Goal: Task Accomplishment & Management: Complete application form

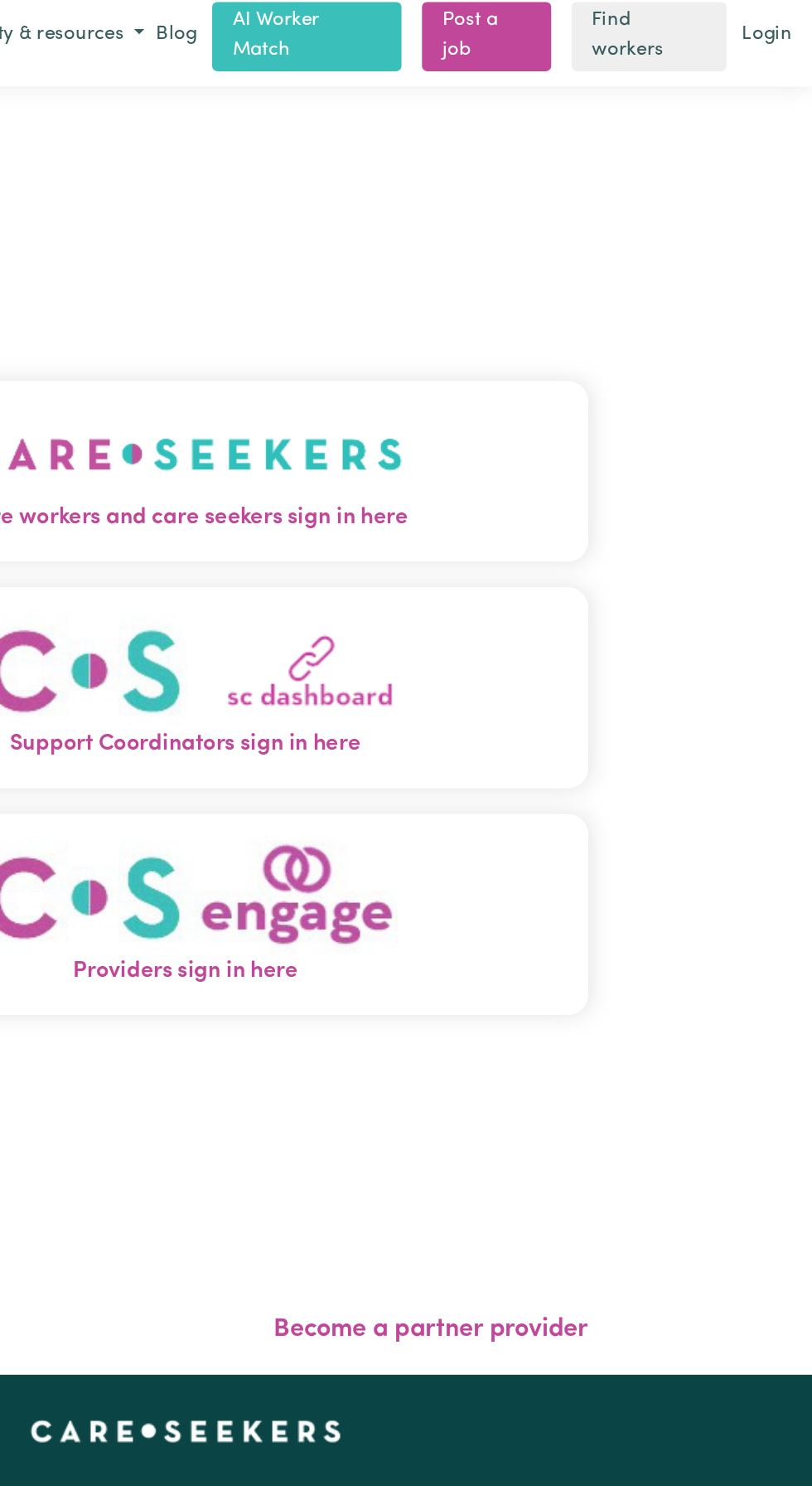
click at [493, 322] on img "Care workers and care seekers sign in here" at bounding box center [406, 303] width 282 height 61
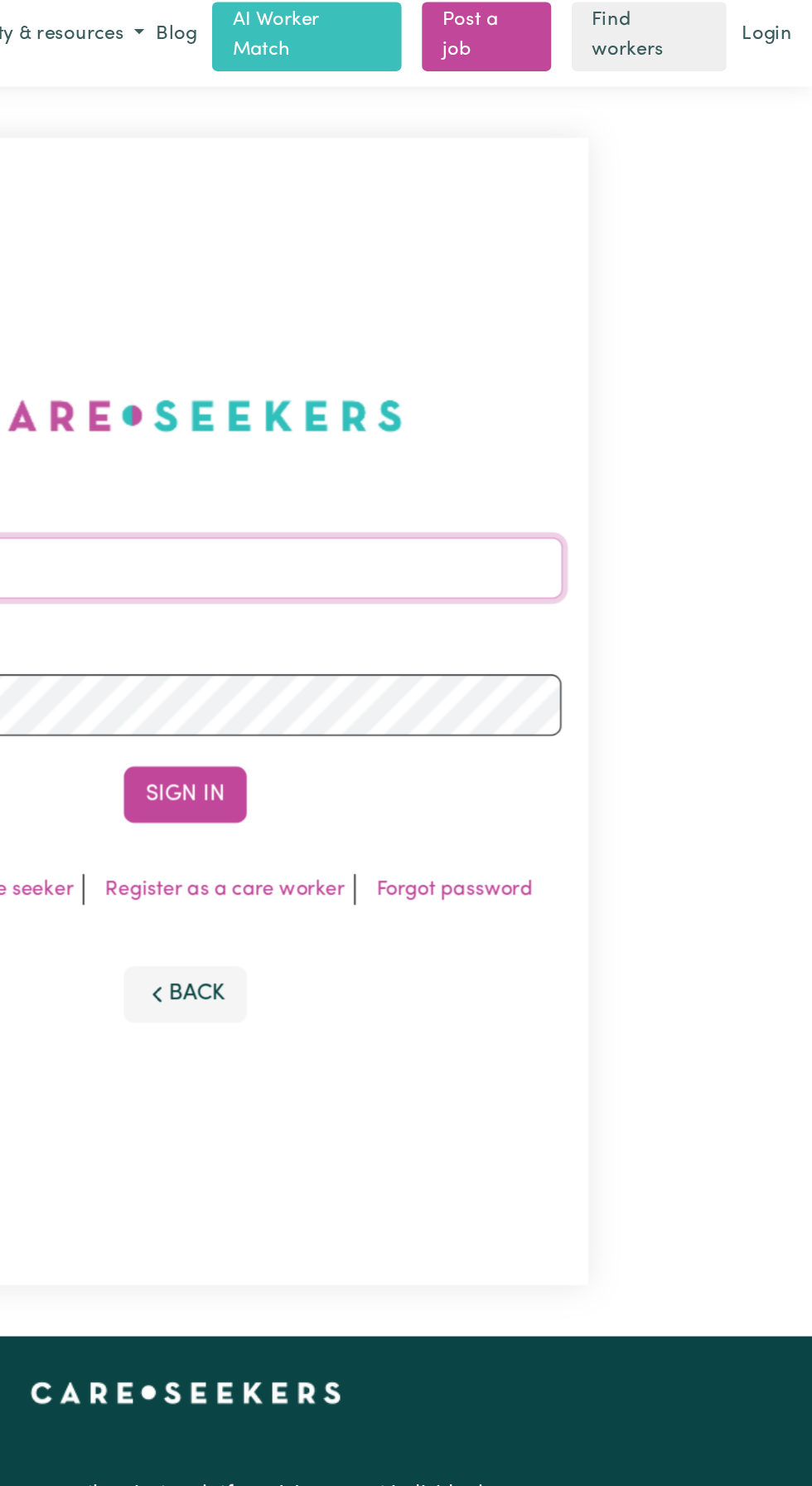
click at [411, 391] on input "Email address" at bounding box center [406, 376] width 488 height 40
type input "dasxr6@gmail.com"
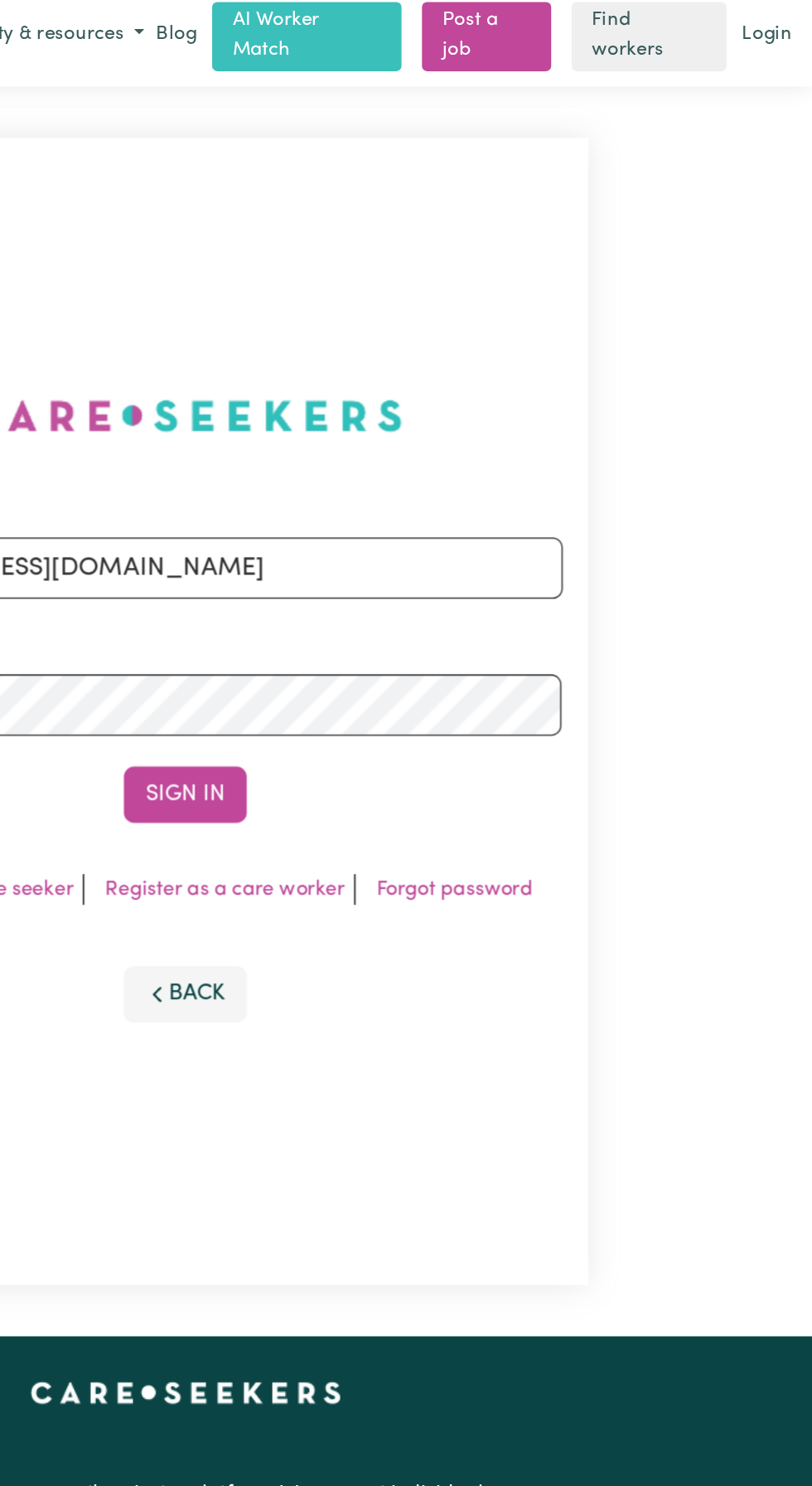
click at [366, 505] on button "Sign In" at bounding box center [406, 523] width 80 height 37
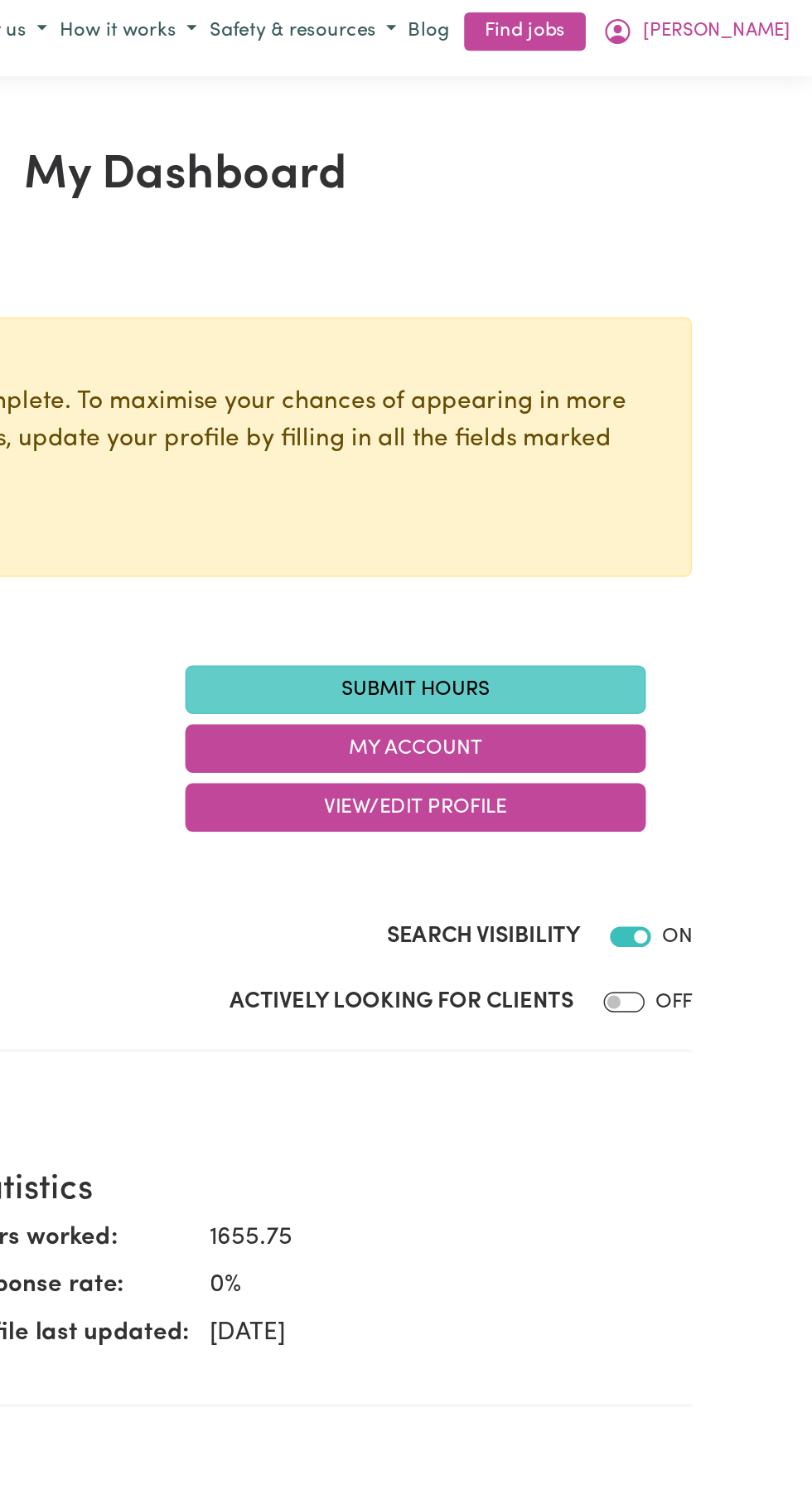
click at [553, 451] on link "Submit Hours" at bounding box center [555, 455] width 298 height 31
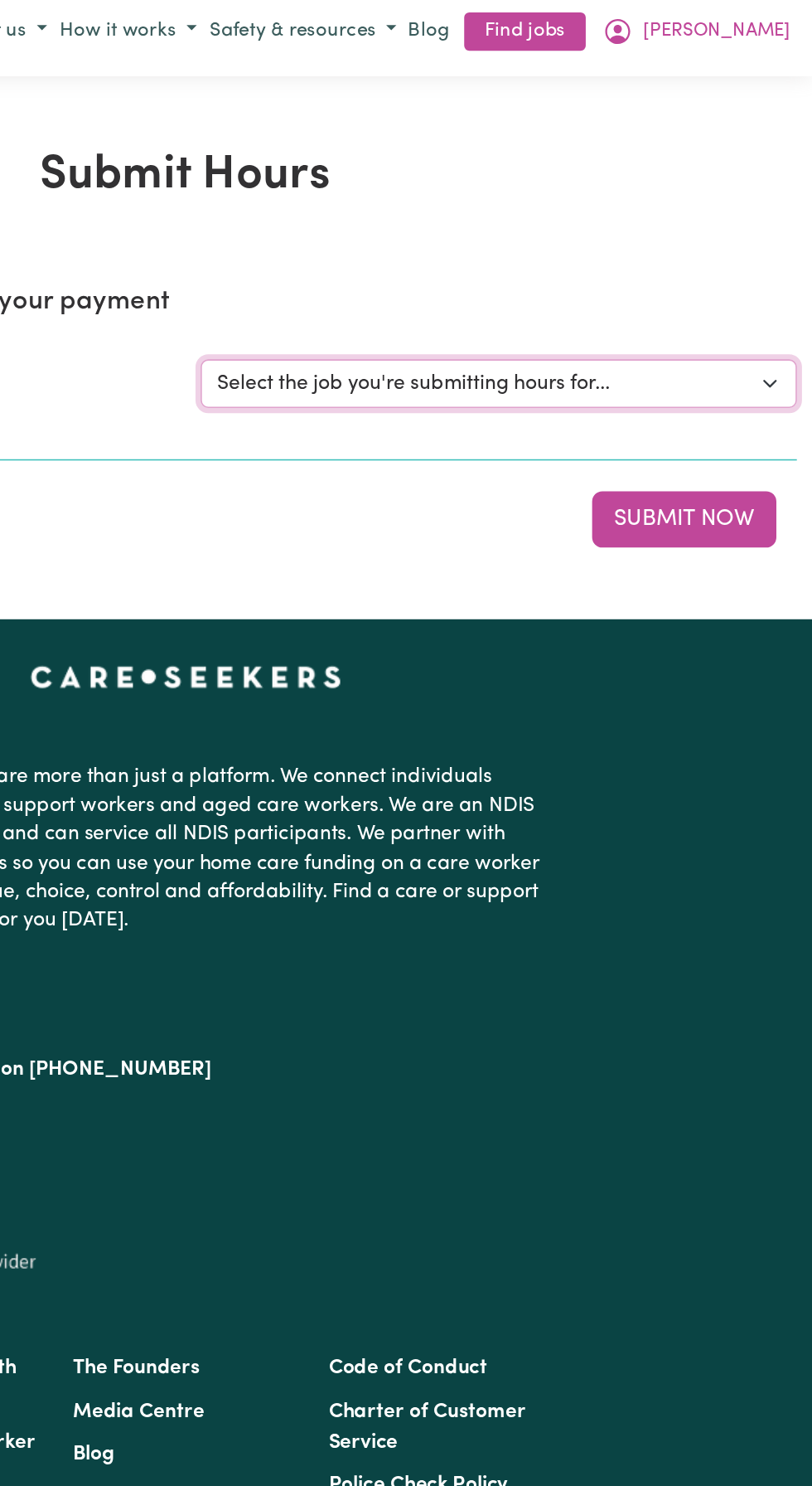
click at [513, 255] on select "Select the job you're submitting hours for... [Liam Mattin] Support and Compani…" at bounding box center [609, 257] width 386 height 31
select select "10224"
click at [416, 242] on select "Select the job you're submitting hours for... [Liam Mattin] Support and Compani…" at bounding box center [609, 257] width 386 height 31
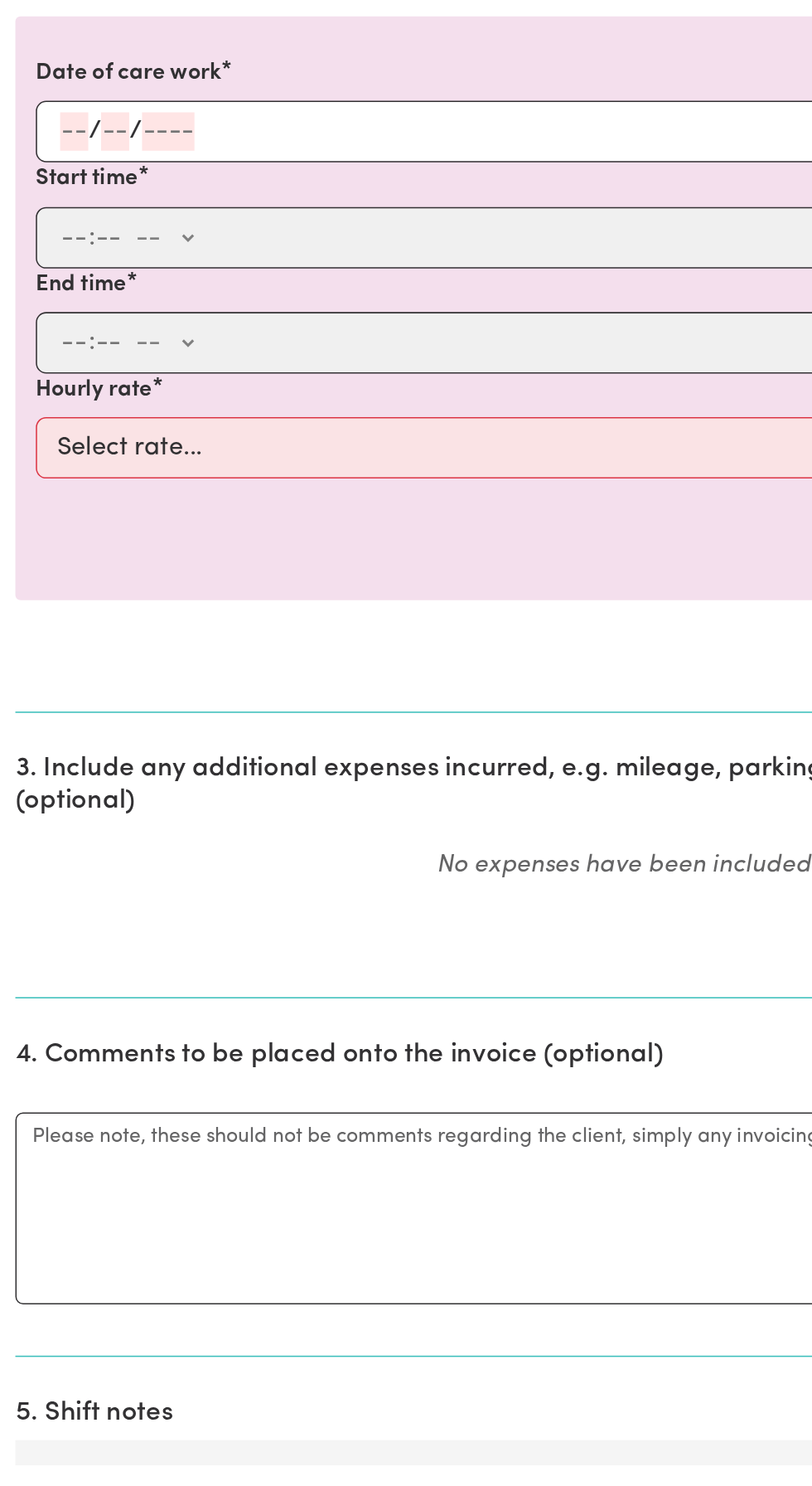
click at [49, 614] on input "number" at bounding box center [48, 623] width 18 height 25
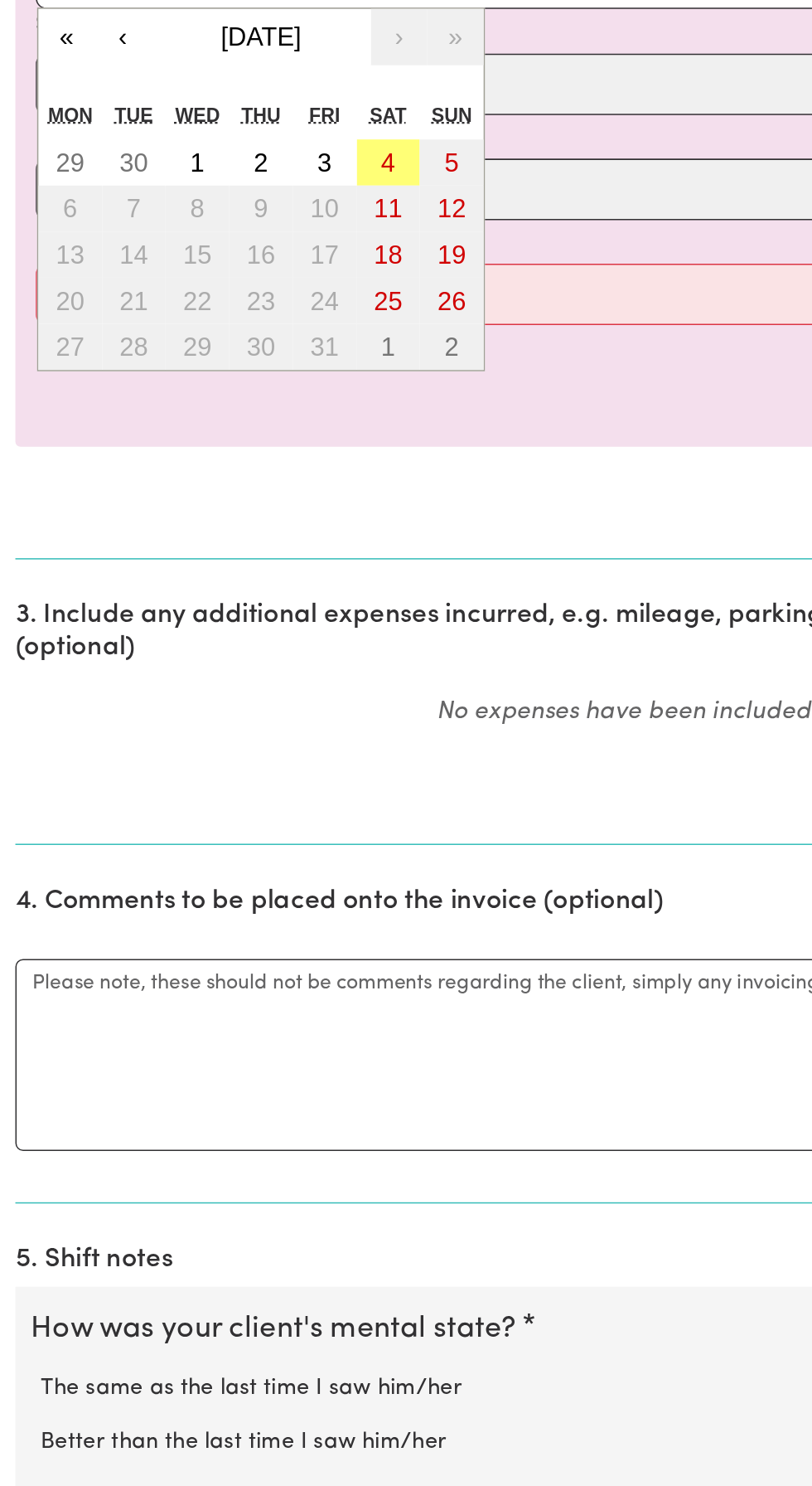
scroll to position [113, 0]
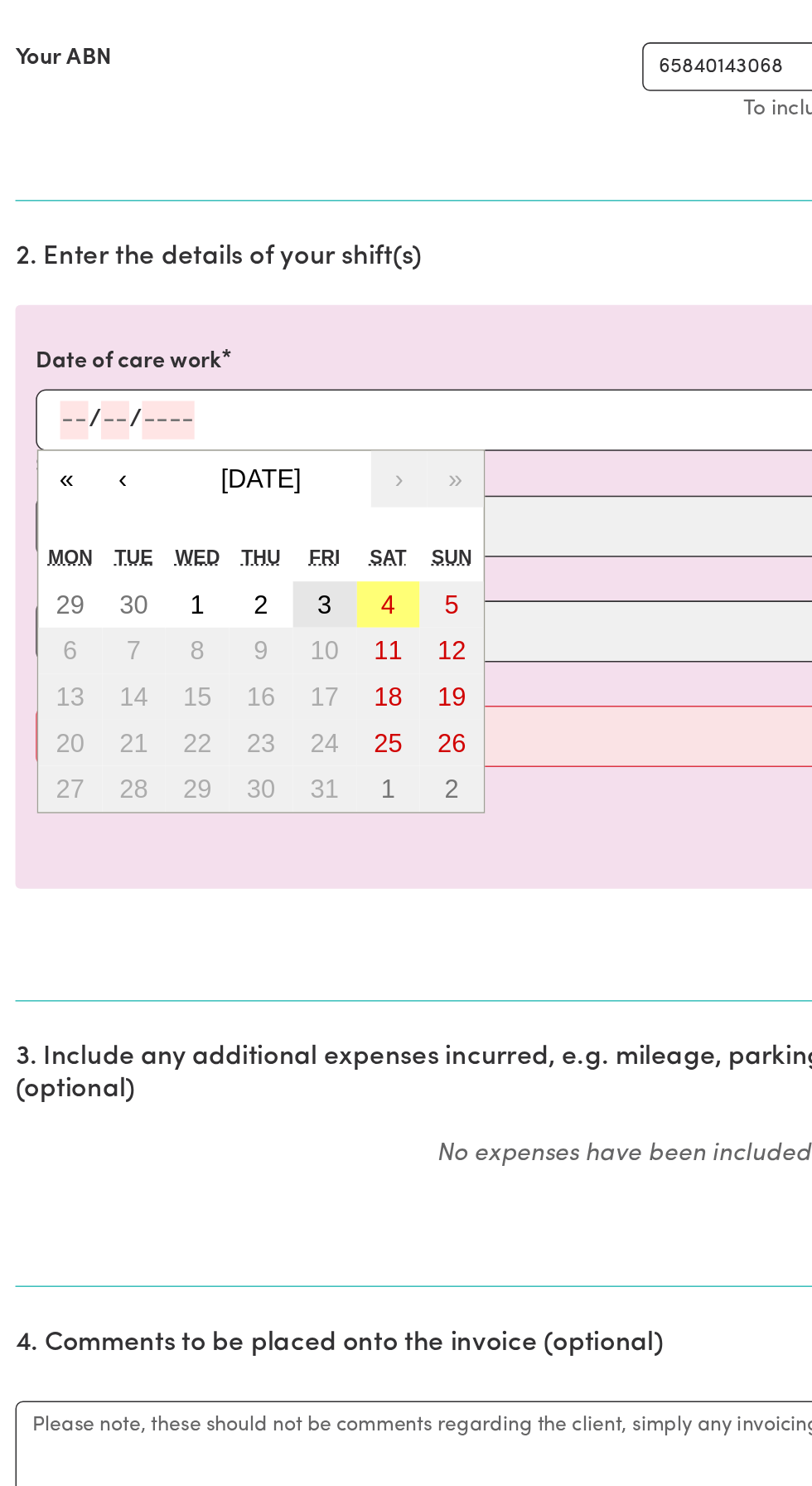
click at [218, 631] on button "3" at bounding box center [210, 629] width 42 height 30
type input "2025-10-03"
type input "3"
type input "10"
type input "2025"
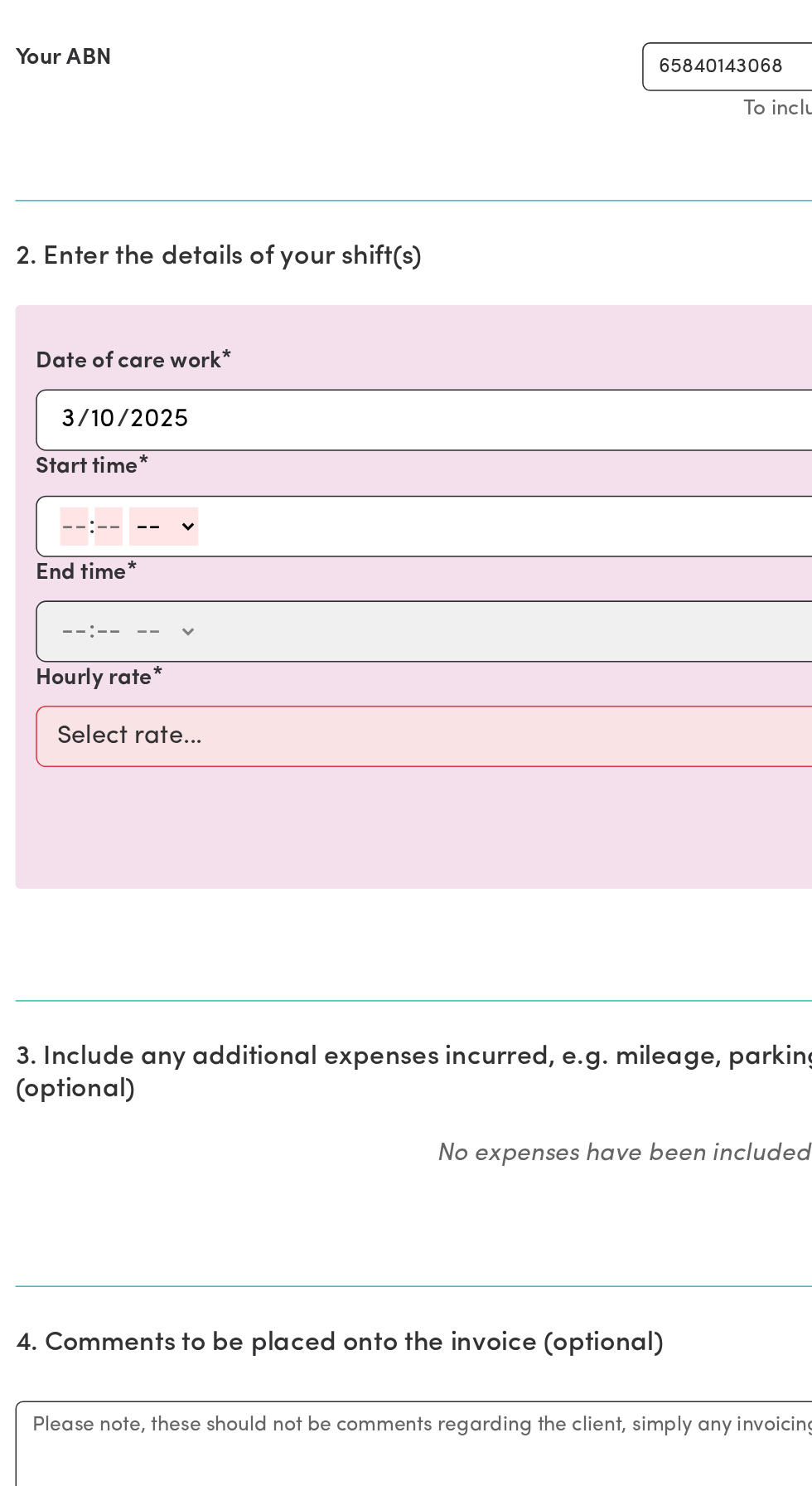
click at [52, 578] on input "number" at bounding box center [48, 578] width 18 height 25
type input "9"
type input "0"
click at [119, 569] on select "-- AM PM" at bounding box center [104, 578] width 45 height 25
select select "am"
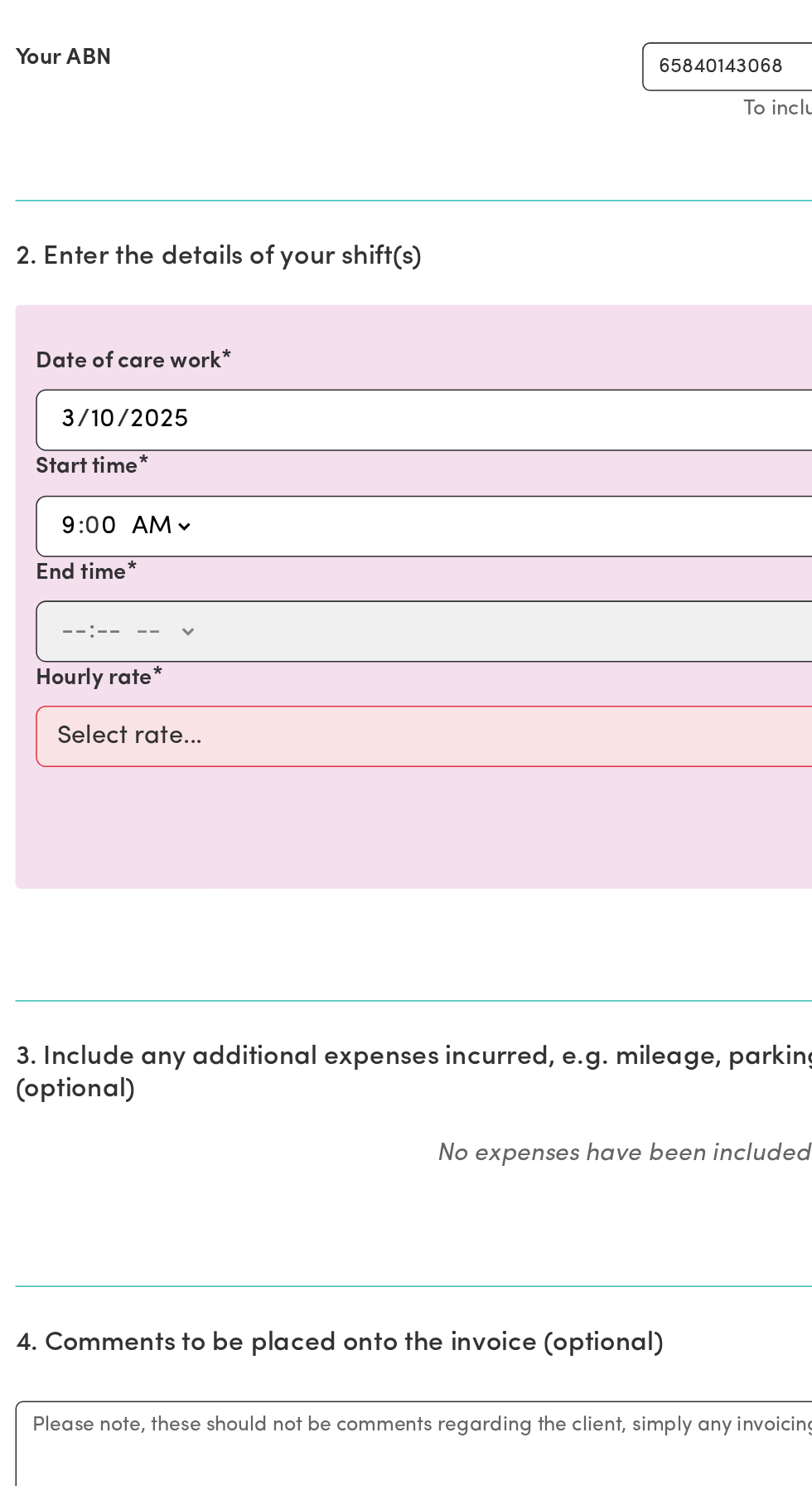
click at [82, 567] on select "-- AM PM" at bounding box center [104, 578] width 45 height 25
type input "09:00"
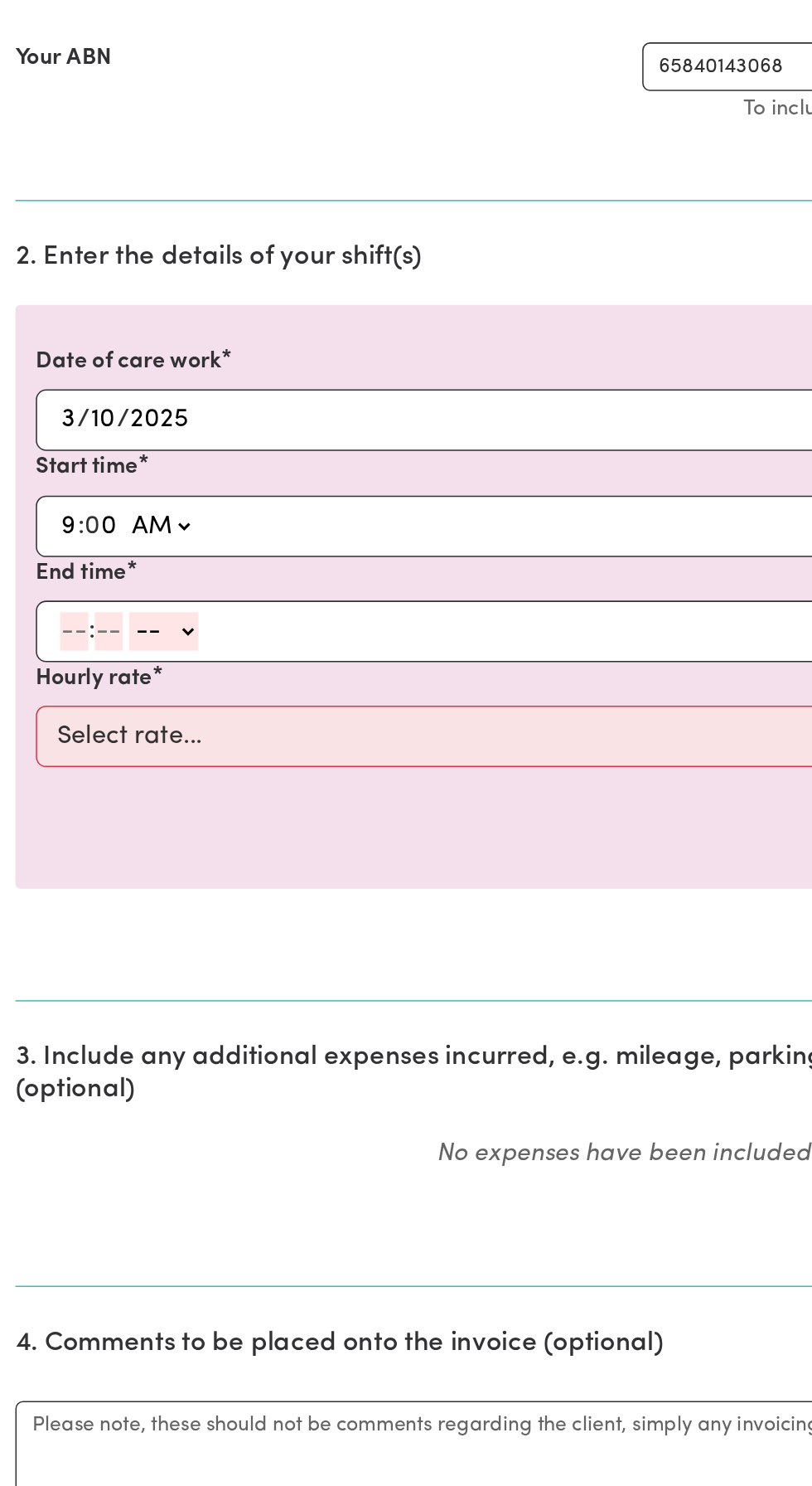
click at [43, 644] on input "number" at bounding box center [48, 646] width 18 height 25
type input "2"
type input "30"
click at [111, 646] on select "-- AM PM" at bounding box center [101, 646] width 45 height 25
select select "pm"
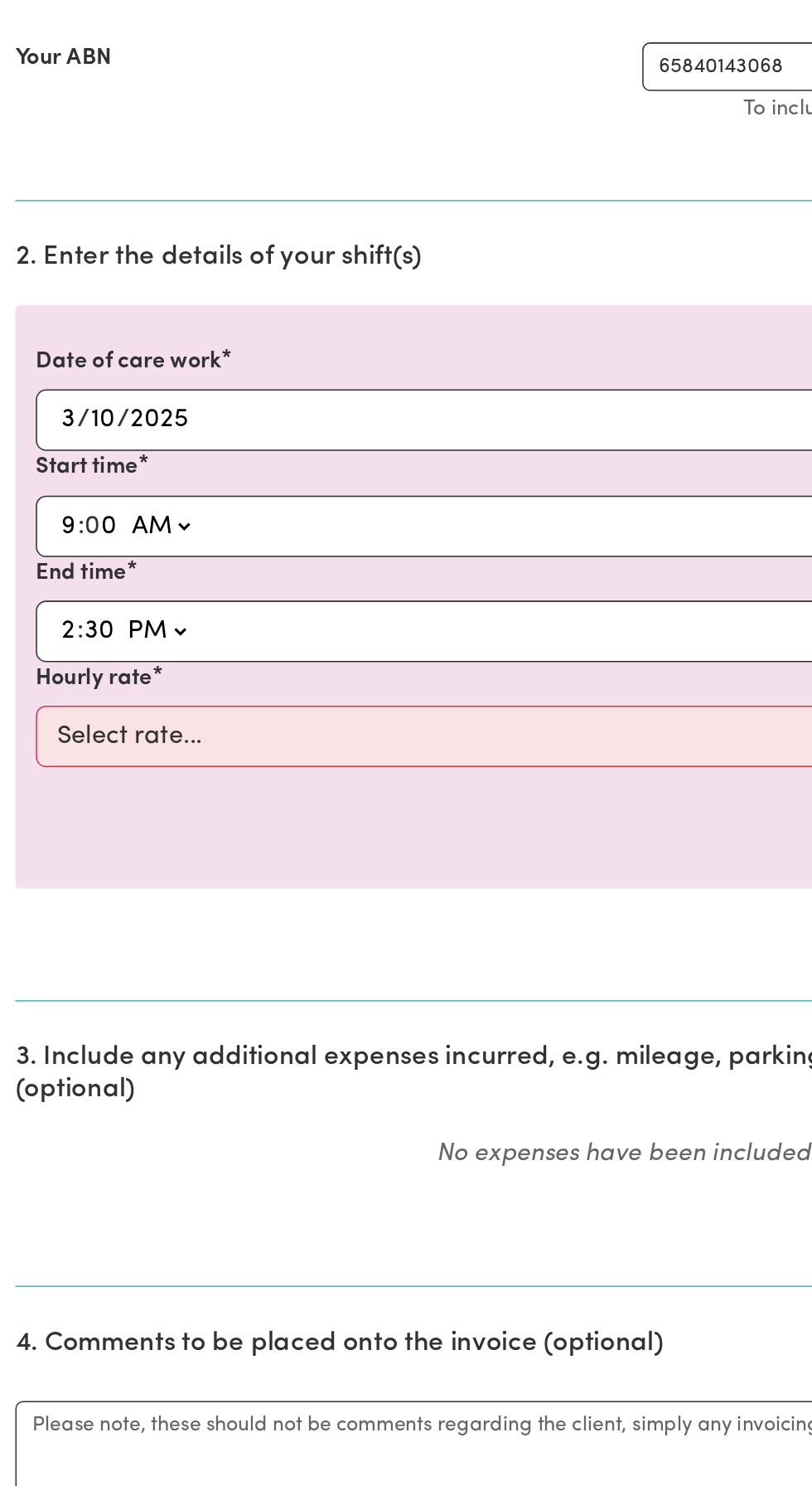
click at [79, 635] on select "-- AM PM" at bounding box center [101, 646] width 45 height 25
type input "14:30"
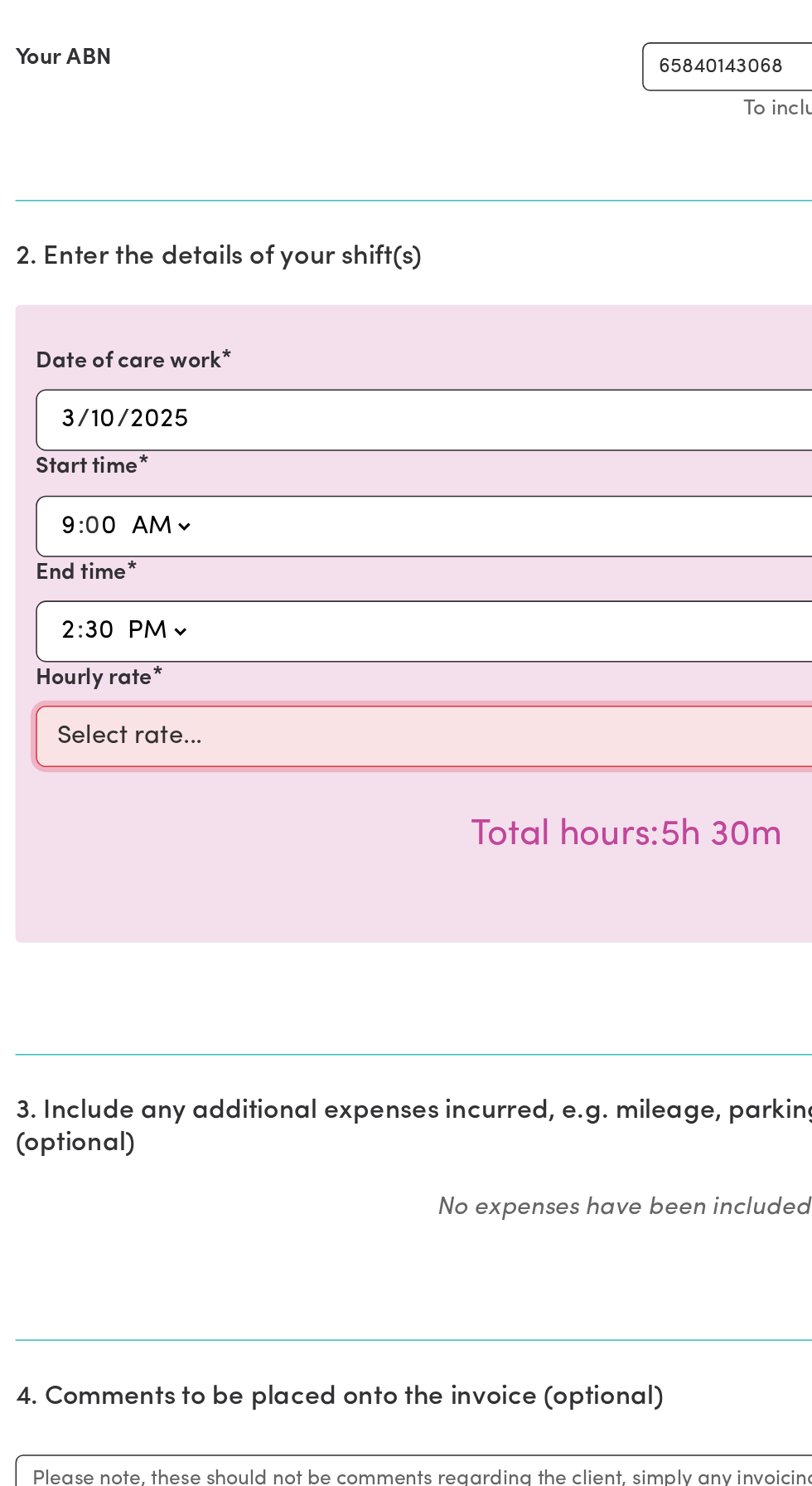
click at [85, 720] on select "Select rate... $49.12 (Weekday)" at bounding box center [406, 715] width 766 height 40
select select "49.12-Weekday"
click at [23, 695] on select "Select rate... $49.12 (Weekday)" at bounding box center [406, 715] width 766 height 40
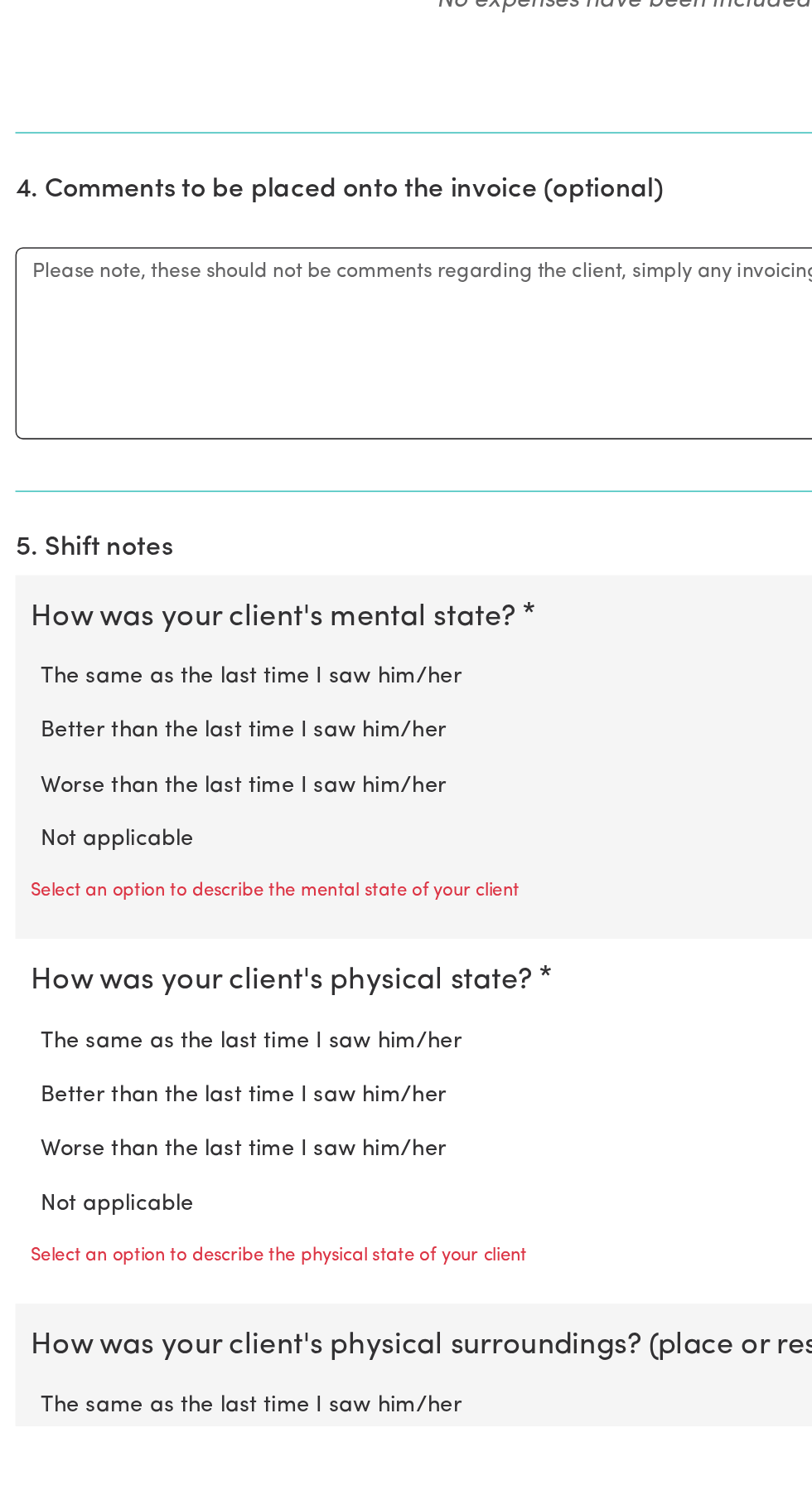
scroll to position [584, 0]
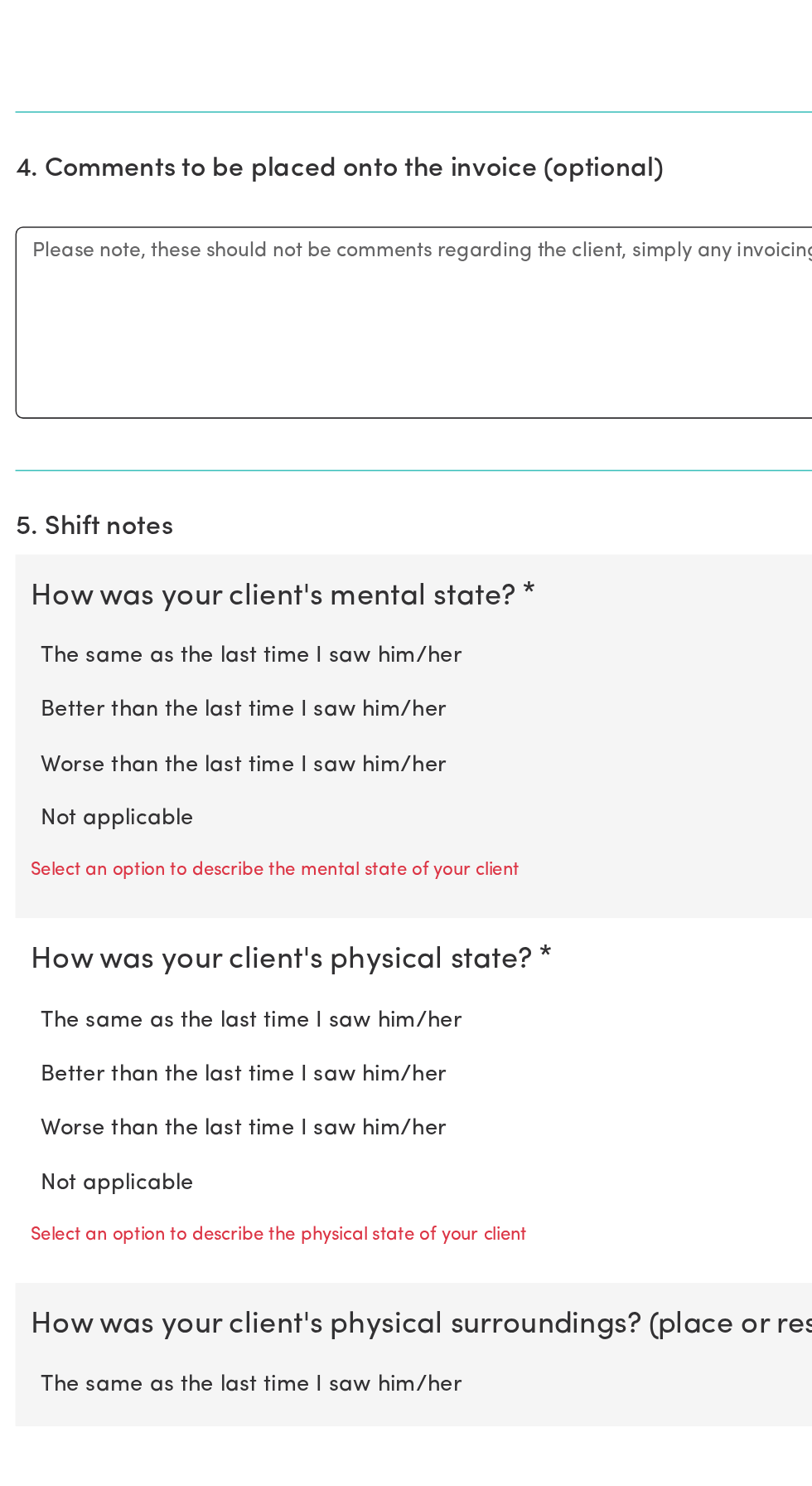
click at [70, 1090] on label "Not applicable" at bounding box center [406, 1092] width 759 height 21
click at [26, 1082] on input "Not applicable" at bounding box center [26, 1081] width 1 height 1
radio input "true"
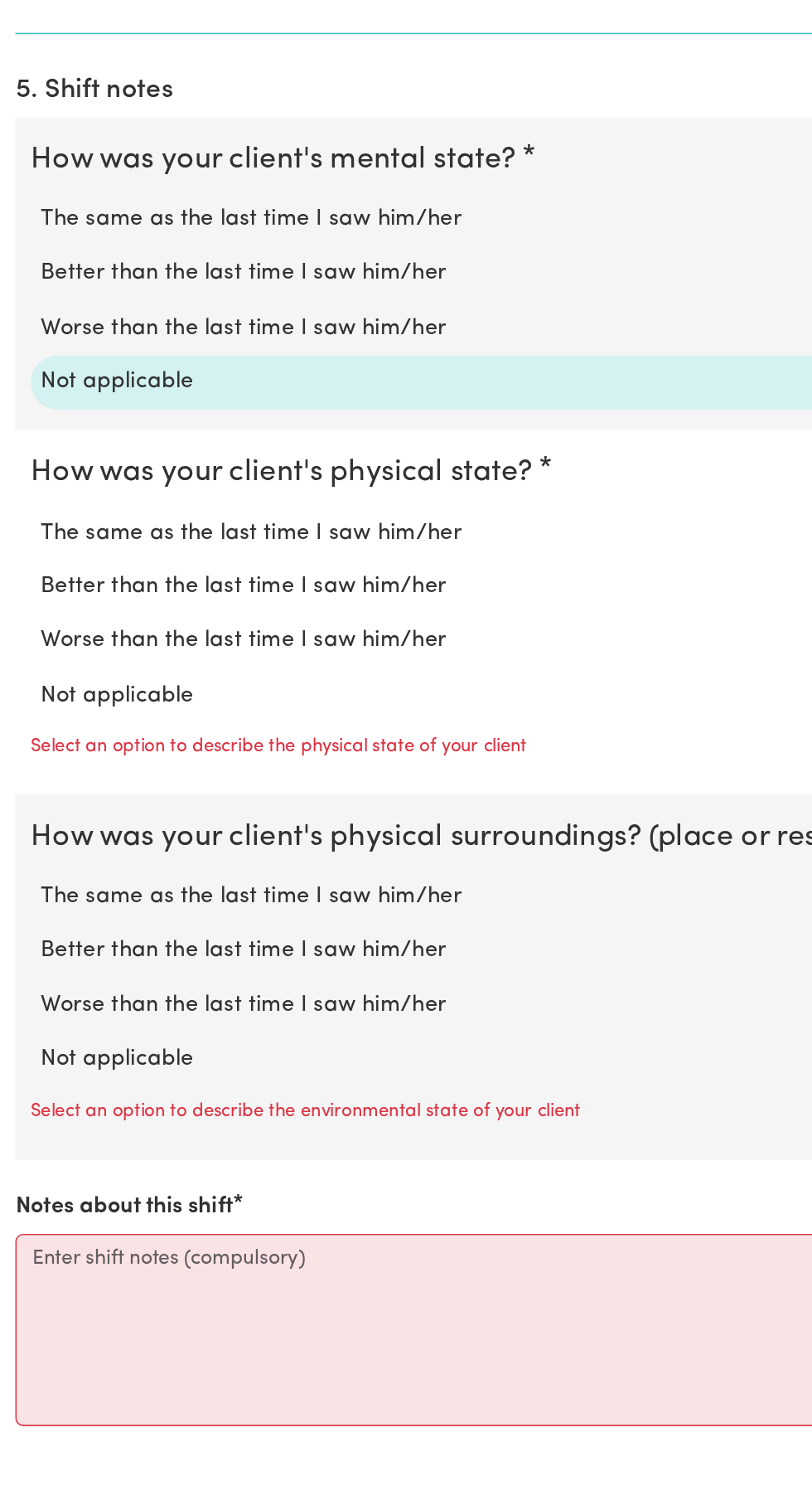
scroll to position [883, 0]
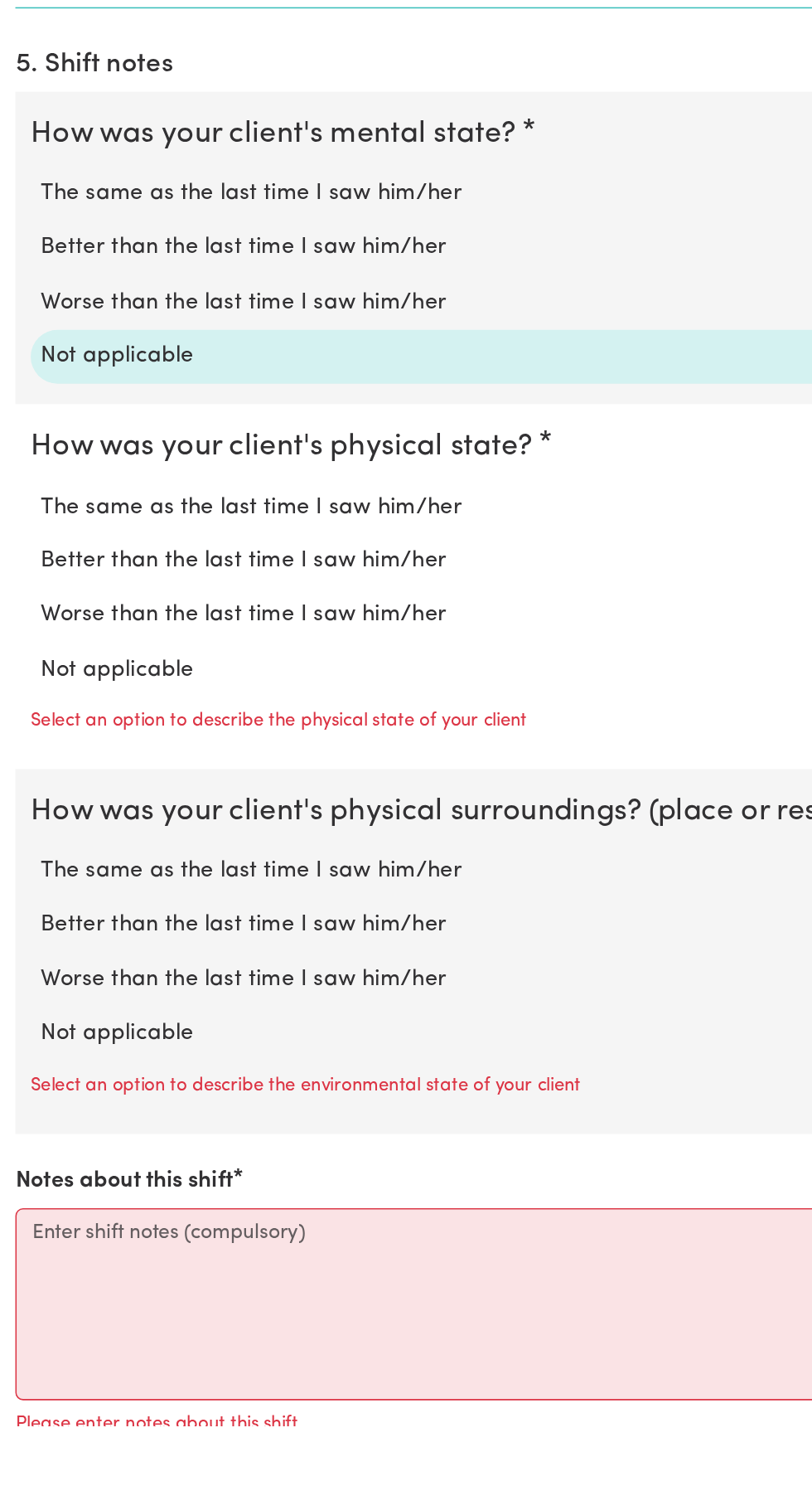
click at [81, 994] on label "Not applicable" at bounding box center [406, 996] width 759 height 21
click at [26, 986] on input "Not applicable" at bounding box center [26, 985] width 1 height 1
radio input "true"
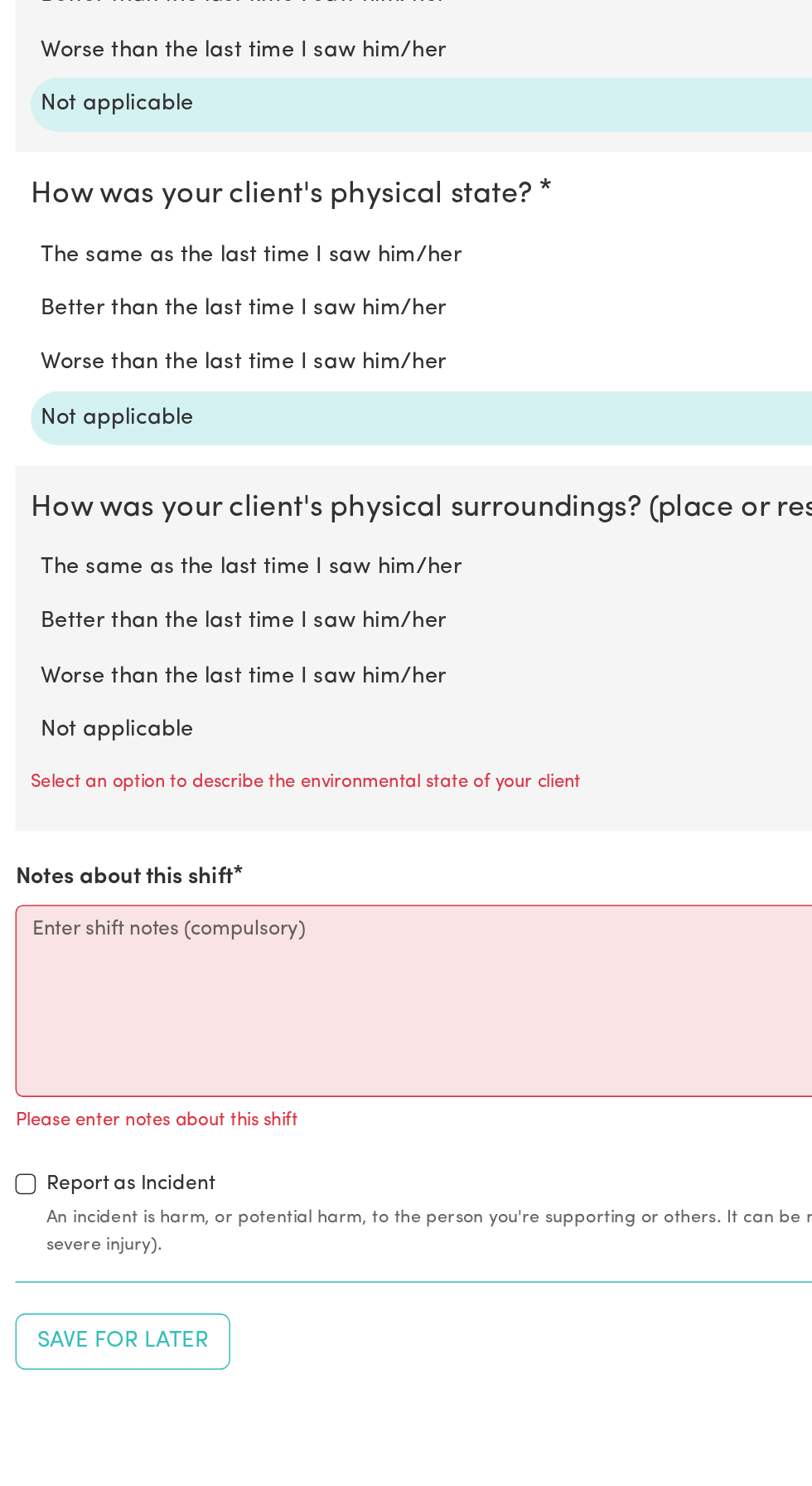
scroll to position [1047, 0]
click at [71, 1032] on label "Not applicable" at bounding box center [406, 1034] width 759 height 21
click at [26, 1024] on input "Not applicable" at bounding box center [26, 1023] width 1 height 1
radio input "true"
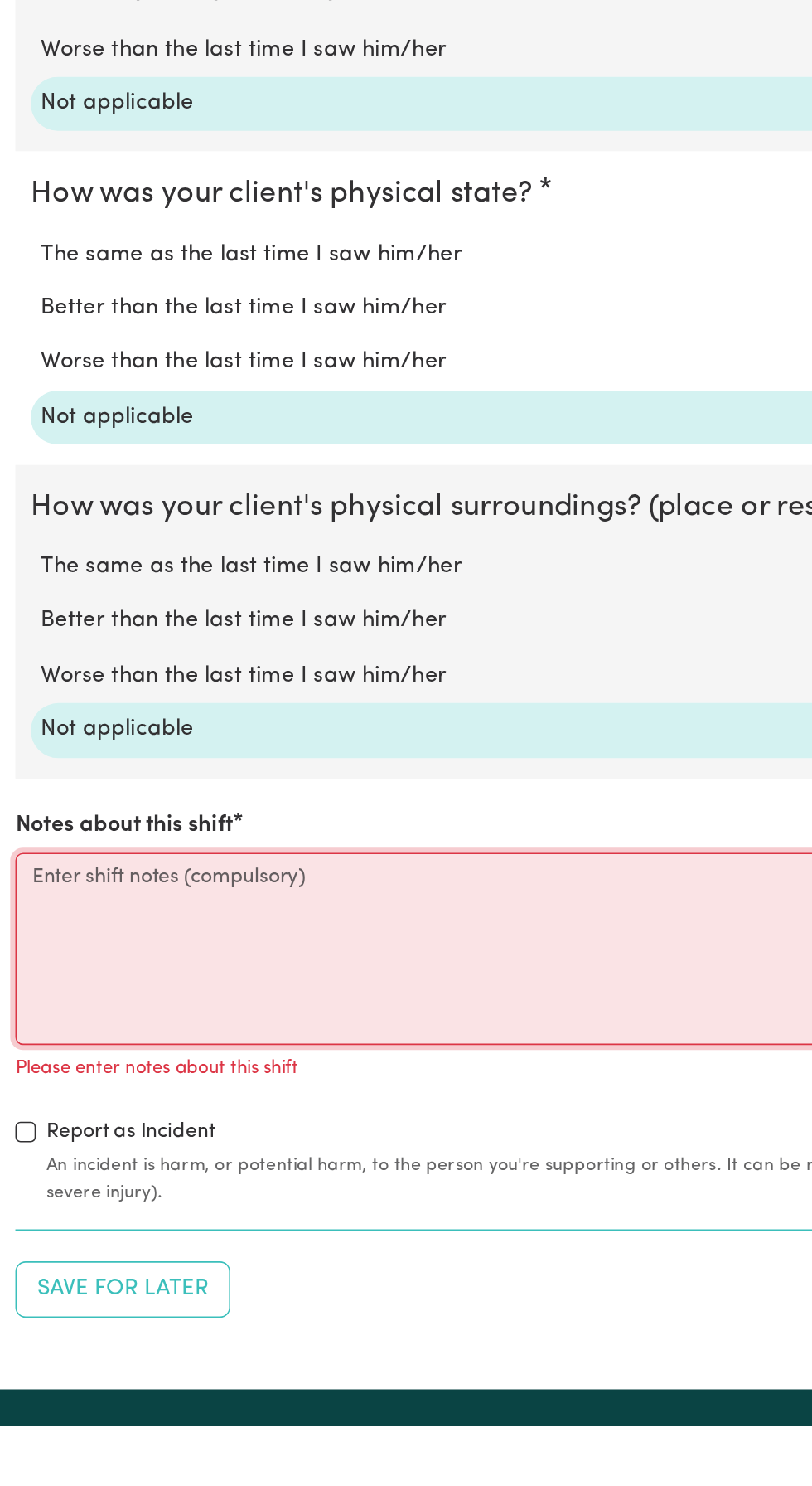
click at [45, 1124] on textarea "Notes about this shift" at bounding box center [406, 1176] width 792 height 124
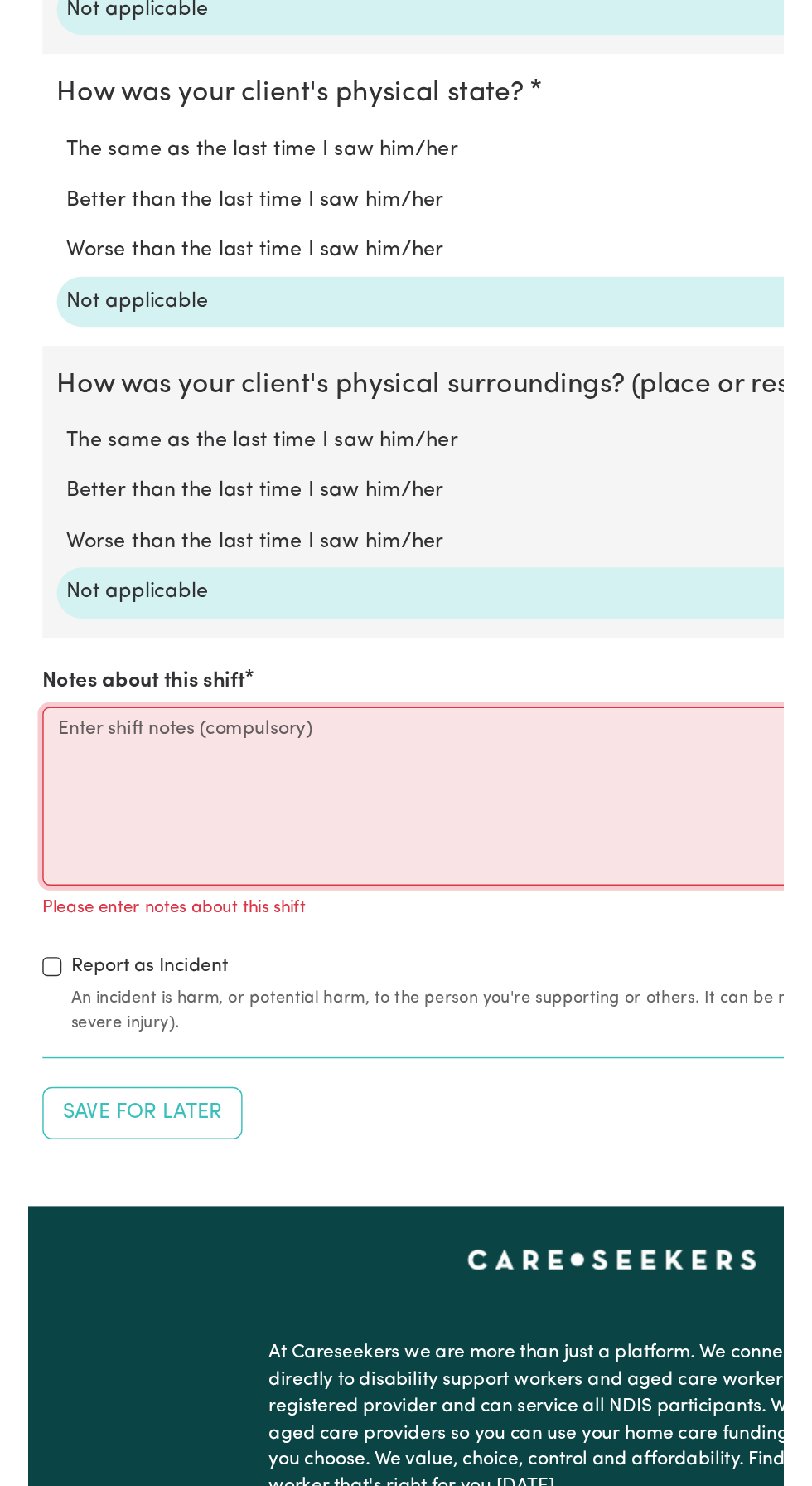
scroll to position [1130, 0]
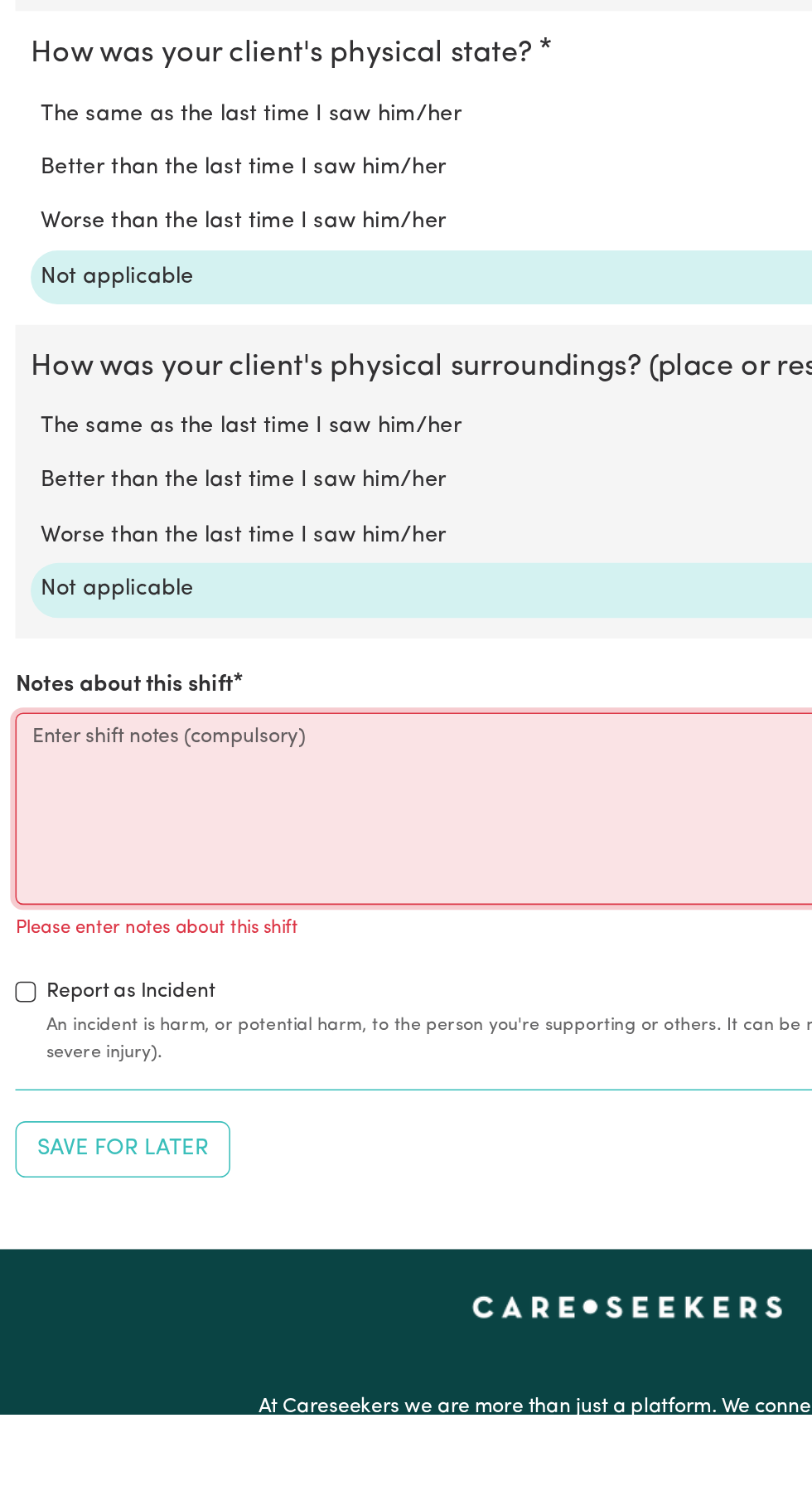
type textarea "P"
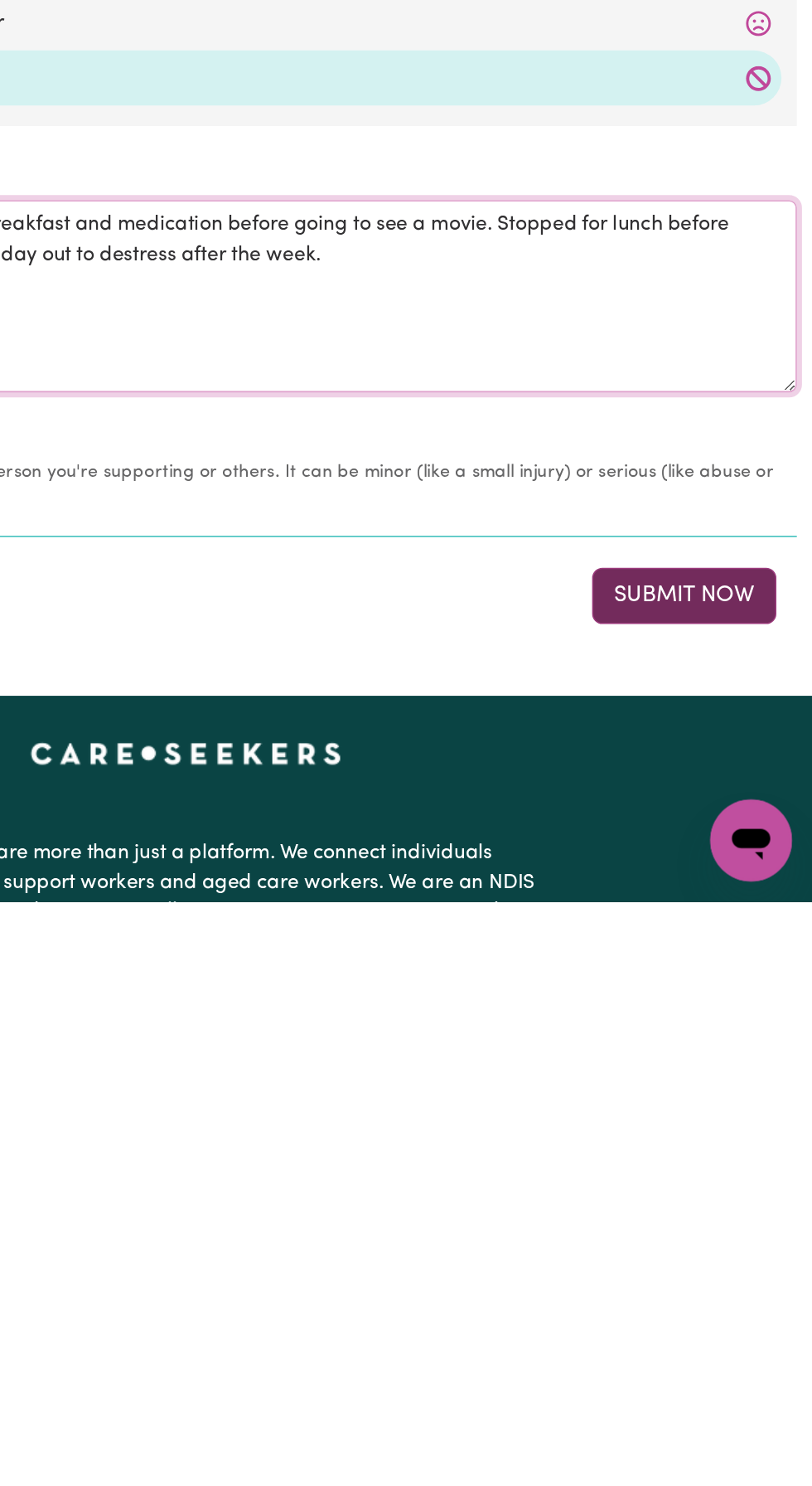
type textarea "Made sure that Riley had his breakfast and medication before going to see a mov…"
click at [724, 1290] on button "Submit Now" at bounding box center [730, 1288] width 119 height 37
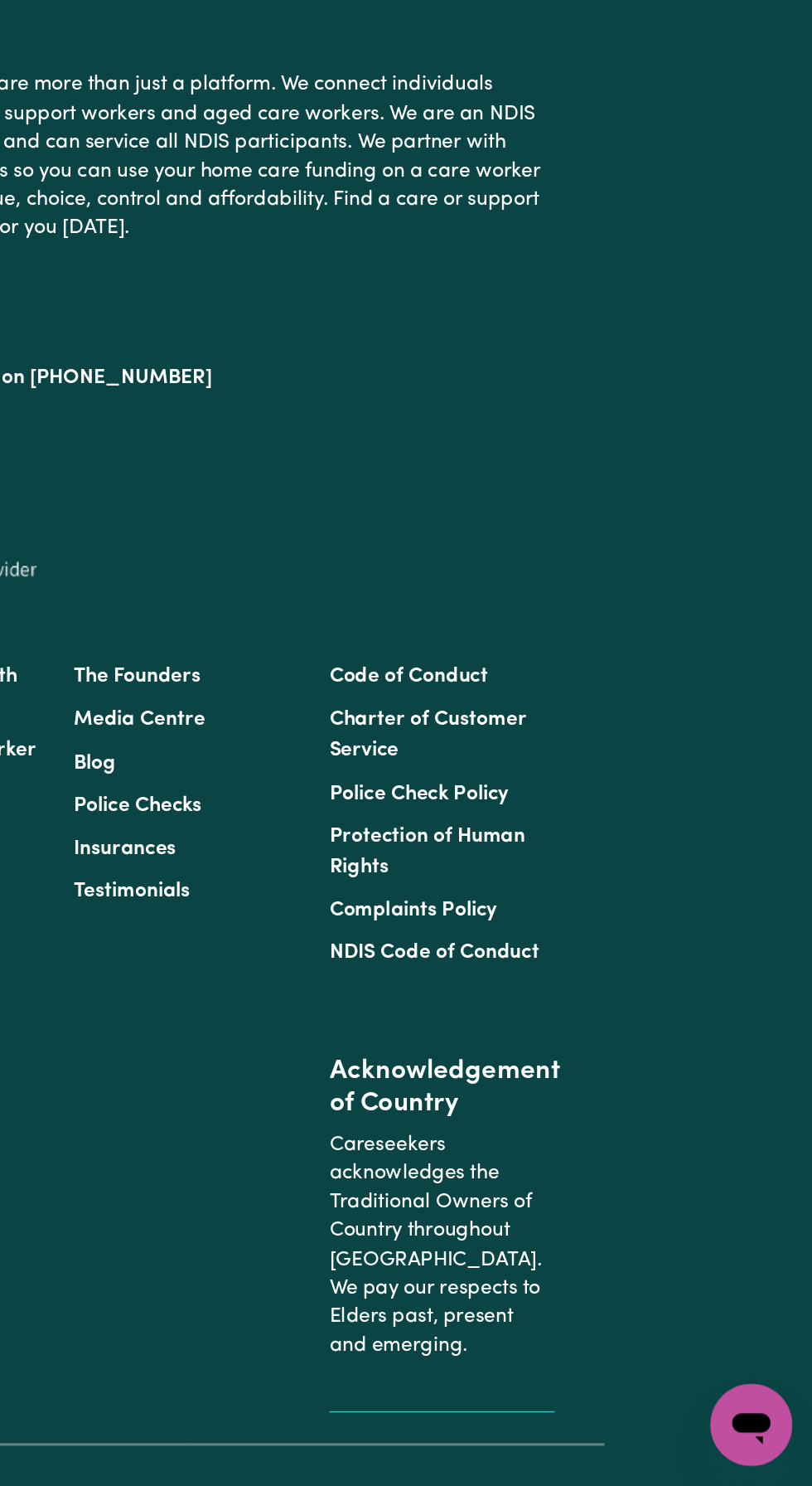
scroll to position [4, 0]
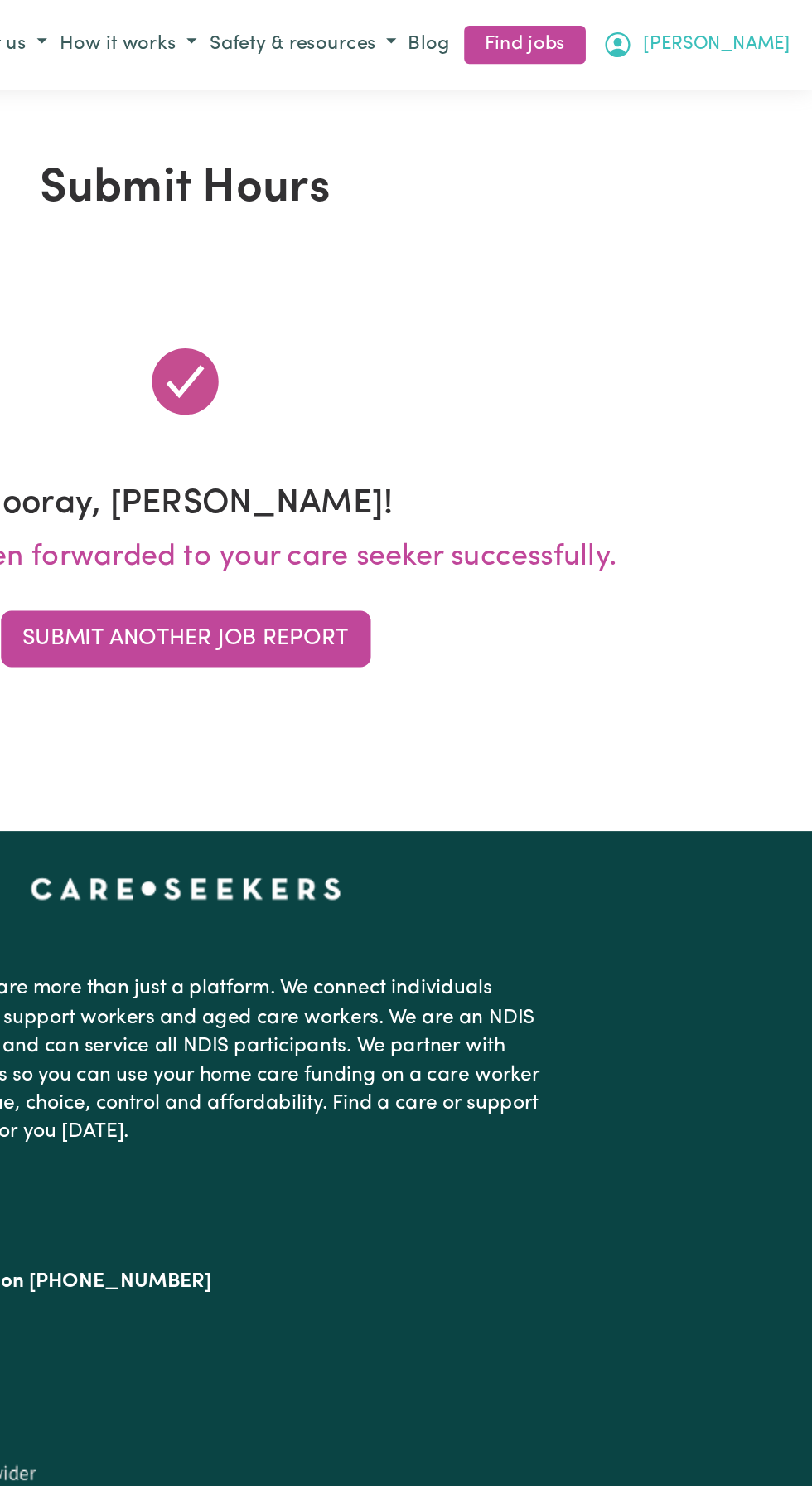
click at [792, 27] on button "[PERSON_NAME]" at bounding box center [737, 29] width 130 height 28
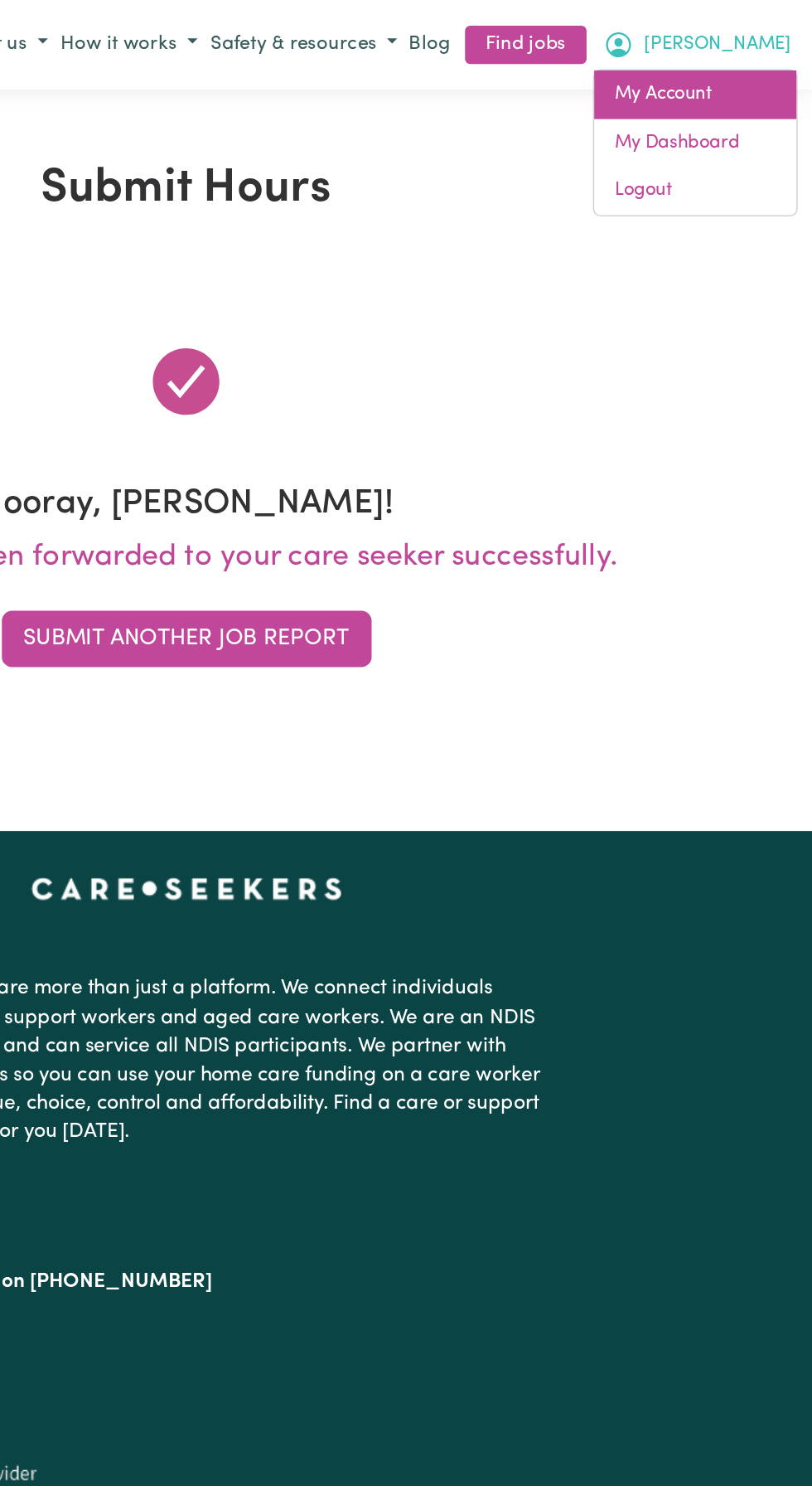
click at [729, 60] on link "My Account" at bounding box center [736, 61] width 131 height 31
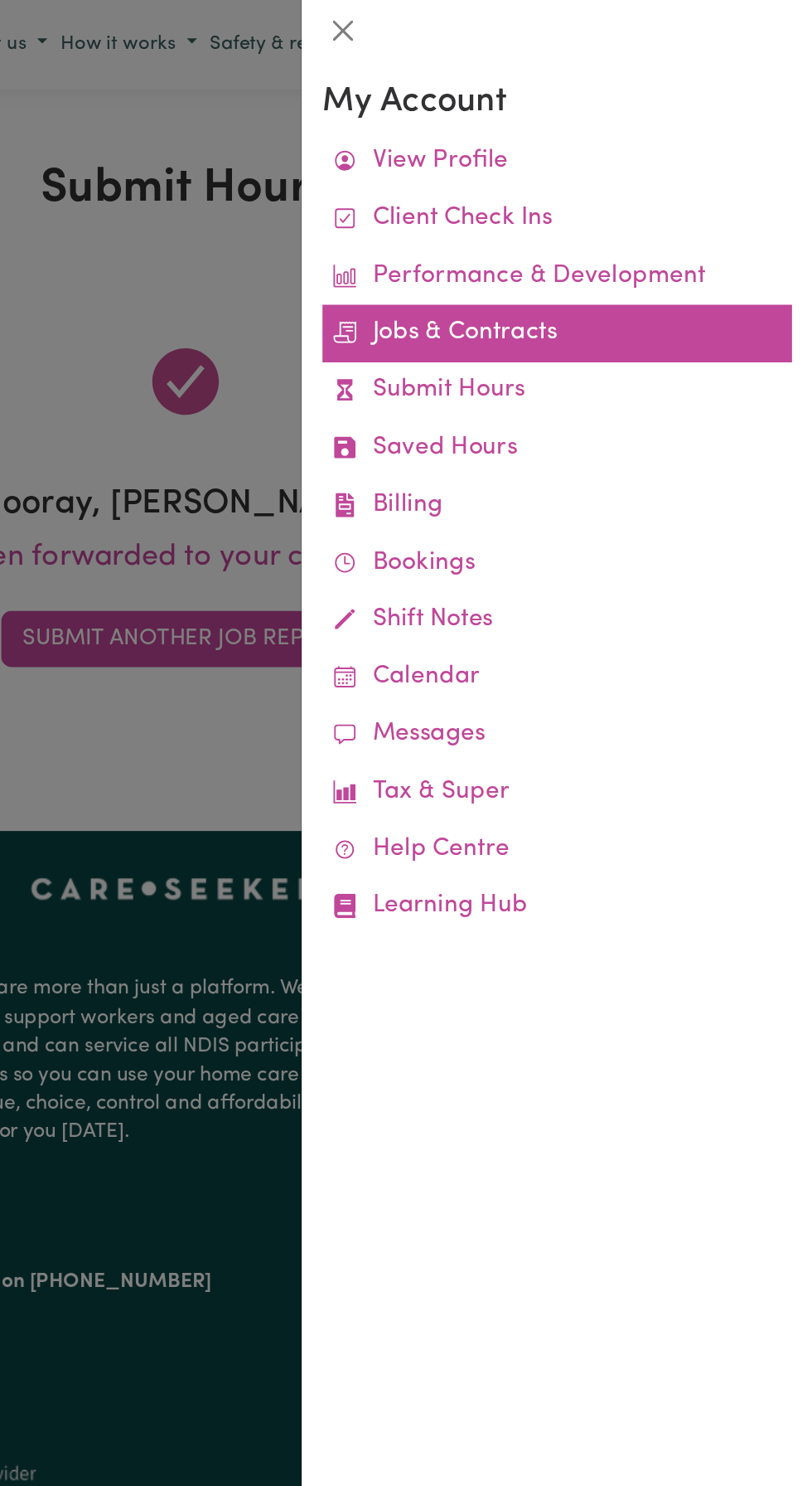
click at [633, 214] on link "Jobs & Contracts" at bounding box center [647, 216] width 304 height 37
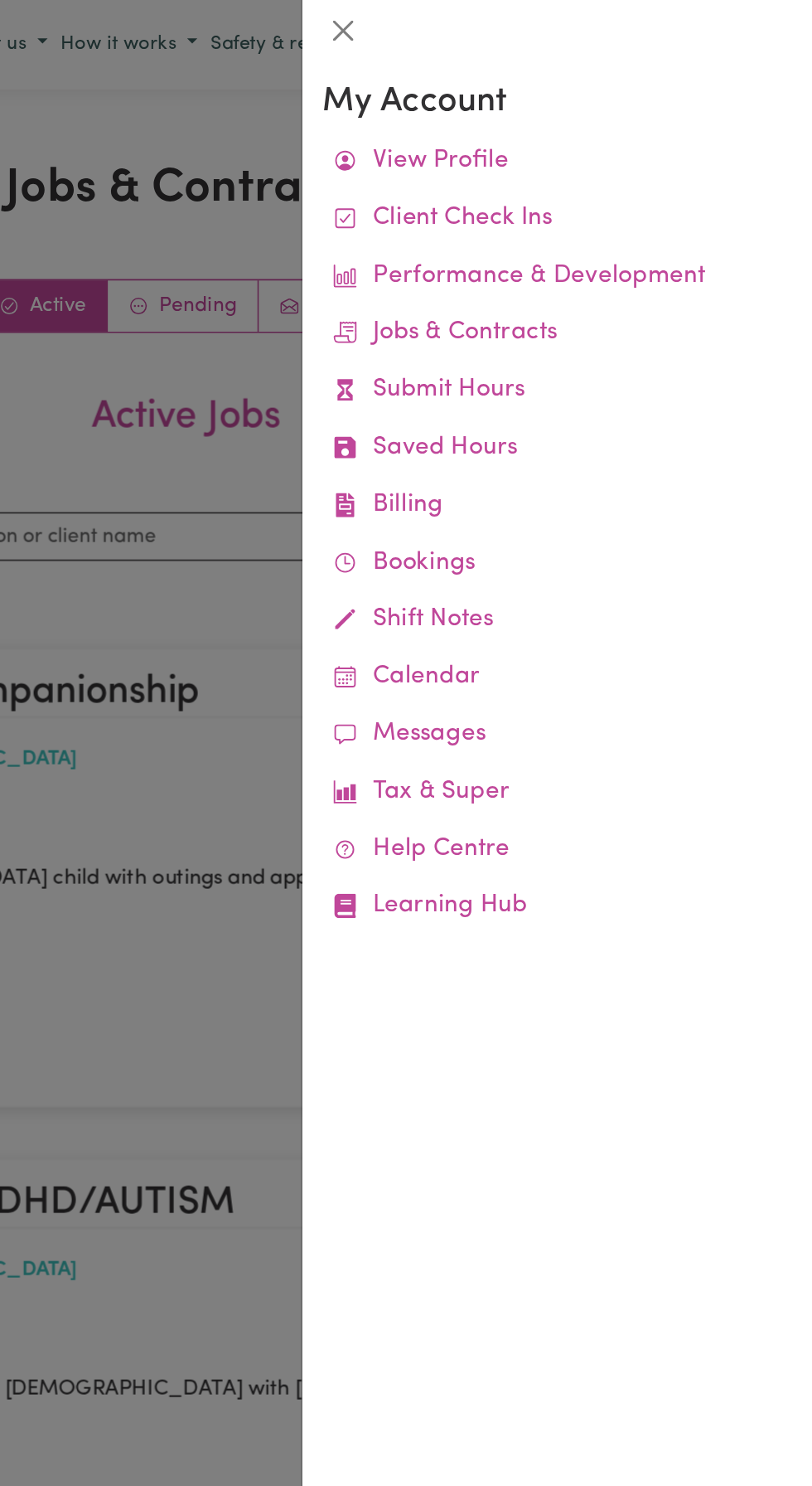
click at [410, 205] on div at bounding box center [406, 743] width 812 height 1486
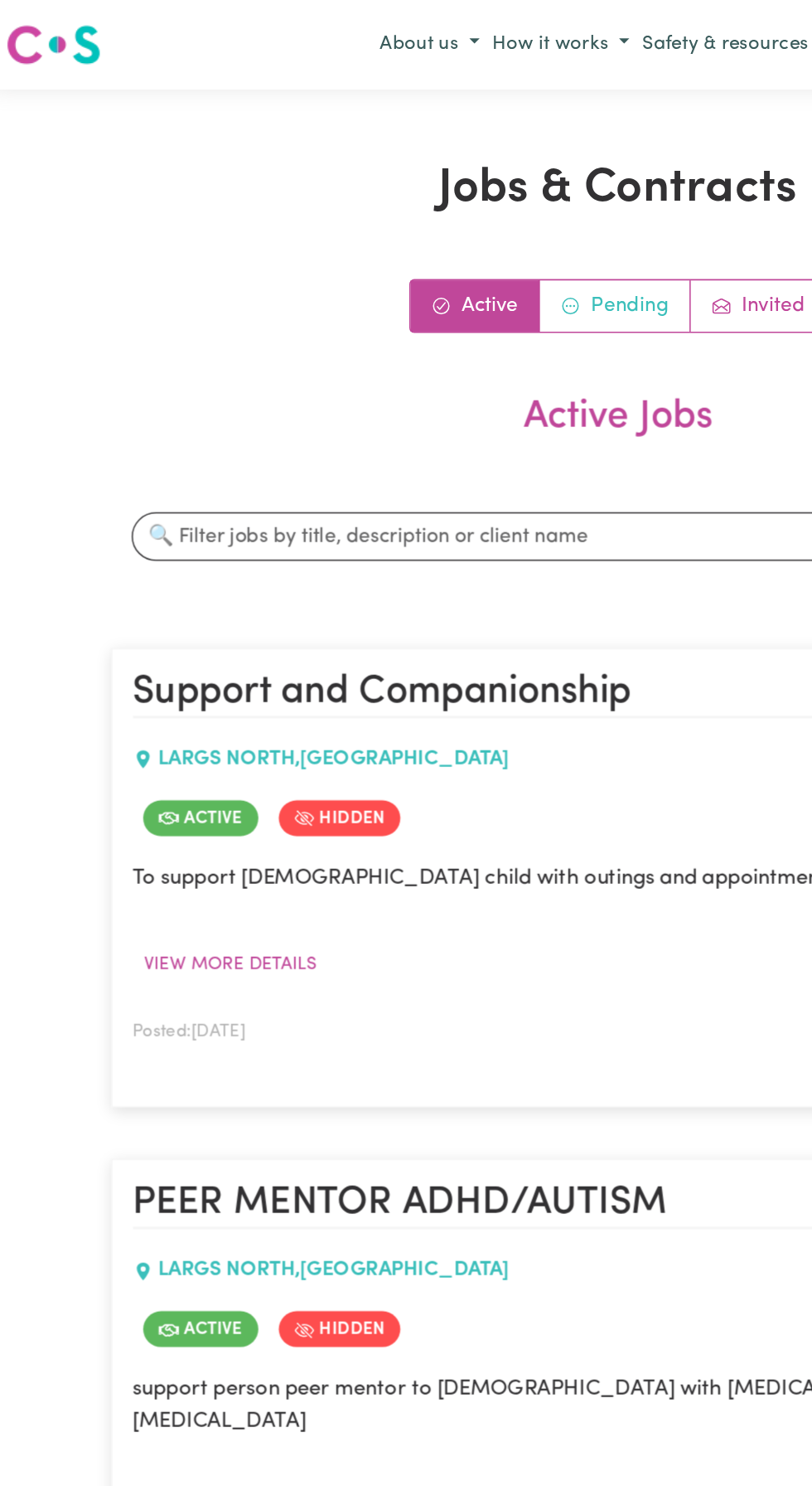
click at [415, 192] on link "Pending" at bounding box center [404, 198] width 98 height 33
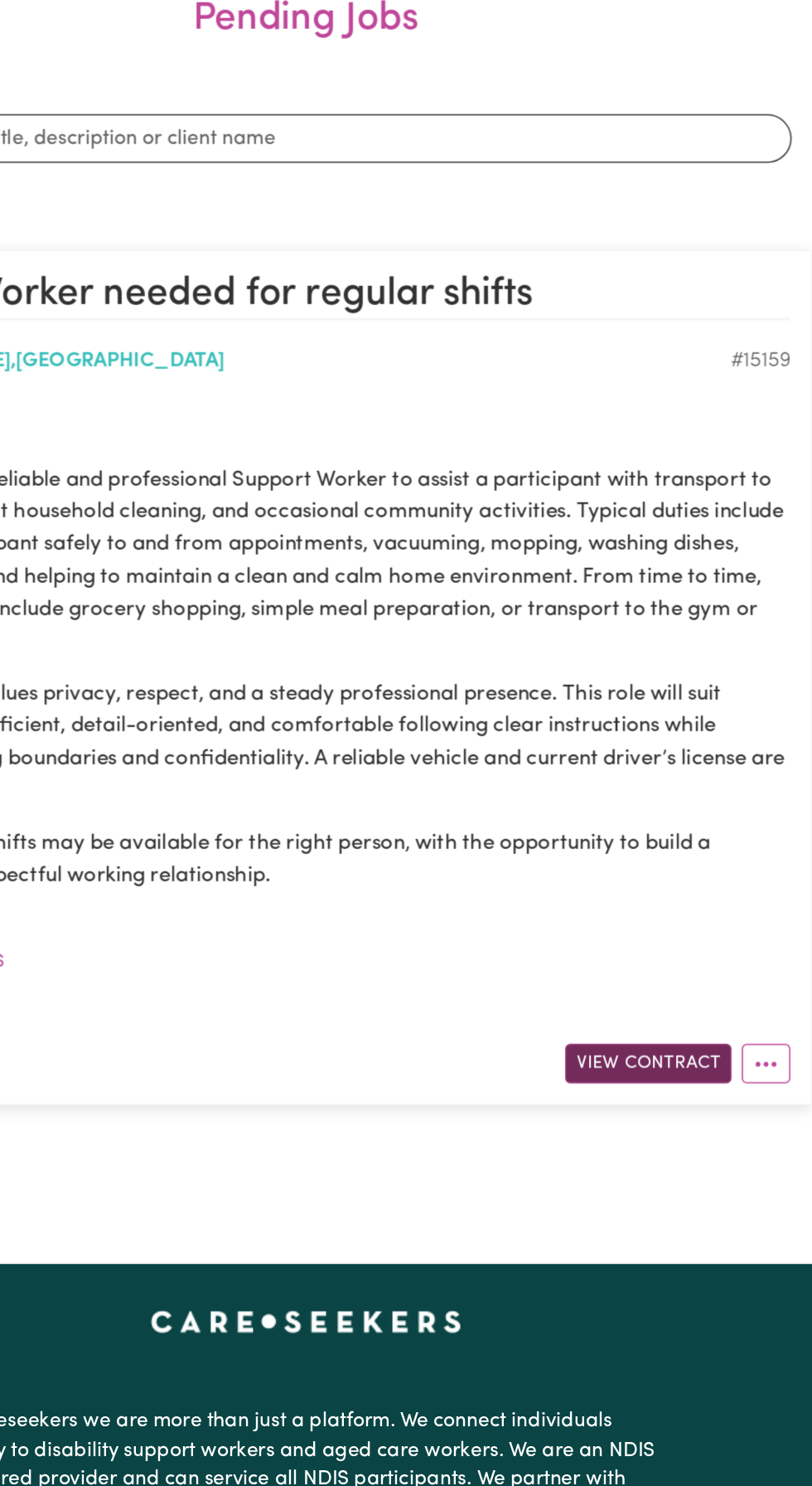
click at [628, 942] on button "View Contract" at bounding box center [628, 947] width 108 height 26
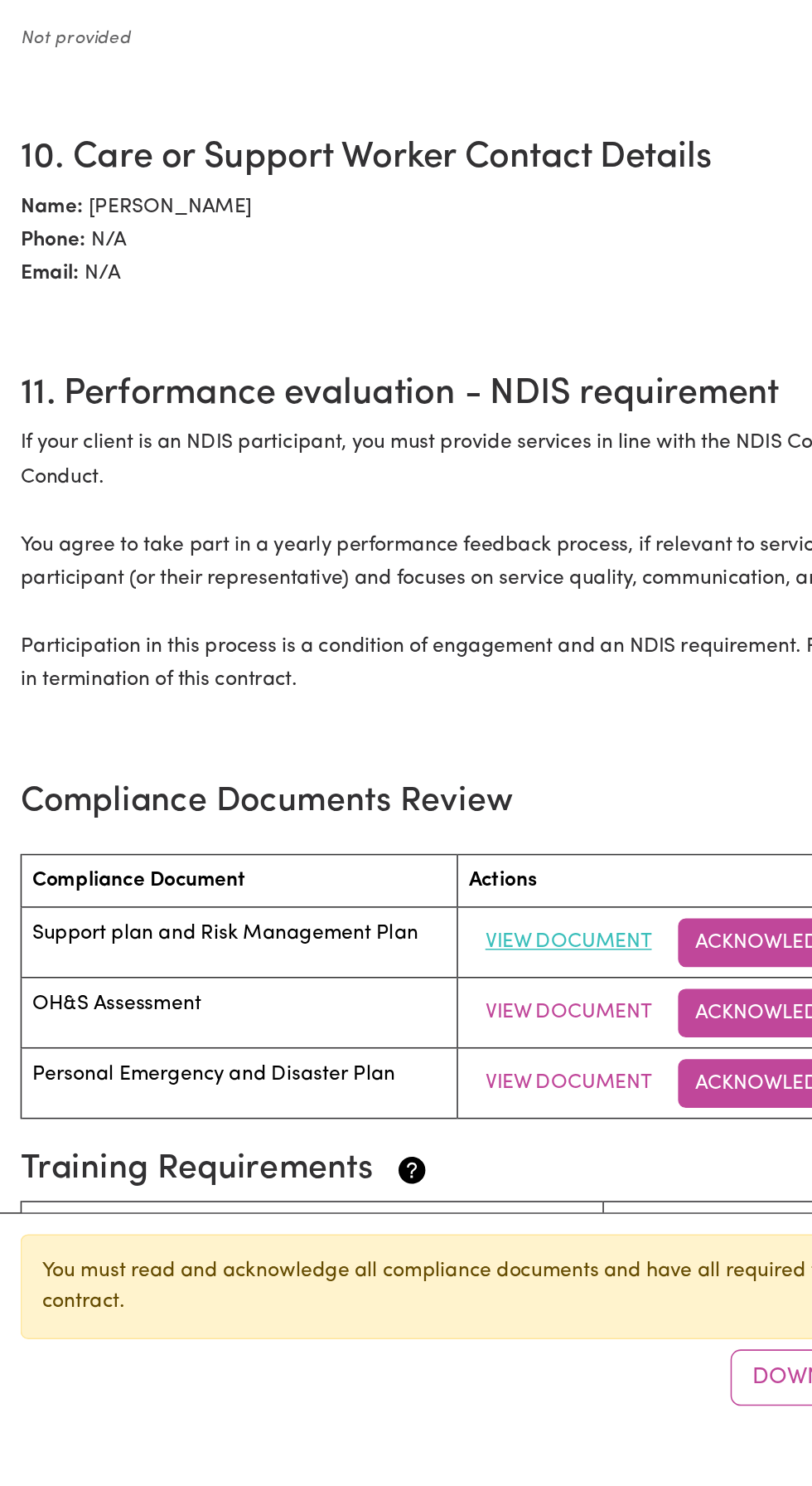
click at [372, 1170] on button "View Document" at bounding box center [368, 1172] width 129 height 31
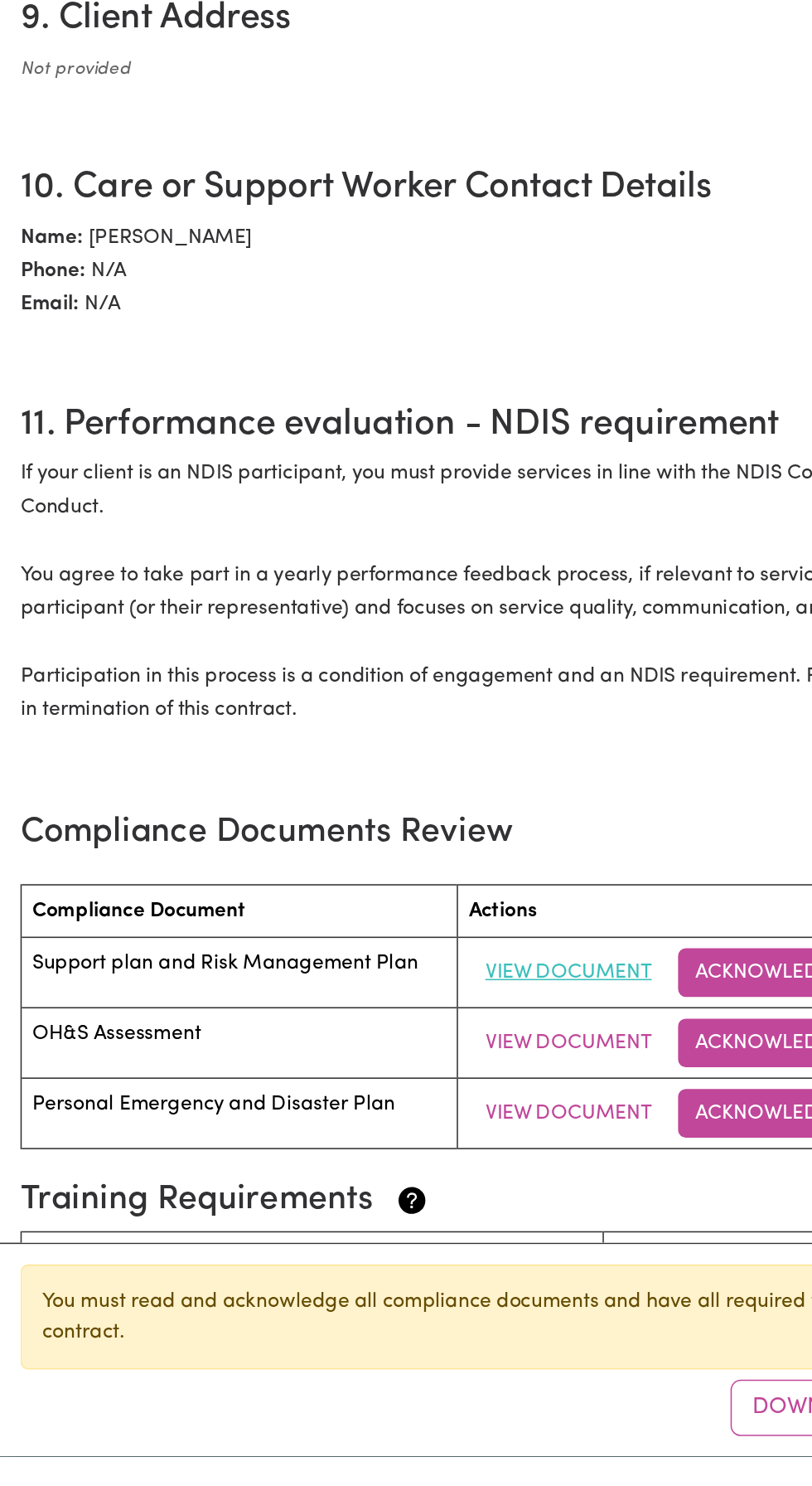
scroll to position [38, 0]
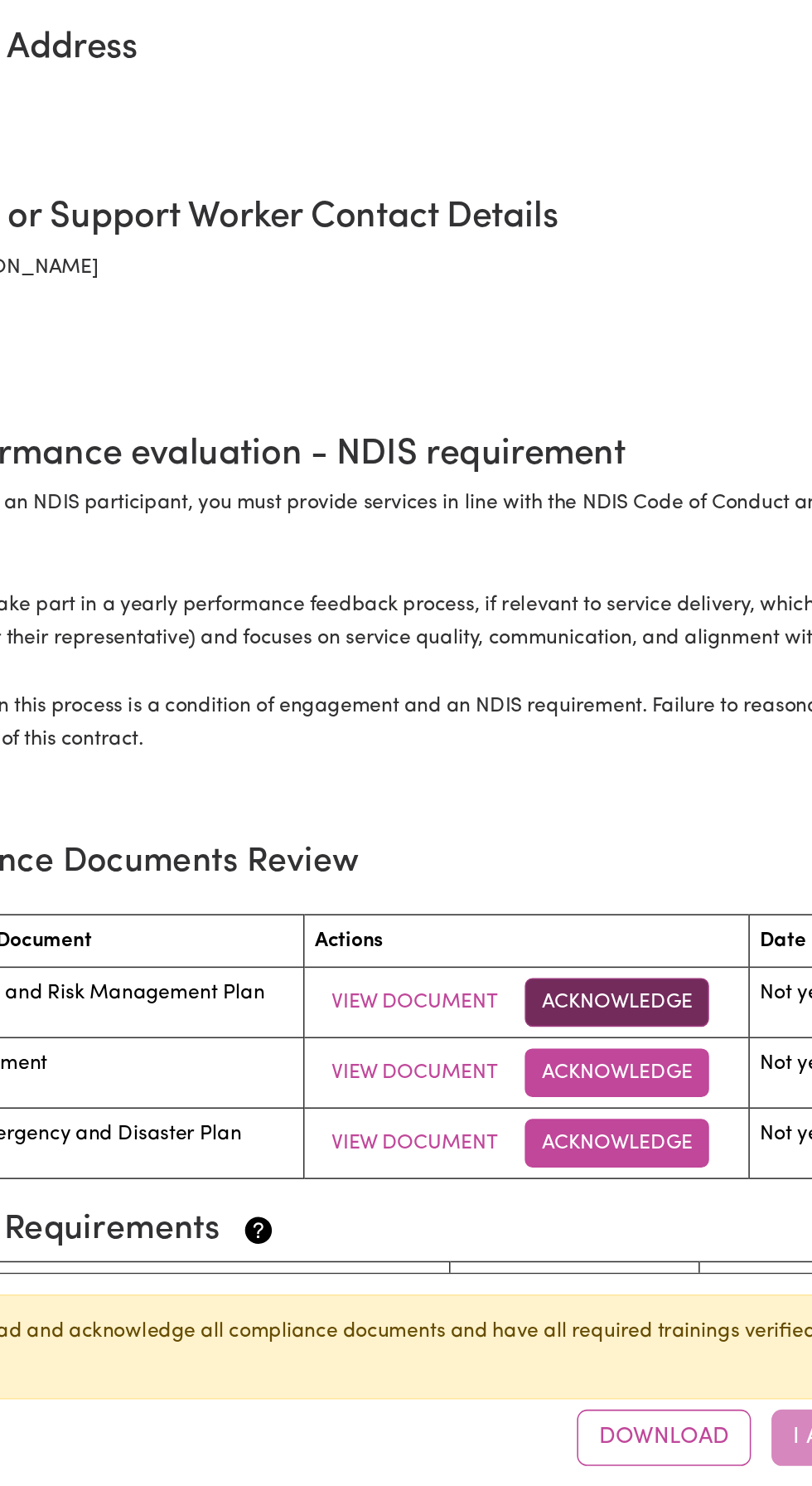
click at [494, 1168] on button "Acknowledge" at bounding box center [499, 1172] width 119 height 31
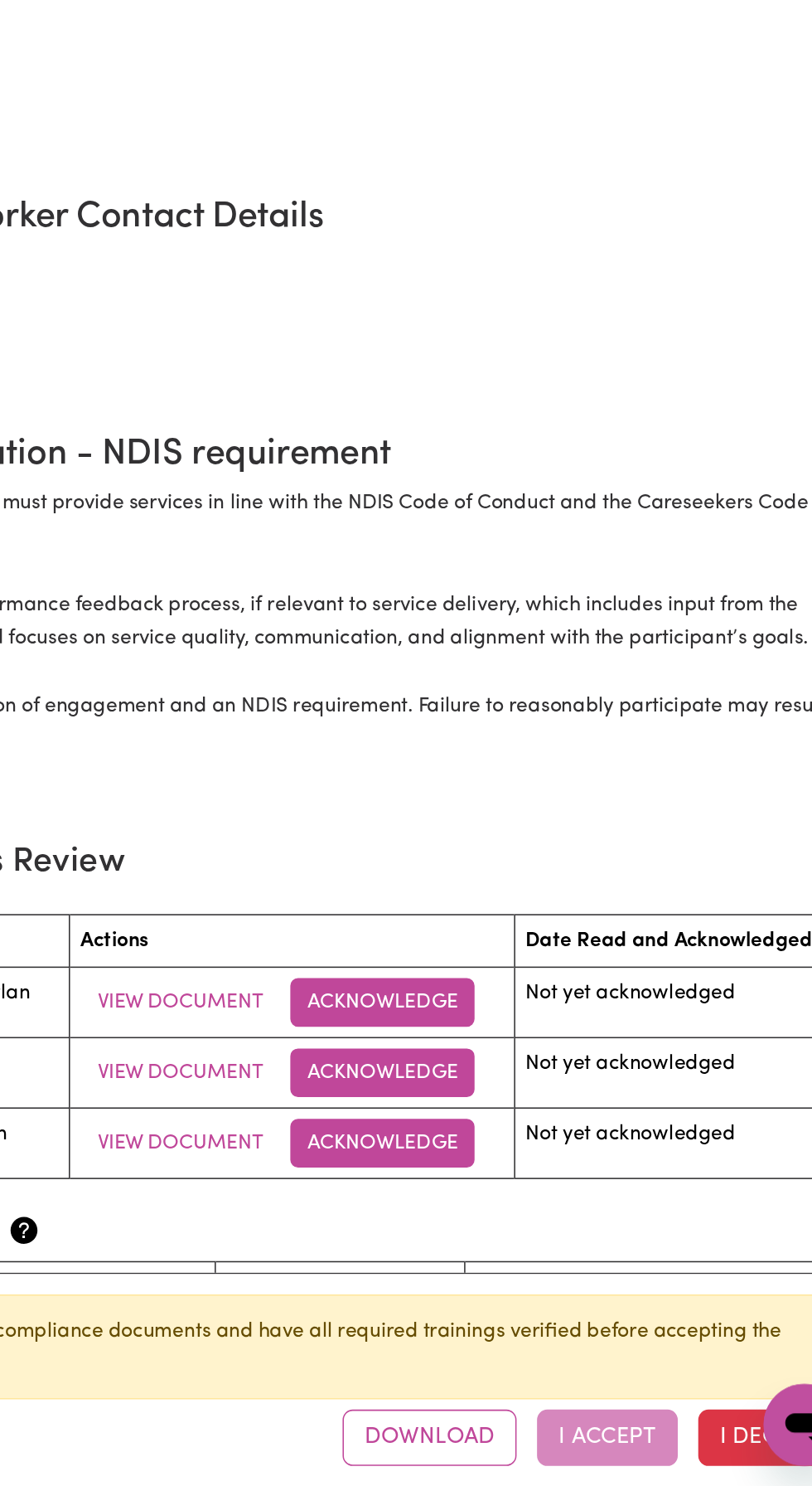
click at [357, 1210] on div "Document Acknowledgment I confirm that I have read and understood this document…" at bounding box center [406, 743] width 812 height 1486
click at [360, 1210] on button "View Document" at bounding box center [368, 1218] width 129 height 31
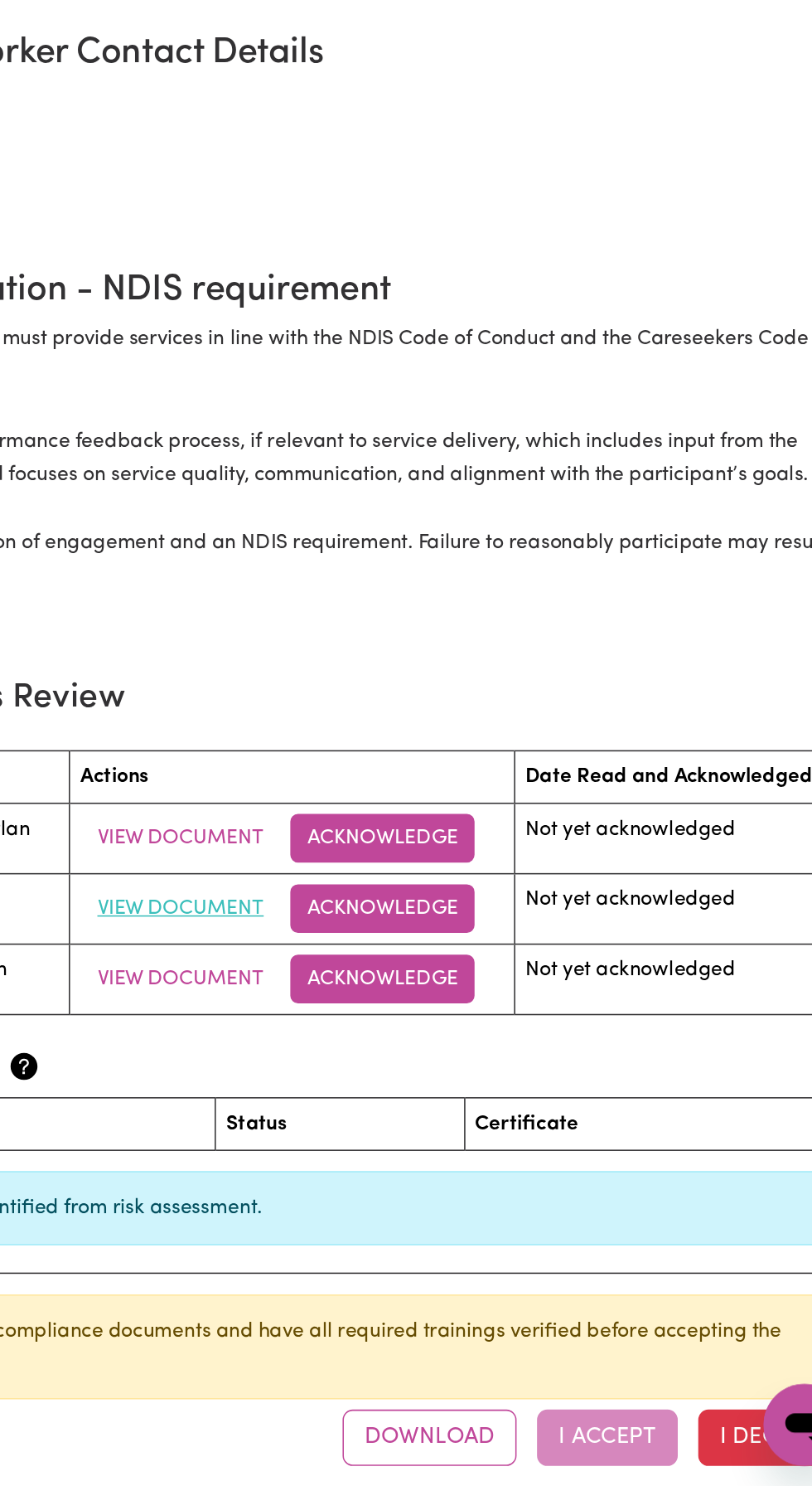
scroll to position [1438, 0]
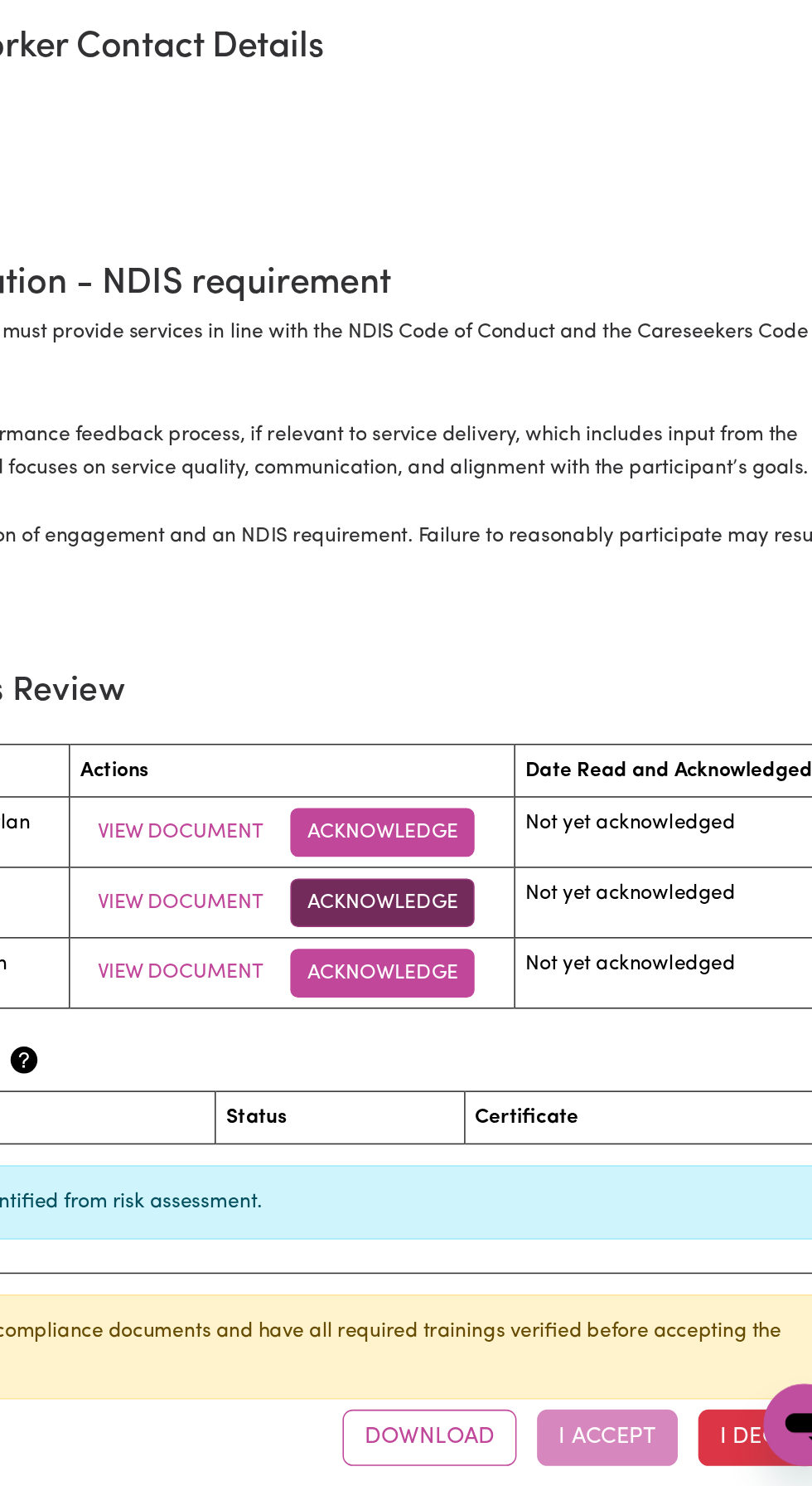
click at [496, 1102] on button "Acknowledge" at bounding box center [499, 1107] width 119 height 31
click at [354, 1144] on div "Document Acknowledgment I confirm that I have read and understood this document…" at bounding box center [406, 743] width 812 height 1486
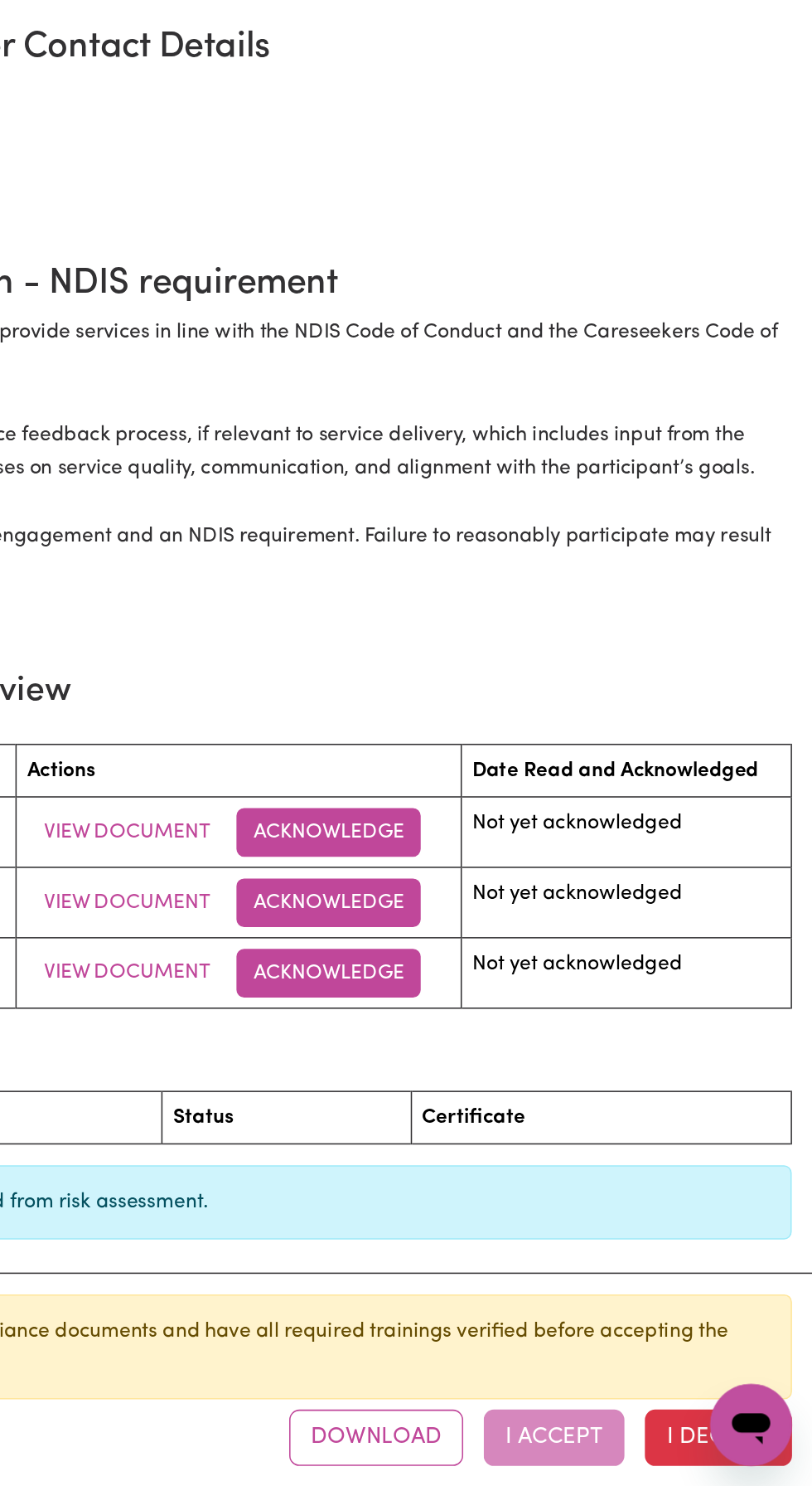
scroll to position [38, 0]
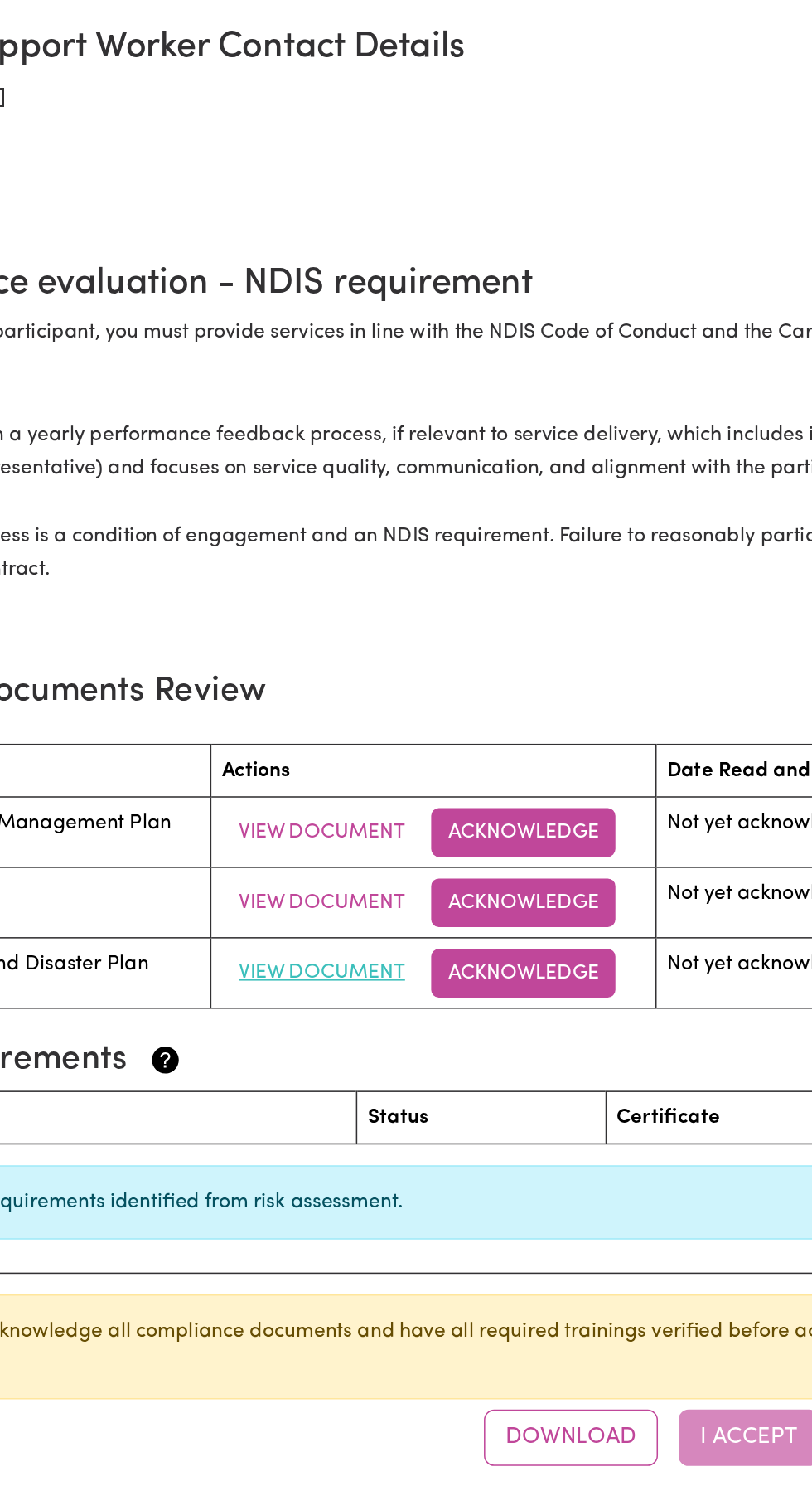
click at [346, 1141] on button "View Document" at bounding box center [368, 1153] width 129 height 31
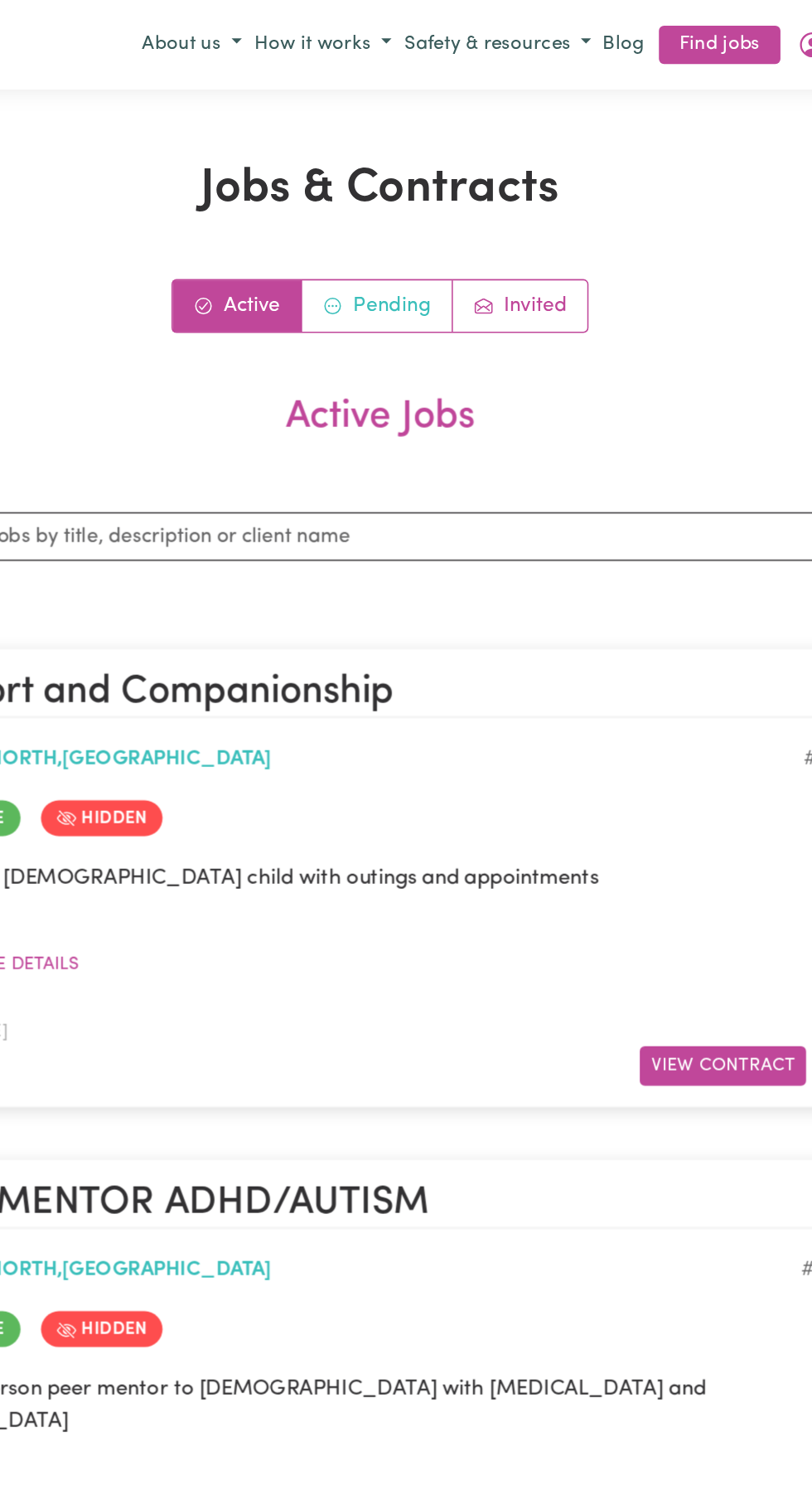
click at [415, 193] on link "Pending" at bounding box center [404, 198] width 98 height 33
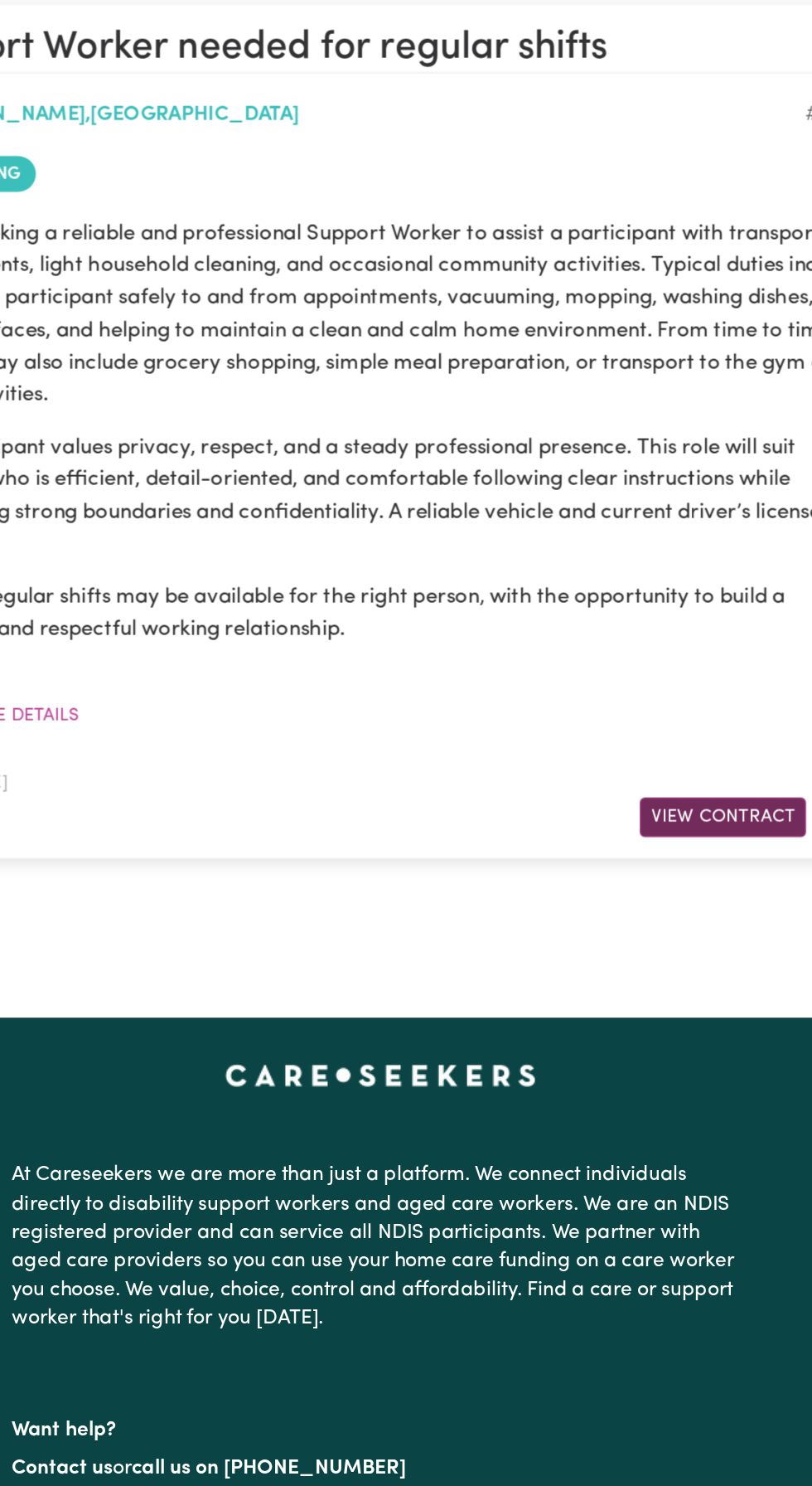
click at [629, 945] on button "View Contract" at bounding box center [628, 947] width 108 height 26
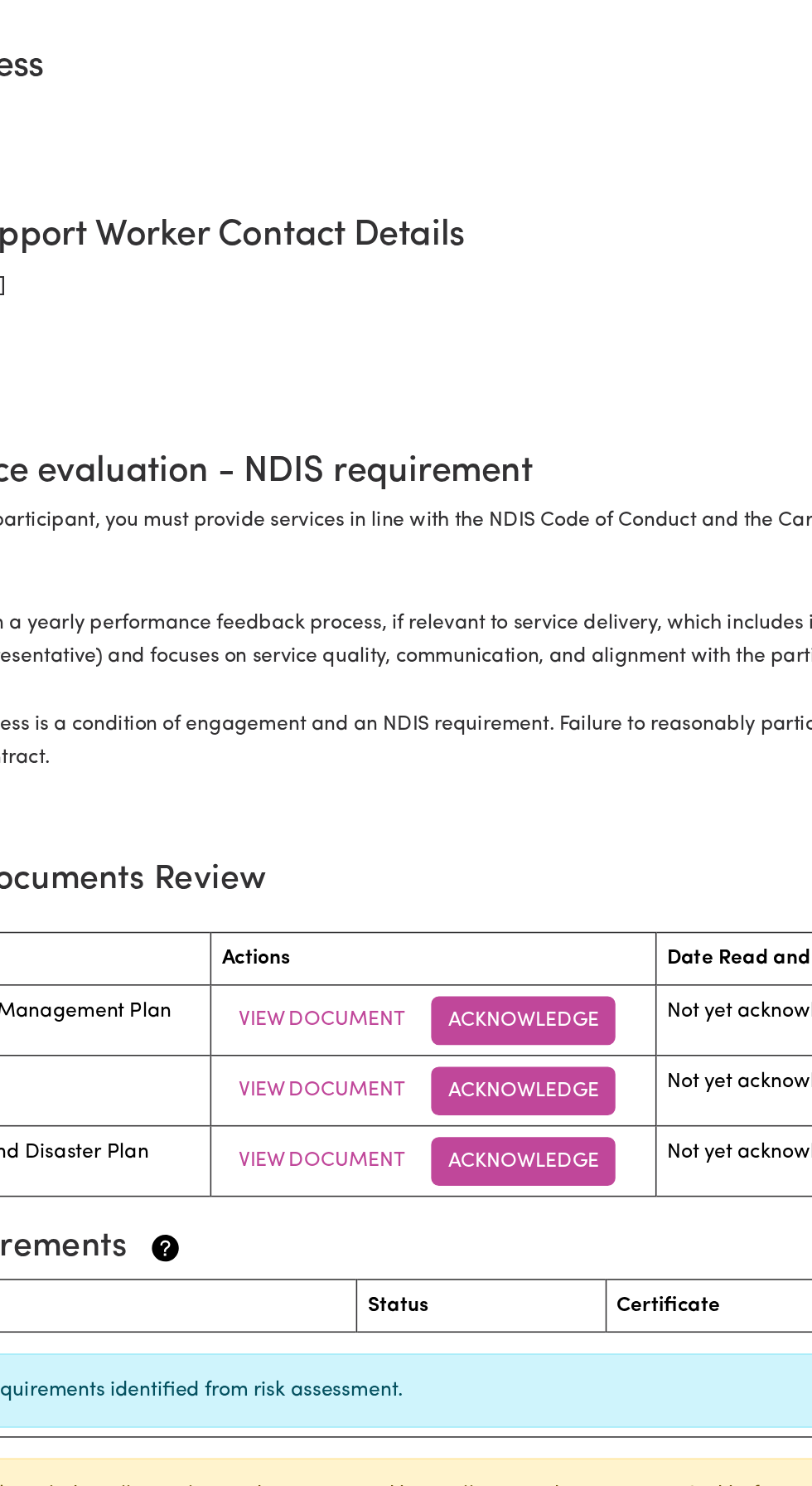
scroll to position [1438, 0]
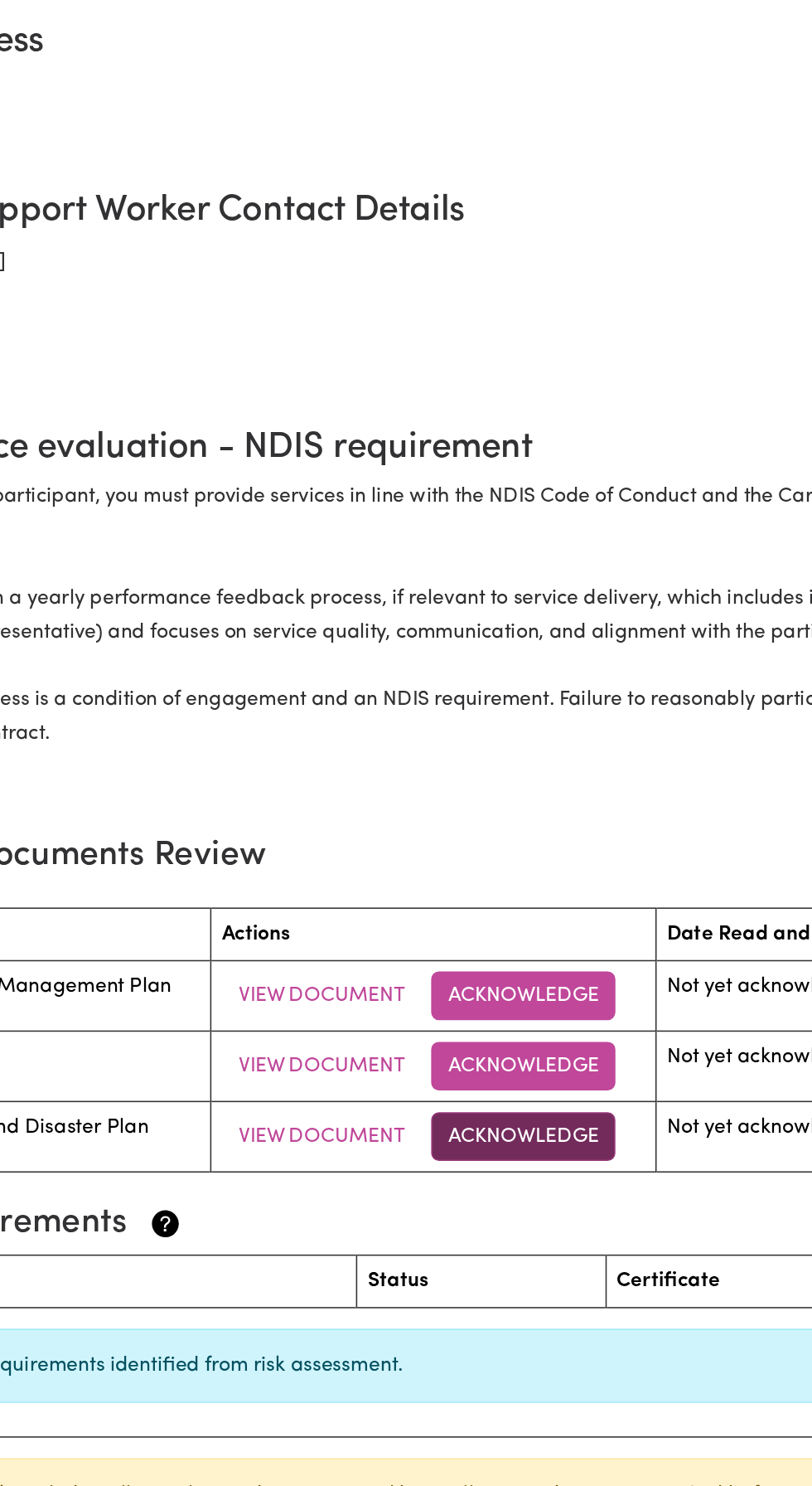
click at [491, 1151] on button "Acknowledge" at bounding box center [499, 1153] width 119 height 31
click at [491, 1154] on div "Document Acknowledgment I confirm that I have read and understood this document…" at bounding box center [406, 743] width 812 height 1486
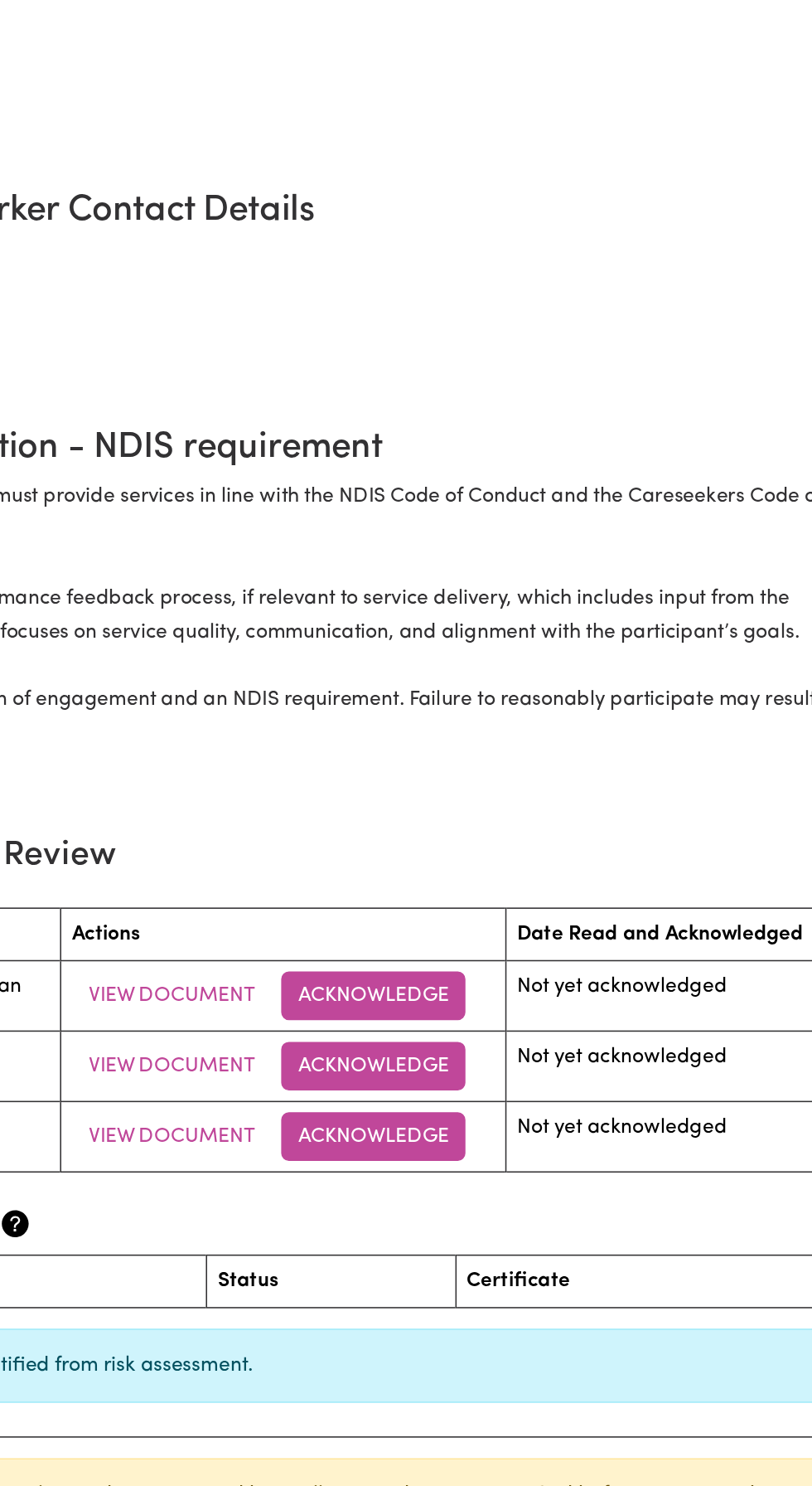
scroll to position [0, 0]
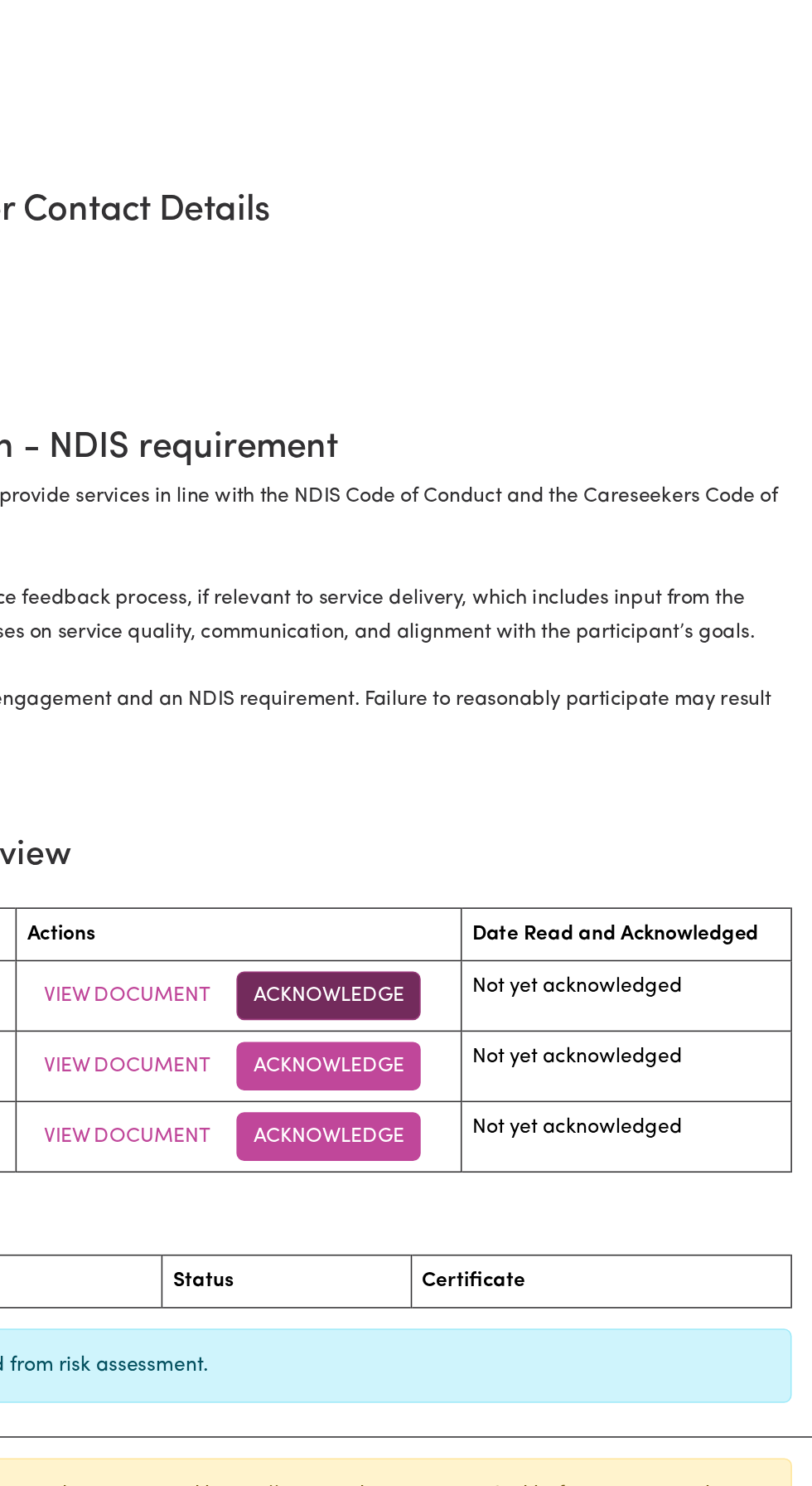
click at [527, 1060] on button "Acknowledge" at bounding box center [499, 1062] width 119 height 31
click at [525, 1098] on div "Document Acknowledgment I confirm that I have read and understood this document…" at bounding box center [406, 743] width 812 height 1486
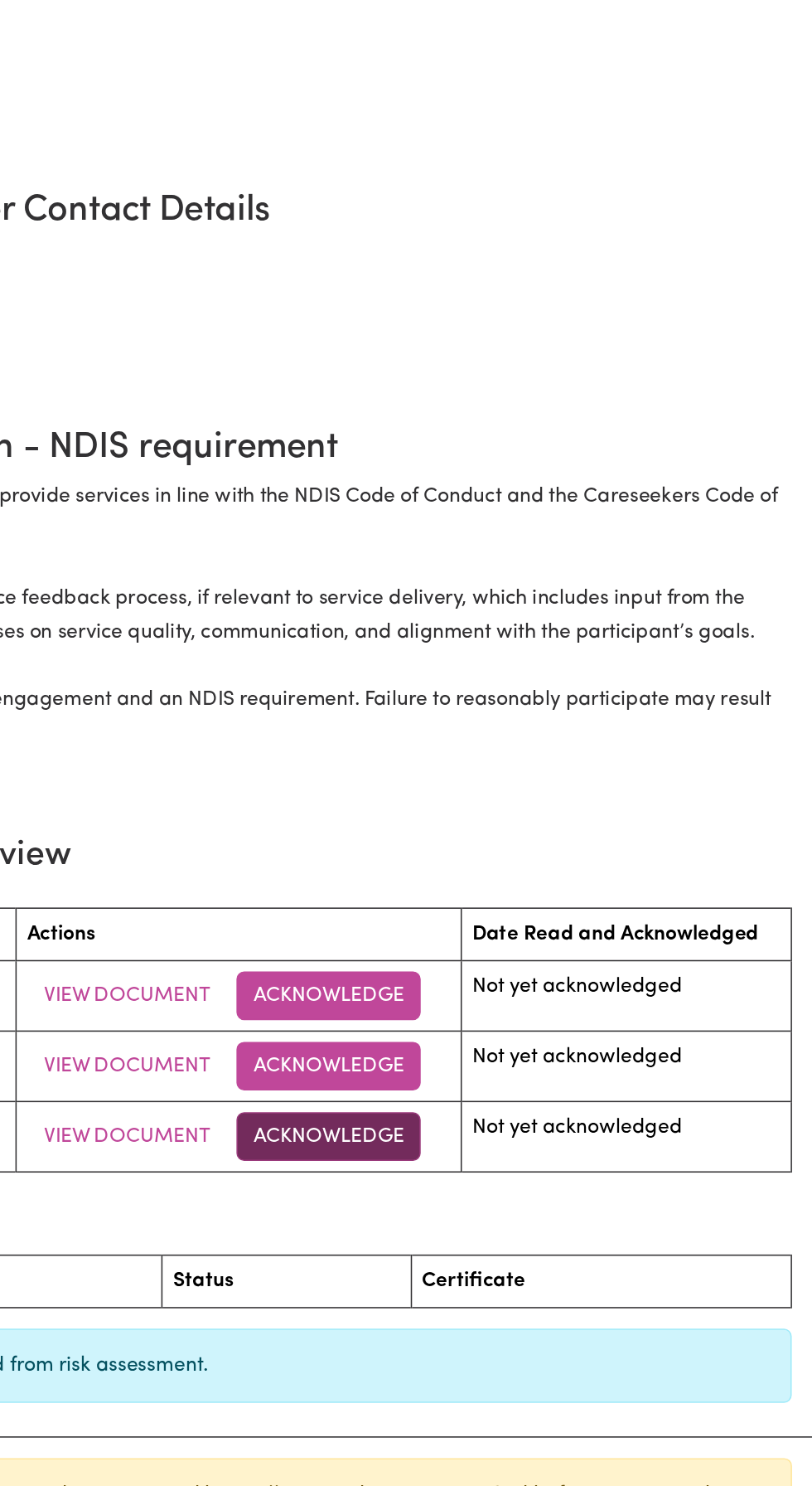
click at [505, 1155] on button "Acknowledge" at bounding box center [499, 1153] width 119 height 31
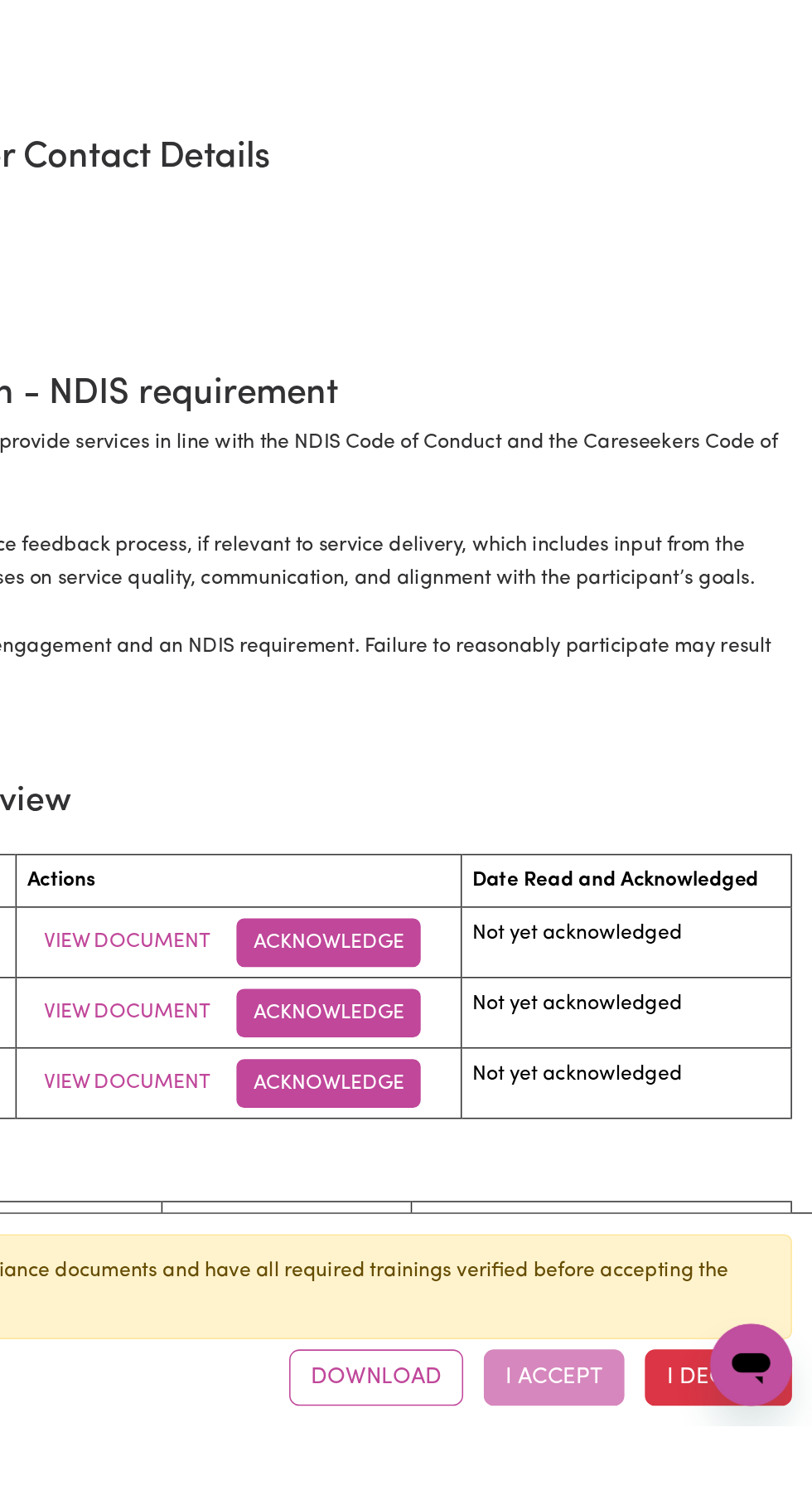
click at [644, 1485] on div "Document Acknowledgment I confirm that I have read and understood this document…" at bounding box center [406, 743] width 812 height 1486
click at [641, 1156] on td "Not yet acknowledged" at bounding box center [692, 1172] width 214 height 46
click at [644, 1472] on div "Download I Accept I Decline" at bounding box center [636, 1455] width 326 height 37
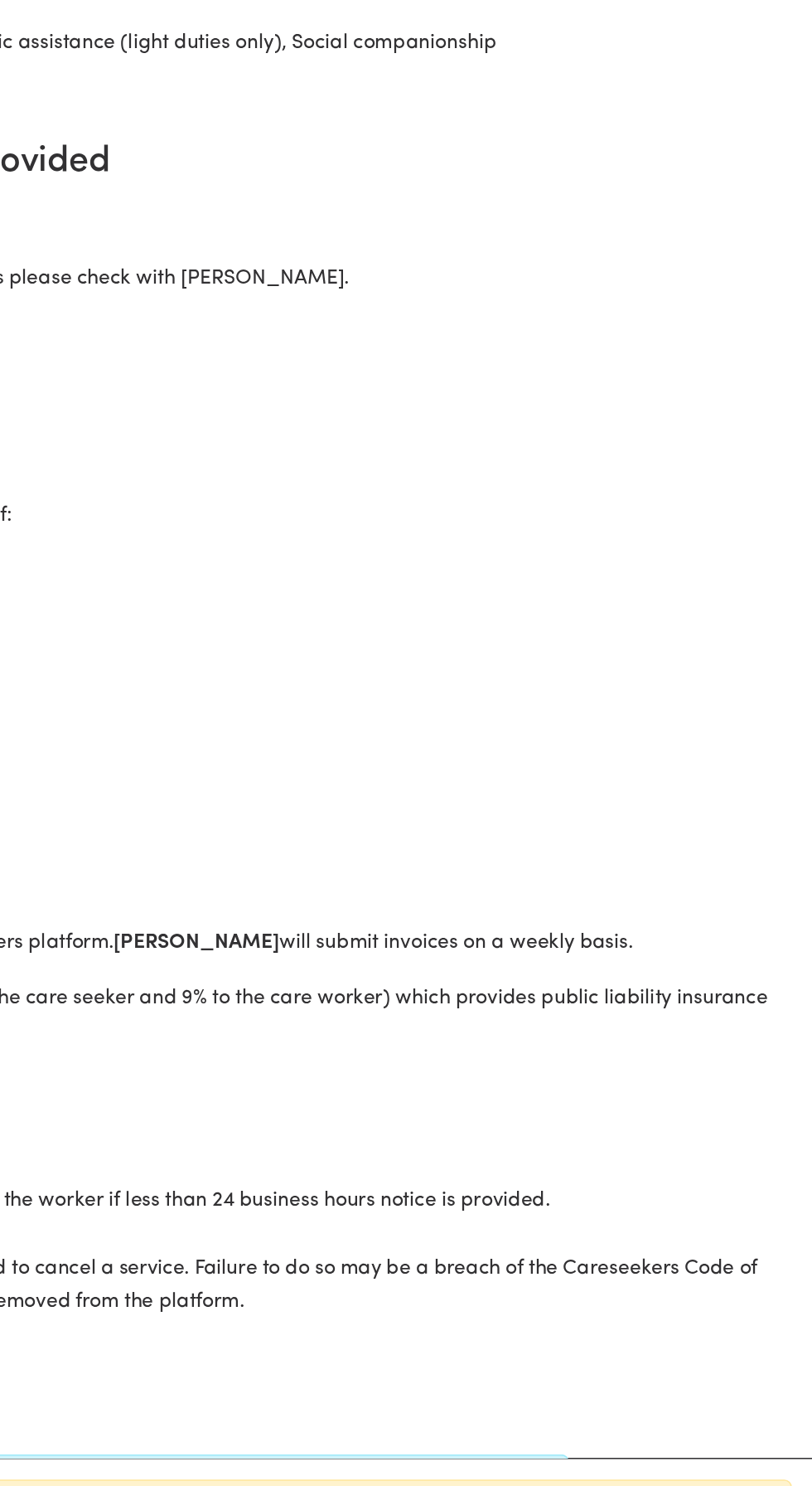
scroll to position [38, 0]
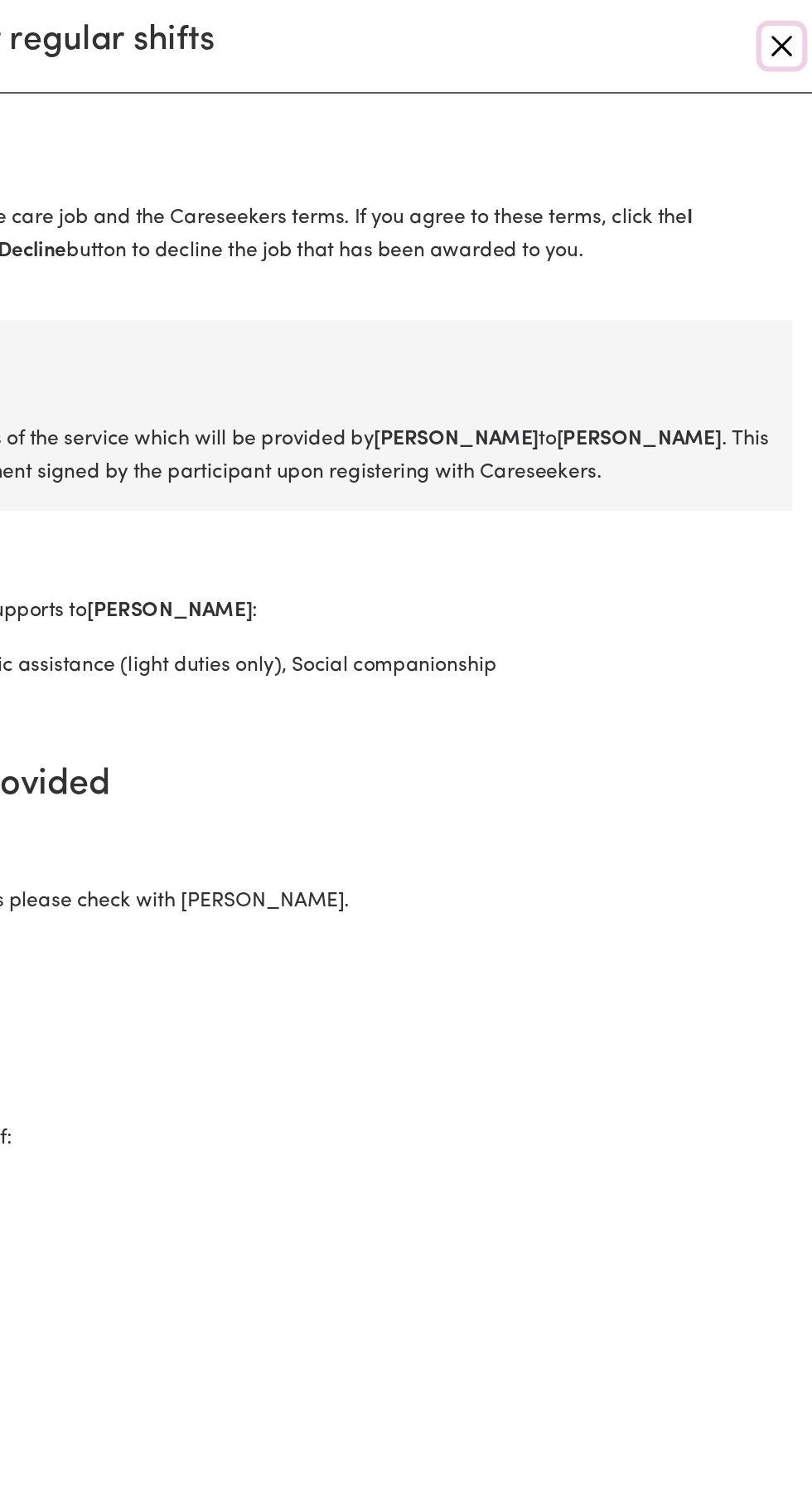
click at [792, 37] on button "Close" at bounding box center [792, 29] width 26 height 26
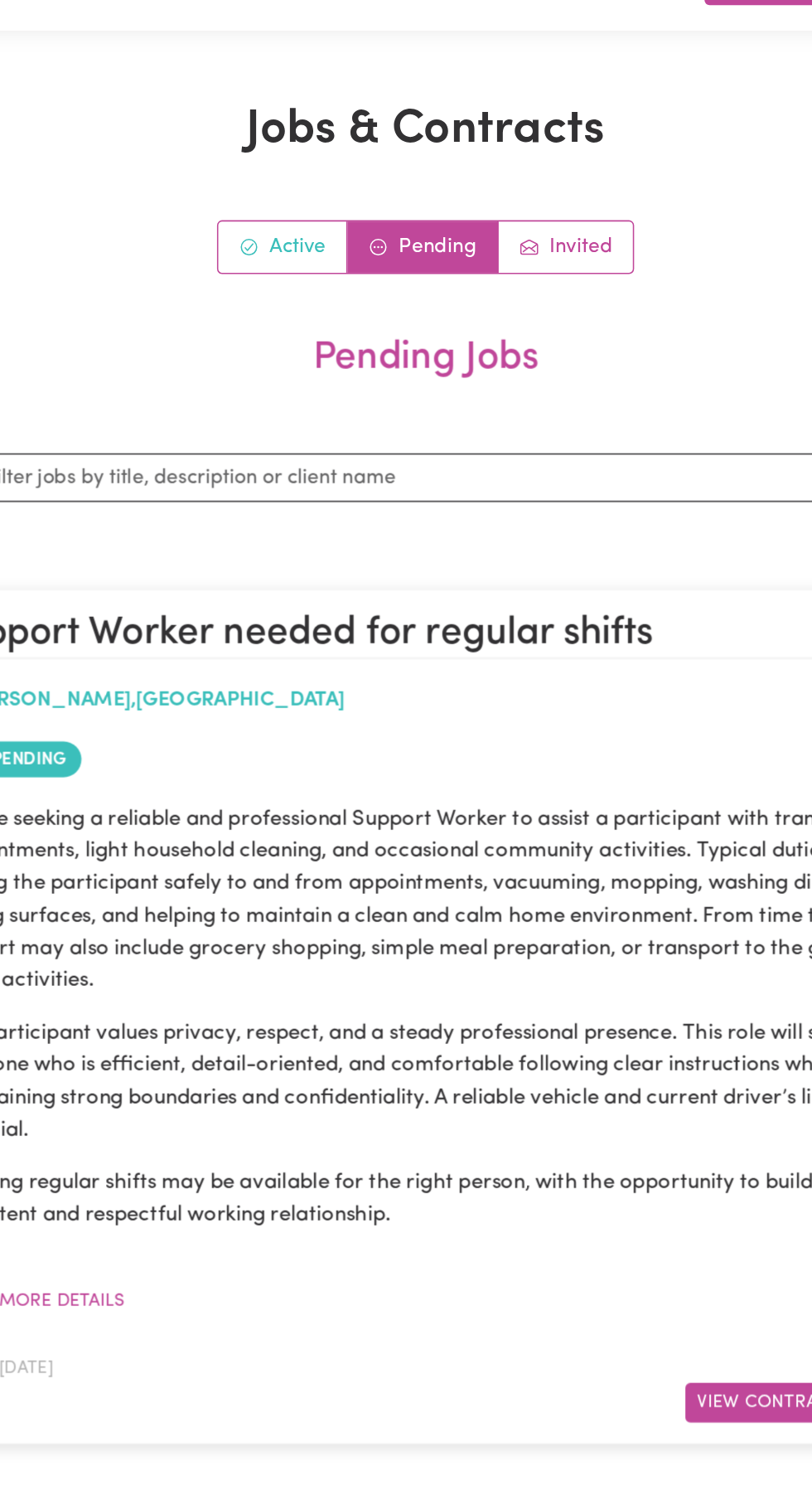
click at [328, 161] on link "Active" at bounding box center [314, 160] width 83 height 33
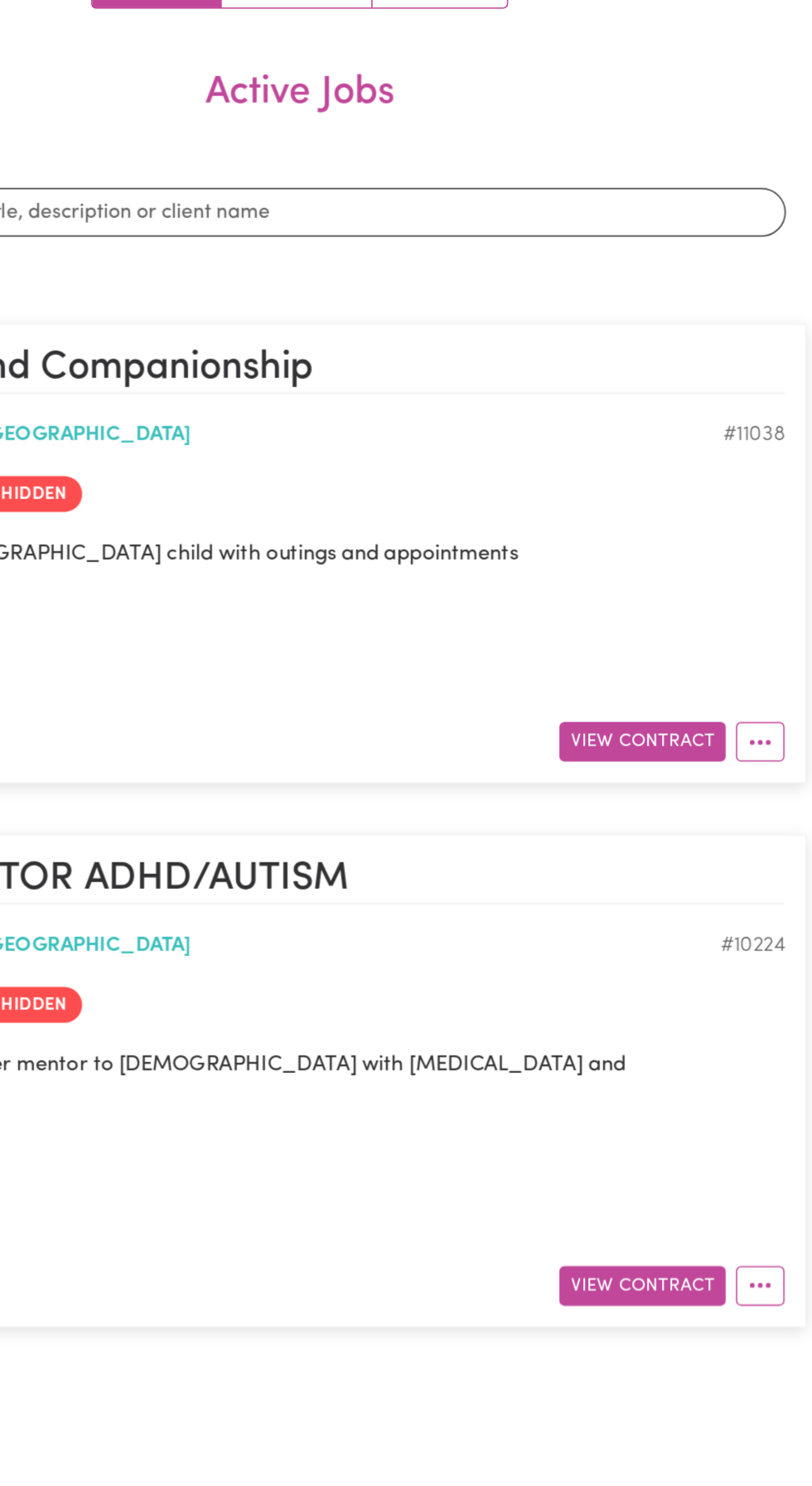
scroll to position [0, 0]
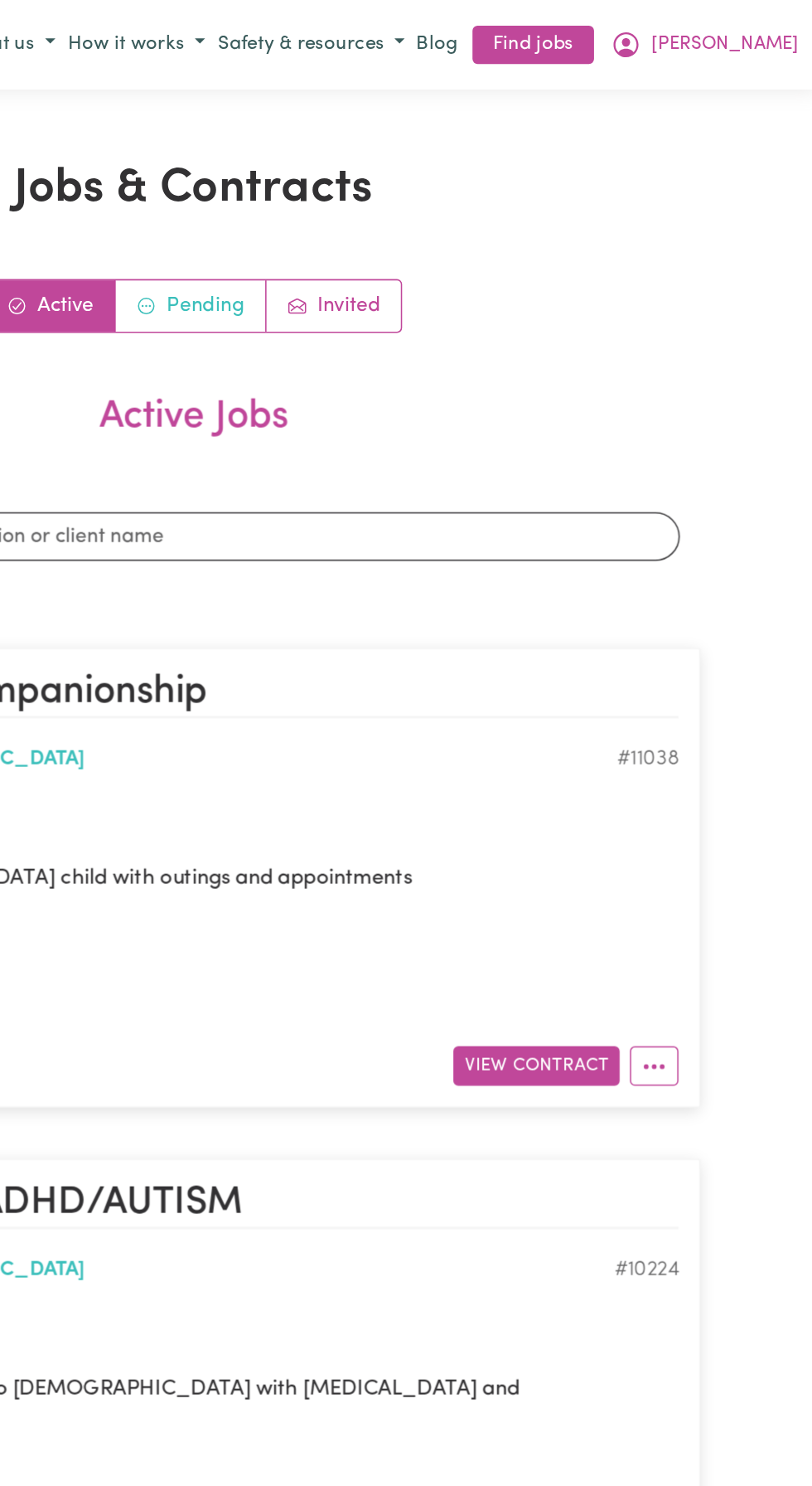
click at [412, 192] on link "Pending" at bounding box center [404, 198] width 98 height 33
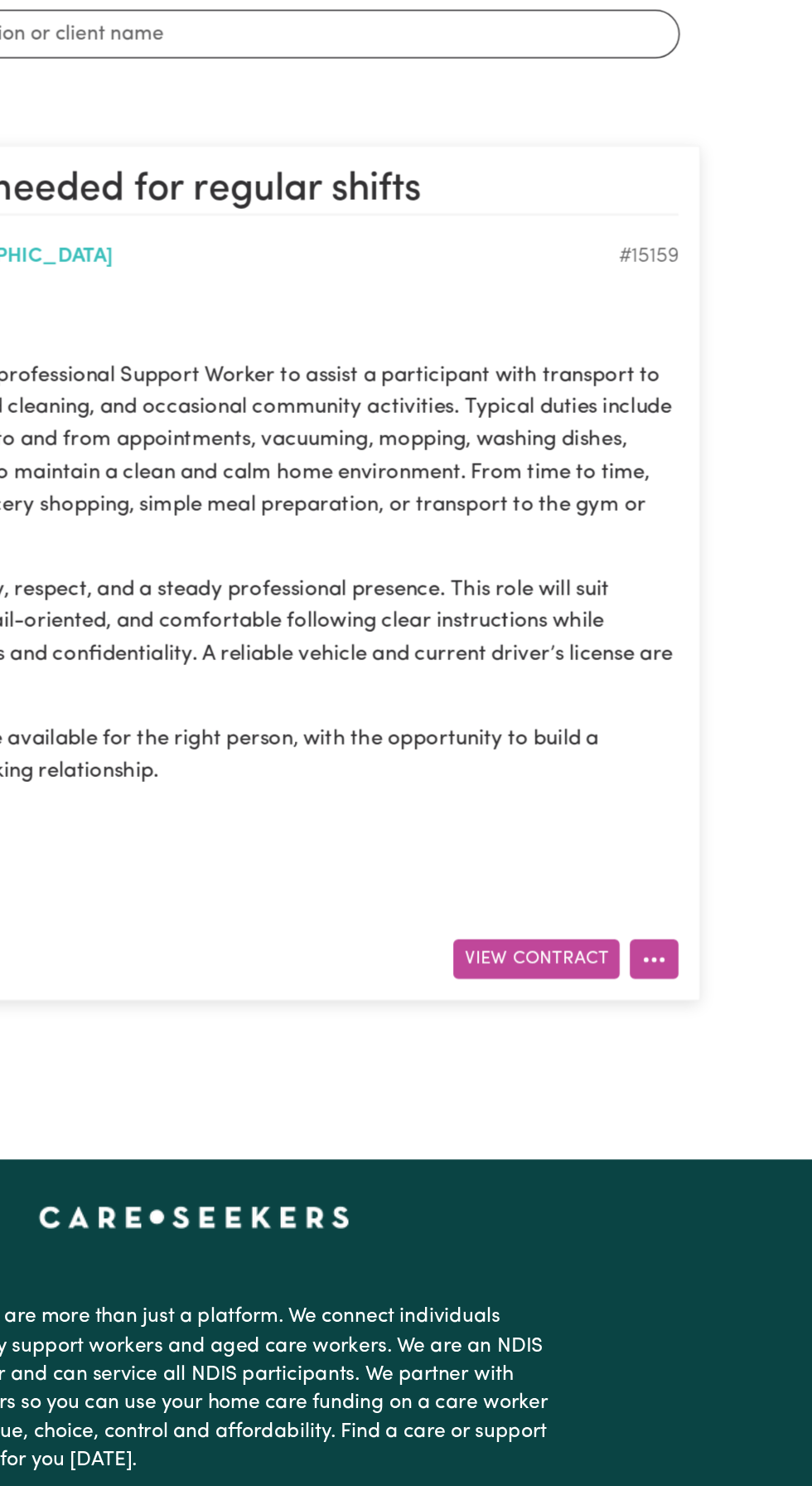
click at [710, 944] on button "More options" at bounding box center [704, 947] width 31 height 26
click at [656, 999] on link "Job Details" at bounding box center [654, 985] width 131 height 33
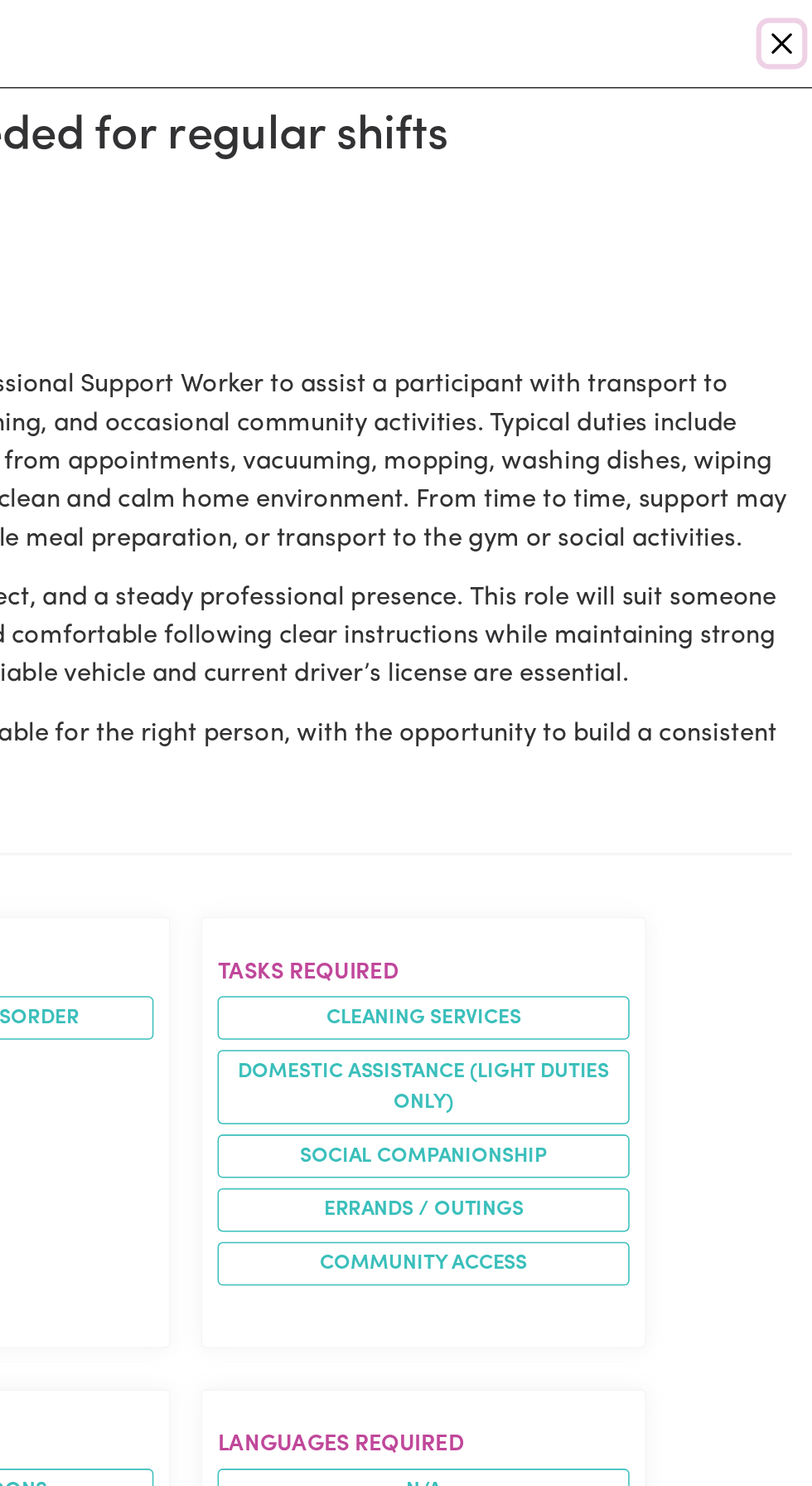
click at [786, 20] on button "Close" at bounding box center [792, 28] width 26 height 26
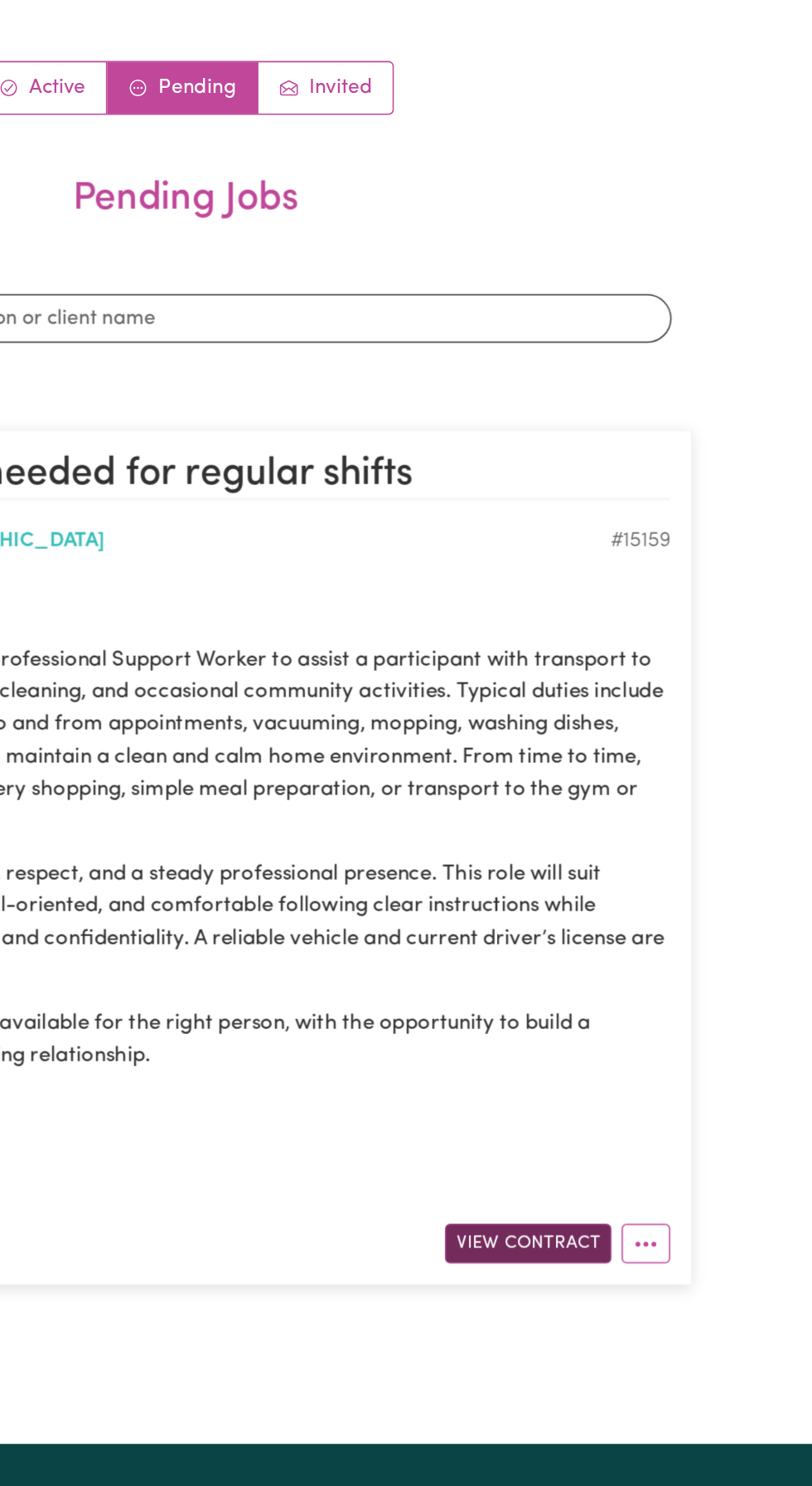
click at [619, 946] on button "View Contract" at bounding box center [628, 947] width 108 height 26
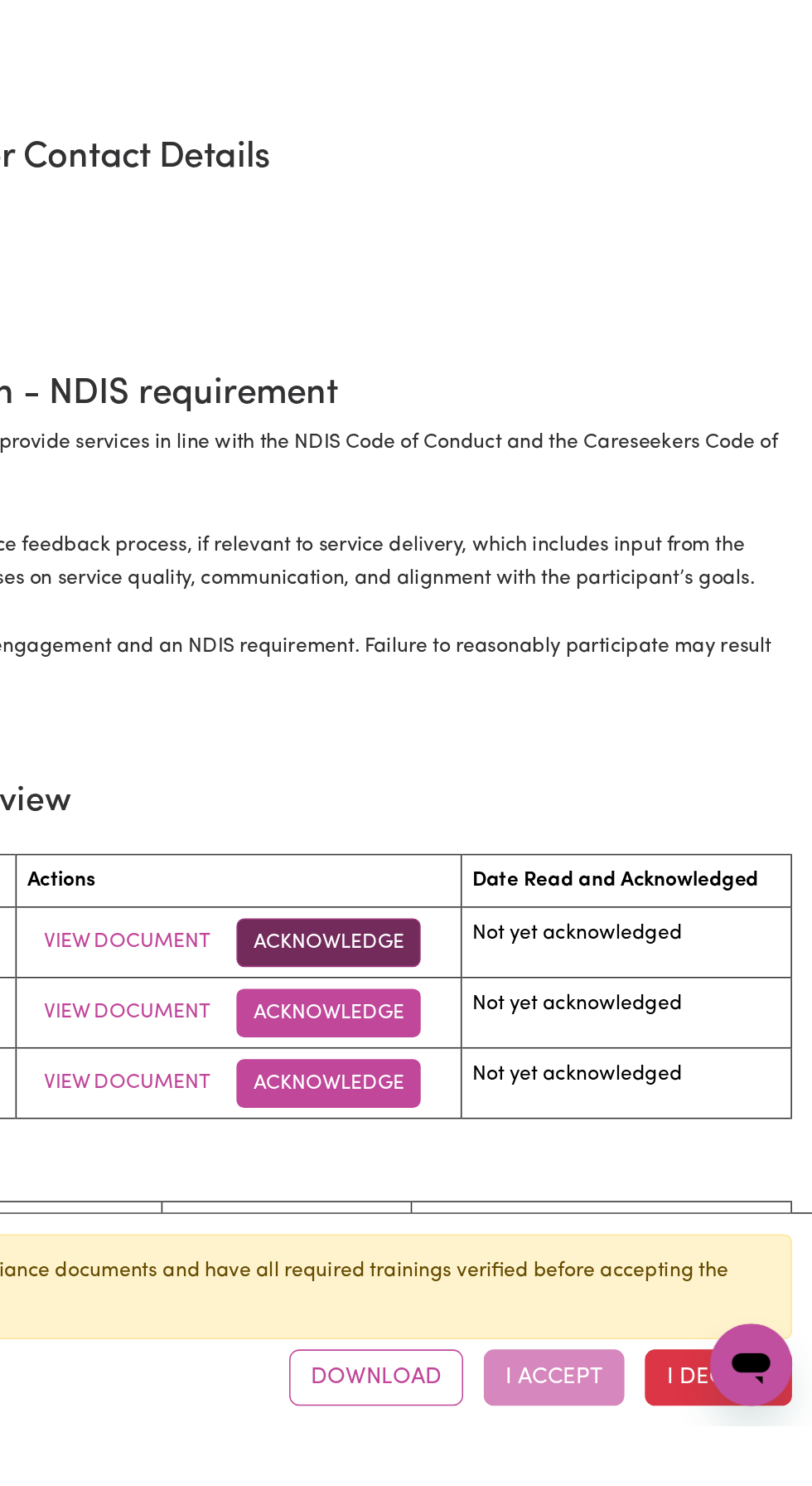
click at [491, 1170] on button "Acknowledge" at bounding box center [499, 1172] width 119 height 31
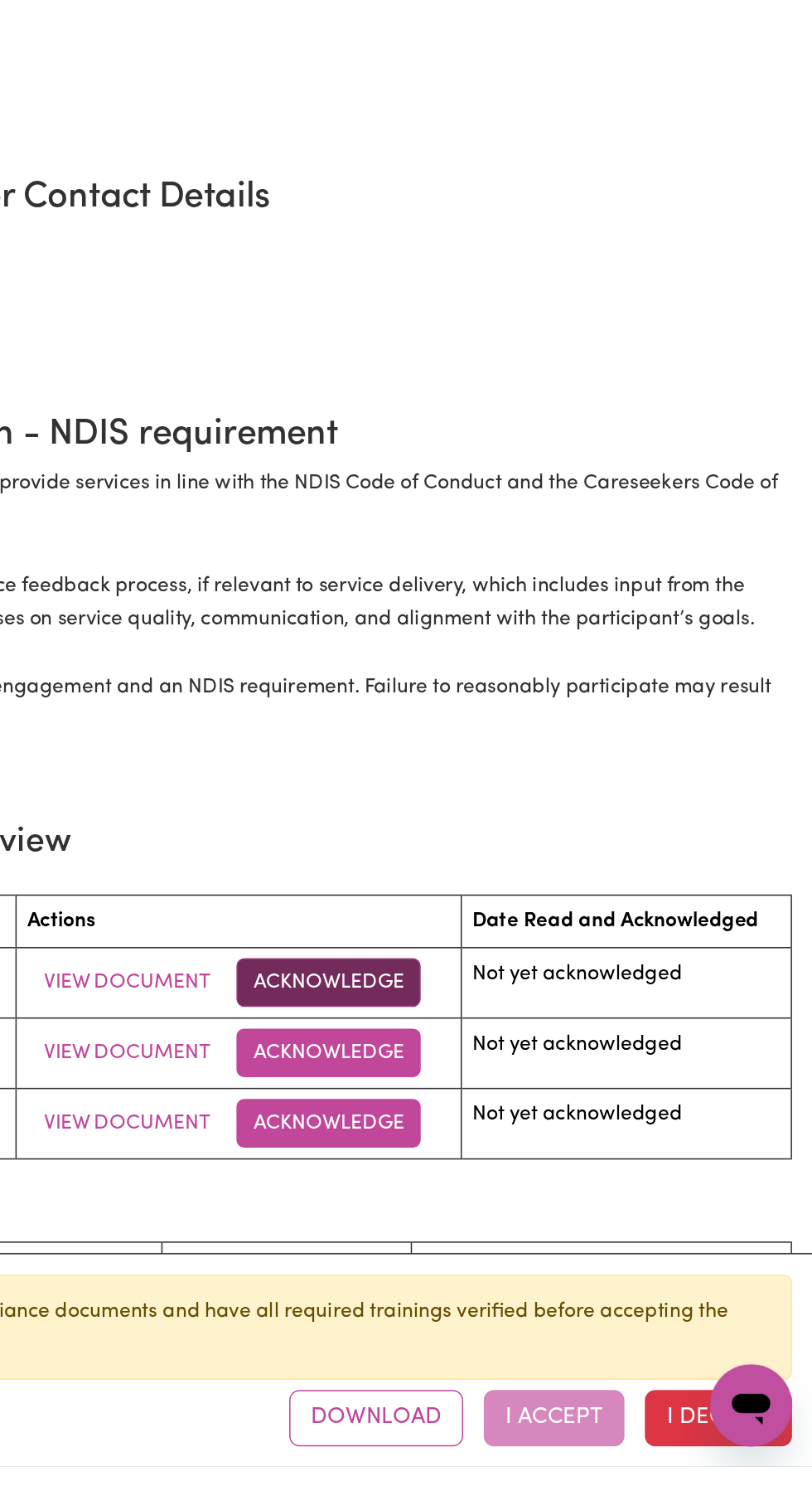
scroll to position [39, 0]
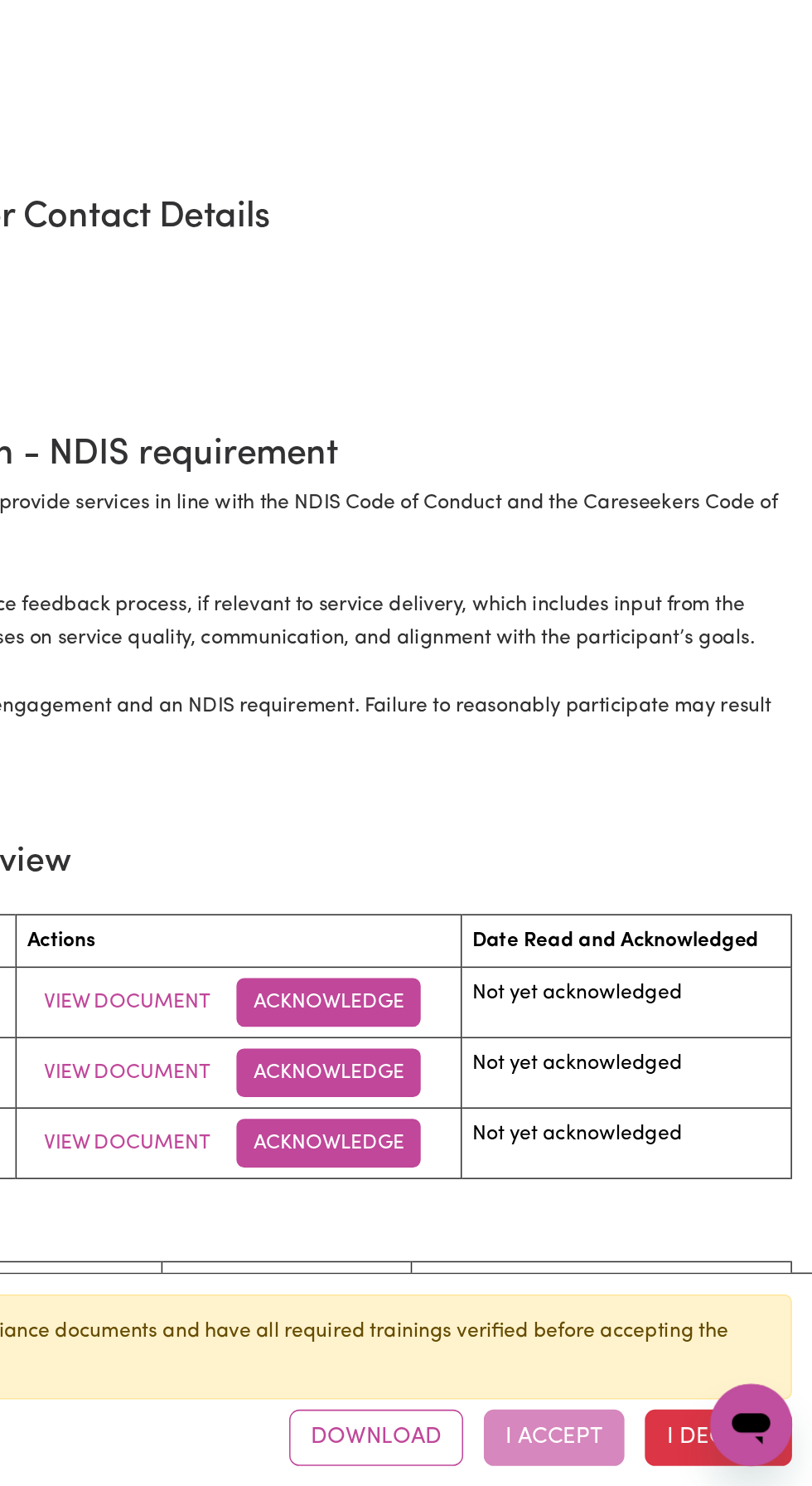
click at [509, 1210] on div "Document Acknowledgment I confirm that I have read and understood this document…" at bounding box center [406, 743] width 812 height 1486
click at [513, 1210] on button "Acknowledge" at bounding box center [499, 1218] width 119 height 31
click at [500, 1265] on div "Document Acknowledgment I confirm that I have read and understood this document…" at bounding box center [406, 743] width 812 height 1486
click at [512, 1264] on button "Acknowledge" at bounding box center [499, 1263] width 119 height 31
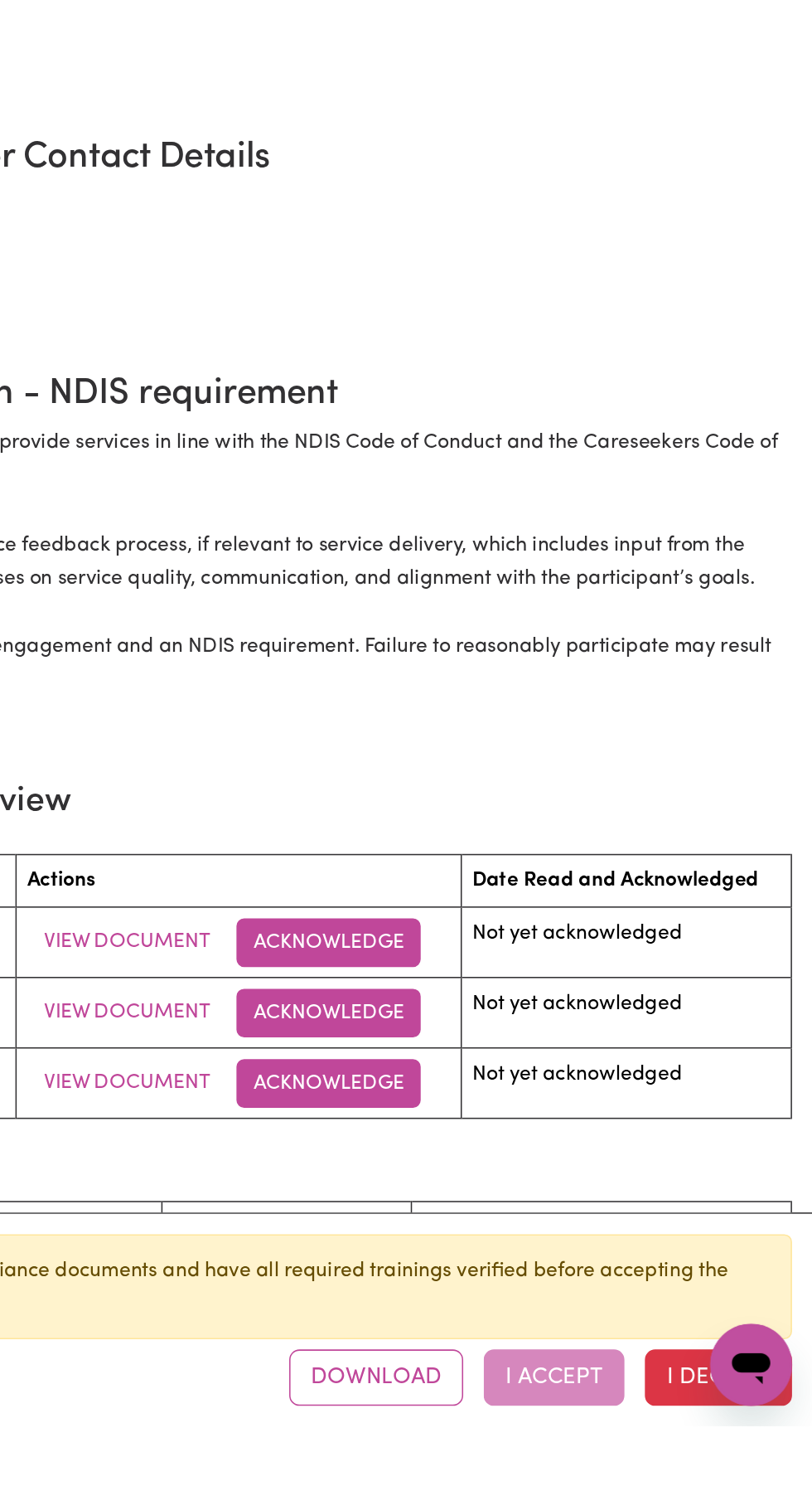
click at [538, 1485] on div "Document Acknowledgment I confirm that I have read and understood this document…" at bounding box center [406, 743] width 812 height 1486
click at [648, 1472] on div "Download I Accept I Decline" at bounding box center [636, 1455] width 326 height 37
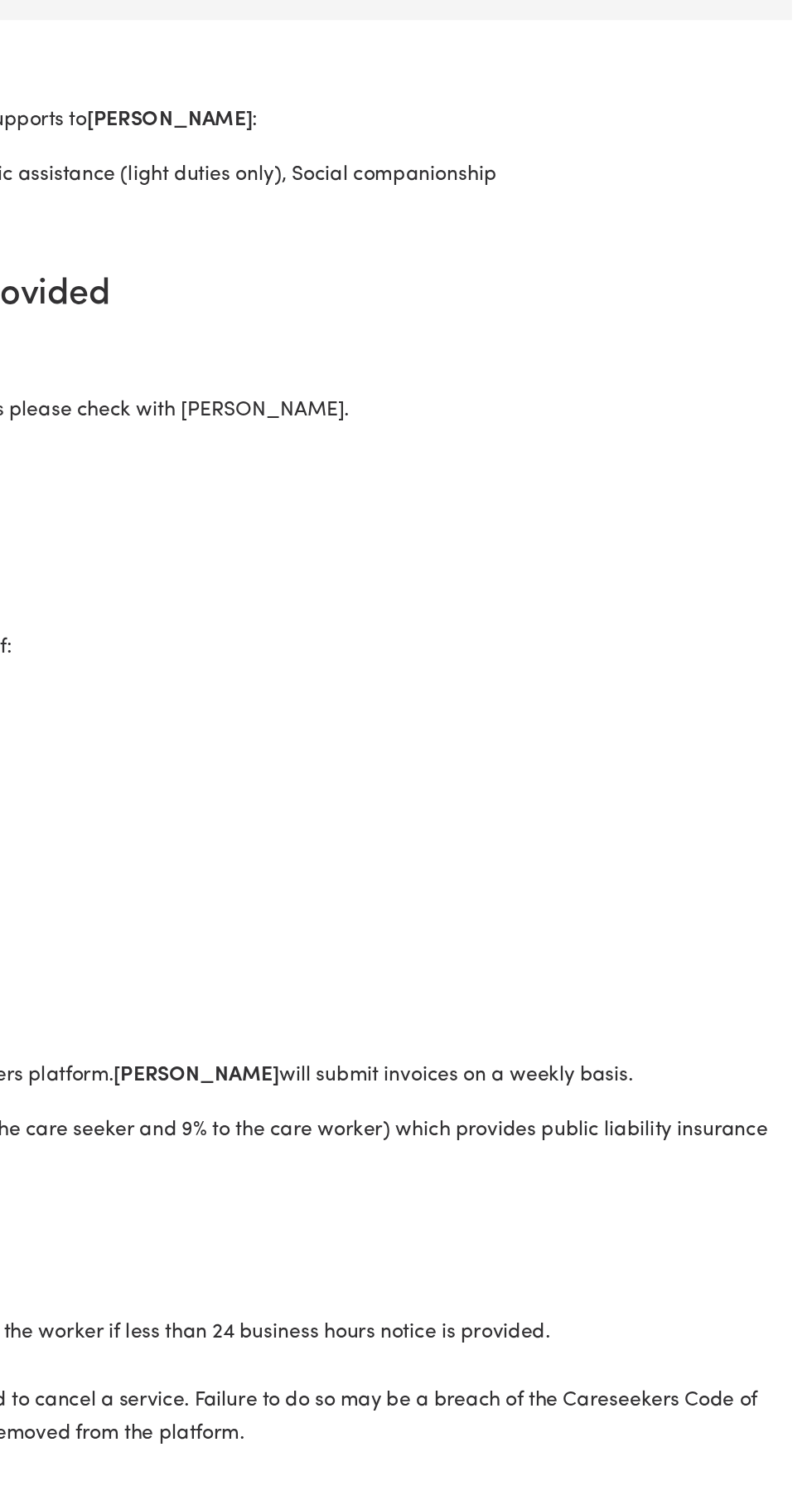
scroll to position [77, 0]
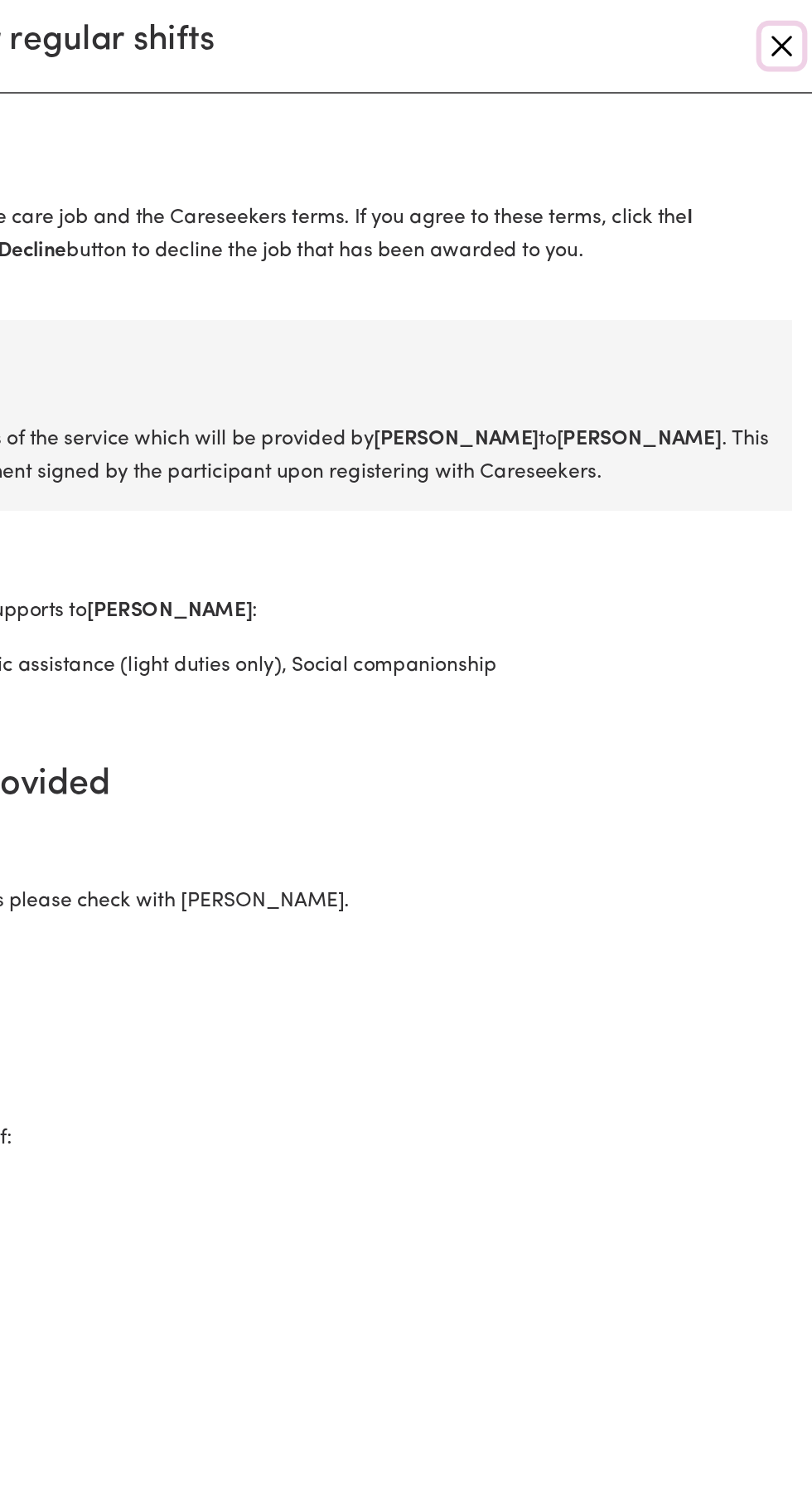
click at [788, 36] on button "Close" at bounding box center [792, 29] width 26 height 26
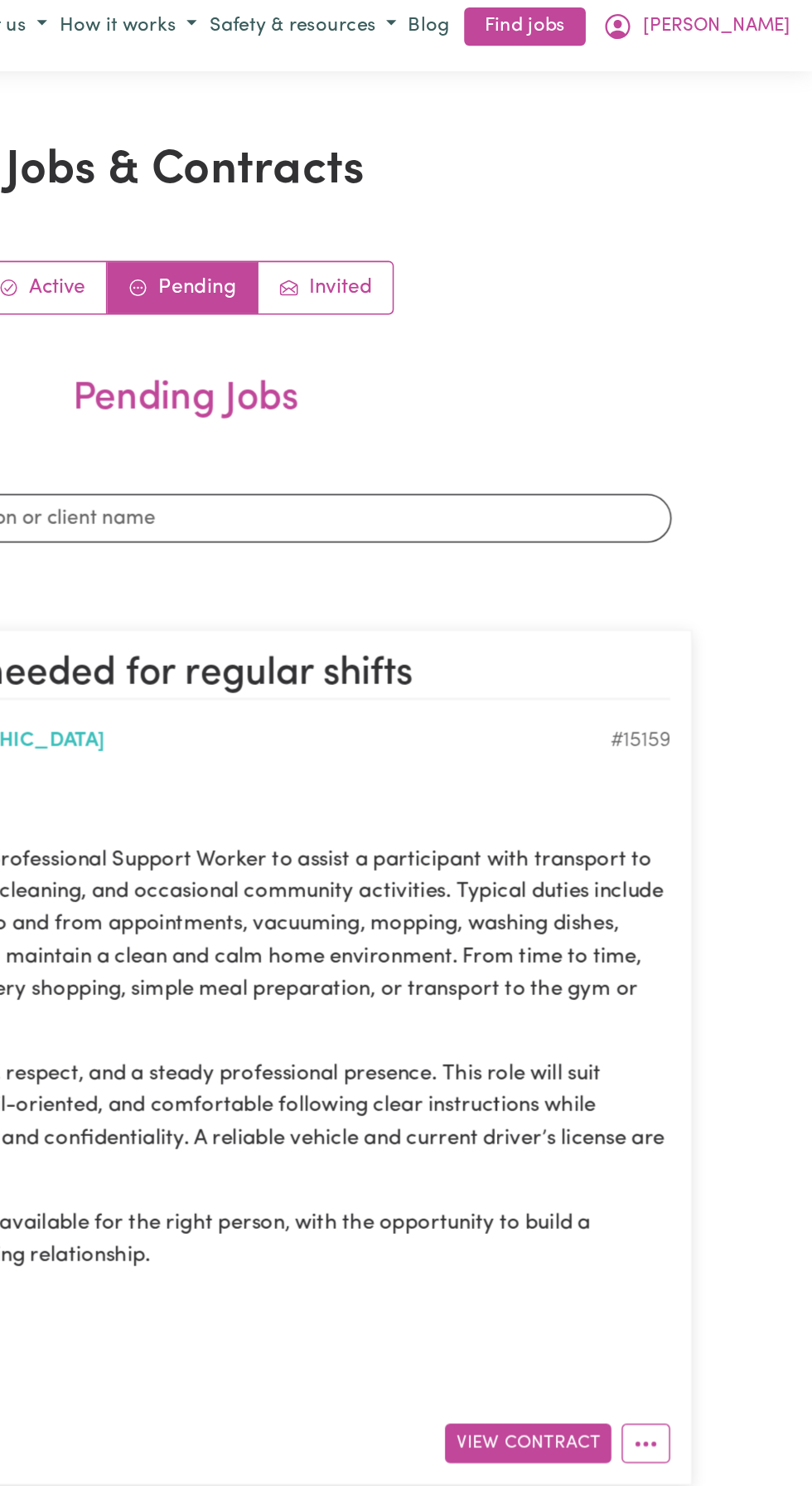
scroll to position [0, 0]
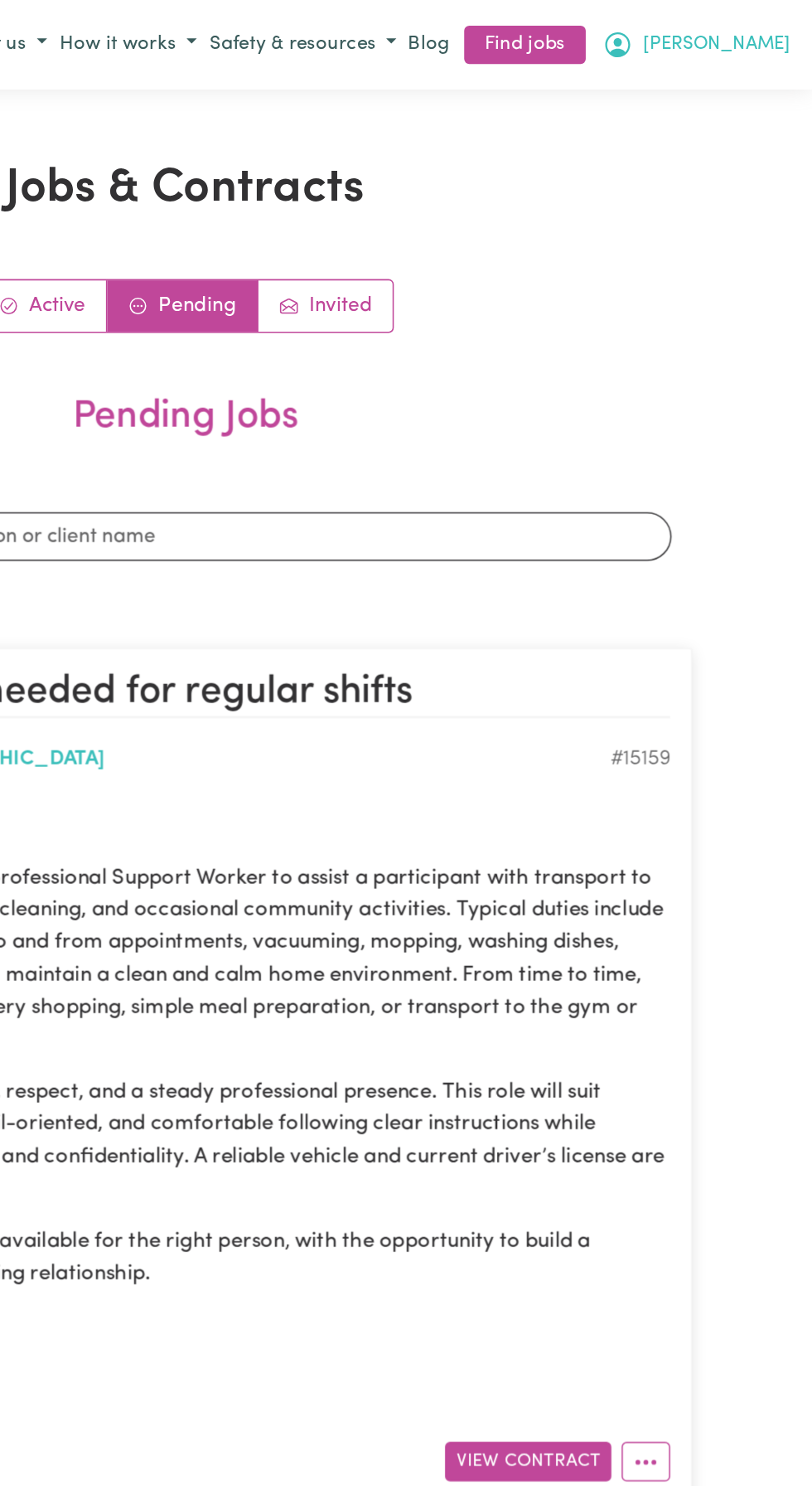
click at [792, 28] on button "[PERSON_NAME]" at bounding box center [737, 29] width 130 height 28
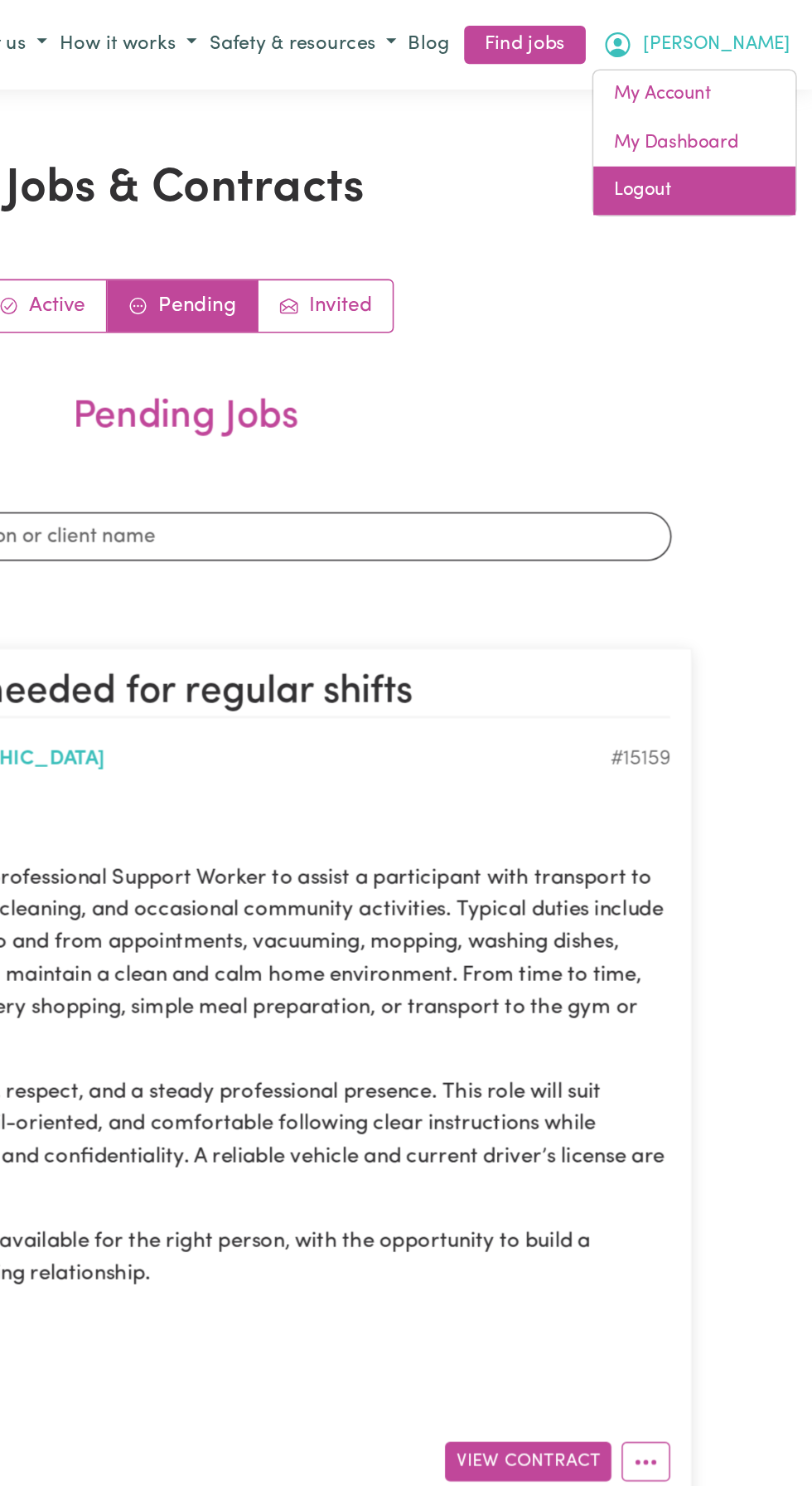
click at [710, 124] on link "Logout" at bounding box center [736, 123] width 131 height 31
